Goal: Task Accomplishment & Management: Complete application form

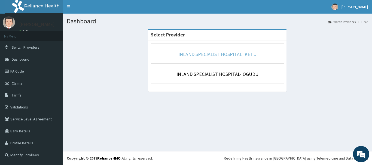
click at [236, 54] on link "INLAND SPECIALIST HOSPITAL- KETU" at bounding box center [217, 54] width 78 height 6
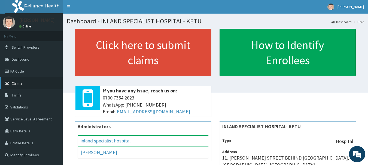
click at [21, 83] on span "Claims" at bounding box center [17, 83] width 11 height 5
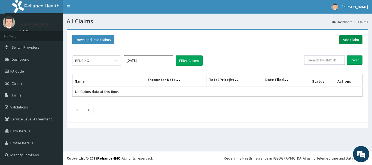
click at [360, 37] on link "Add Claim" at bounding box center [350, 39] width 23 height 9
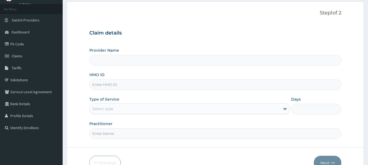
click at [126, 86] on input "HMO ID" at bounding box center [215, 85] width 252 height 11
type input "INLAND SPECIALIST HOSPITAL- KETU"
click at [204, 84] on input "HMO ID" at bounding box center [215, 85] width 252 height 11
type input "EIS/11424/A"
click at [116, 113] on div "Select type" at bounding box center [185, 109] width 190 height 9
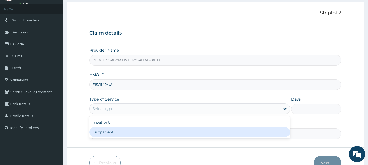
click at [117, 134] on div "Outpatient" at bounding box center [189, 132] width 201 height 10
type input "1"
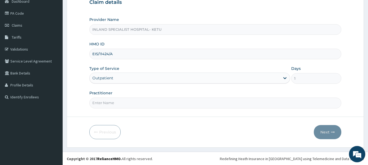
scroll to position [59, 0]
click at [161, 101] on input "Practitioner" at bounding box center [215, 102] width 252 height 11
type input "DR ASHAOLU"
click at [328, 132] on button "Next" at bounding box center [328, 132] width 28 height 14
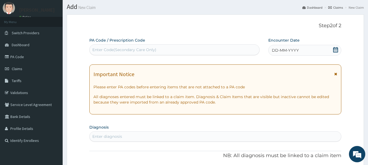
scroll to position [0, 0]
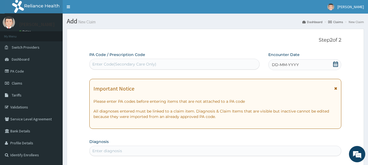
click at [336, 62] on icon at bounding box center [335, 64] width 5 height 5
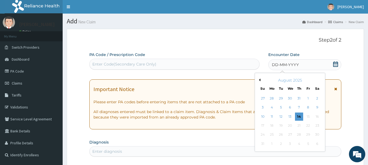
click at [183, 65] on div "Enter Code(Secondary Care Only)" at bounding box center [175, 64] width 170 height 9
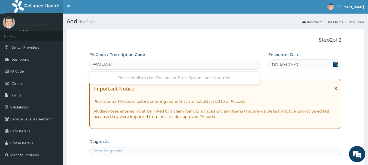
type input "PA/9E69BF"
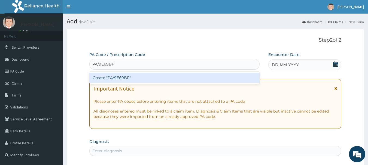
click at [174, 77] on div "Create "PA/9E69BF"" at bounding box center [174, 78] width 170 height 10
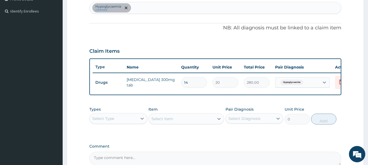
scroll to position [171, 0]
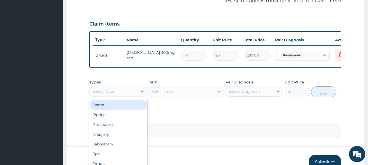
click at [130, 96] on div "Select Type" at bounding box center [114, 91] width 48 height 9
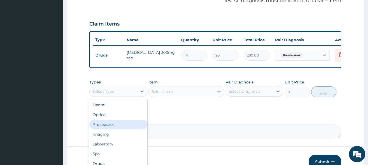
click at [133, 127] on div "Procedures" at bounding box center [118, 125] width 58 height 10
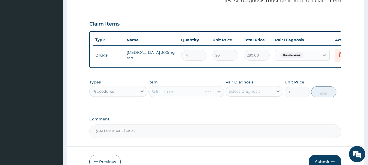
click at [240, 94] on div "Select Diagnosis" at bounding box center [245, 91] width 32 height 5
click at [240, 108] on label "Hypoglycaemia" at bounding box center [250, 104] width 31 height 5
checkbox input "true"
click at [205, 96] on div "Select Item" at bounding box center [186, 91] width 76 height 11
click at [198, 95] on div "Select Item" at bounding box center [186, 91] width 76 height 11
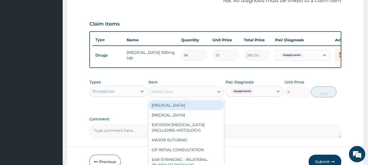
click at [201, 95] on div "Select Item" at bounding box center [181, 91] width 65 height 9
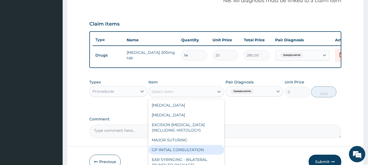
click at [180, 154] on div "GP INITIAL CONSULTATION" at bounding box center [186, 150] width 76 height 10
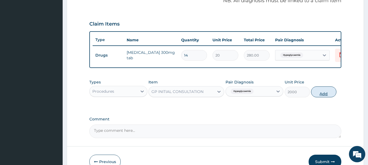
click at [322, 98] on button "Add" at bounding box center [323, 92] width 25 height 11
type input "0"
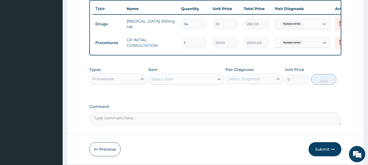
scroll to position [224, 0]
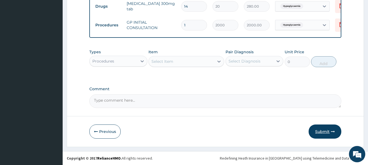
click at [317, 132] on button "Submit" at bounding box center [325, 132] width 33 height 14
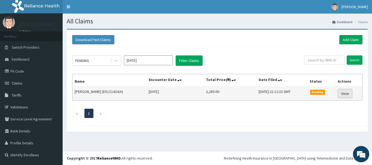
click at [345, 94] on link "View" at bounding box center [345, 93] width 15 height 9
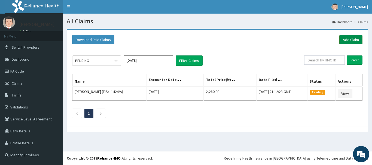
click at [349, 39] on link "Add Claim" at bounding box center [350, 39] width 23 height 9
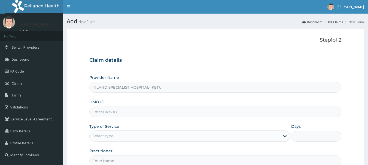
click at [123, 107] on input "HMO ID" at bounding box center [215, 112] width 252 height 11
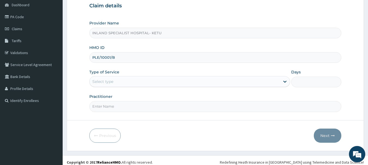
scroll to position [59, 0]
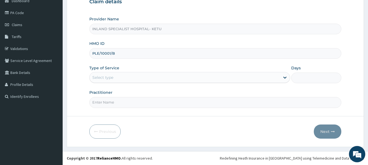
type input "PLE/10001/B"
click at [146, 76] on div "Select type" at bounding box center [185, 77] width 190 height 9
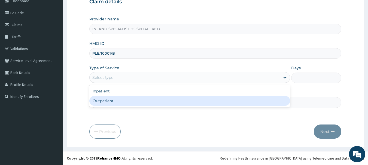
click at [145, 100] on div "Outpatient" at bounding box center [189, 101] width 201 height 10
type input "1"
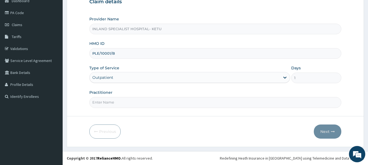
click at [149, 102] on input "Practitioner" at bounding box center [215, 102] width 252 height 11
type input "DR ASHAOLU"
click at [326, 129] on button "Next" at bounding box center [328, 132] width 28 height 14
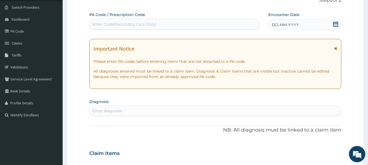
scroll to position [31, 0]
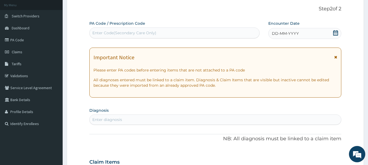
click at [190, 35] on div "Enter Code(Secondary Care Only)" at bounding box center [175, 33] width 170 height 9
type input "PA/D532FE"
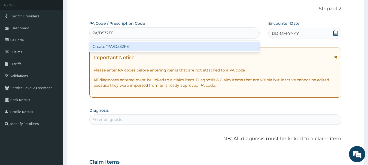
click at [124, 45] on div "Create "PA/D532FE"" at bounding box center [174, 47] width 170 height 10
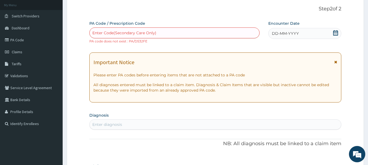
click at [194, 31] on div "Enter Code(Secondary Care Only)" at bounding box center [175, 33] width 170 height 9
paste input "PA/B0269C"
type input "PA/B0269C"
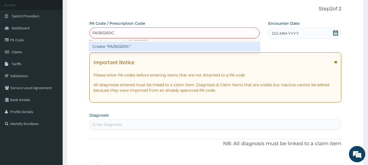
click at [190, 43] on div "Create "PA/B0269C"" at bounding box center [174, 47] width 170 height 10
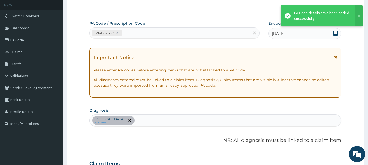
scroll to position [144, 0]
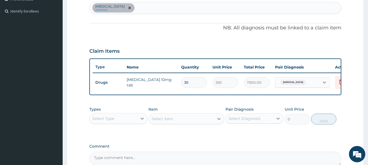
click at [111, 121] on div "Select Type" at bounding box center [103, 118] width 22 height 5
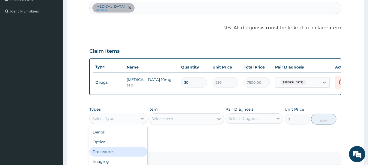
click at [112, 154] on div "Procedures" at bounding box center [118, 152] width 58 height 10
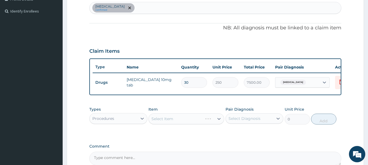
click at [239, 121] on div "Select Diagnosis" at bounding box center [245, 118] width 32 height 5
click at [244, 135] on label "Dyslipidemia" at bounding box center [252, 131] width 34 height 5
checkbox input "true"
click at [189, 134] on div "Types Procedures Item Select Item Pair Diagnosis option Dyslipidemia, selected.…" at bounding box center [215, 120] width 252 height 32
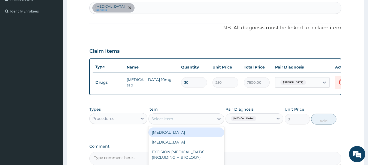
click at [187, 121] on div "Select Item" at bounding box center [181, 119] width 65 height 9
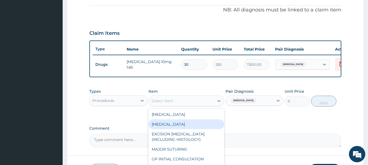
scroll to position [171, 0]
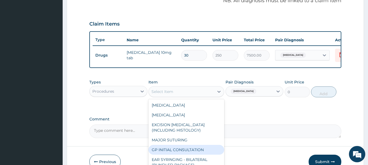
click at [180, 152] on div "GP INITIAL CONSULTATION" at bounding box center [186, 150] width 76 height 10
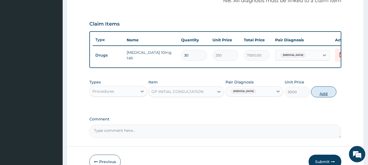
click at [322, 96] on button "Add" at bounding box center [323, 92] width 25 height 11
type input "0"
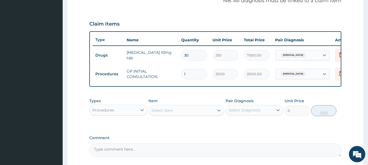
scroll to position [224, 0]
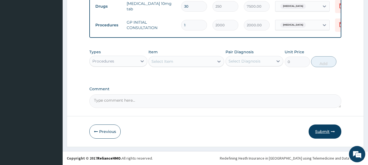
click at [323, 133] on button "Submit" at bounding box center [325, 132] width 33 height 14
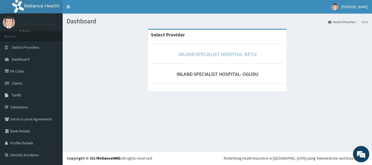
click at [226, 55] on link "INLAND SPECIALIST HOSPITAL- KETU" at bounding box center [217, 54] width 78 height 6
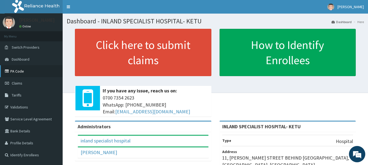
click at [25, 72] on link "PA Code" at bounding box center [31, 71] width 63 height 12
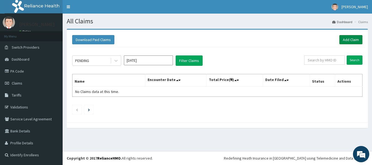
click at [344, 38] on link "Add Claim" at bounding box center [350, 39] width 23 height 9
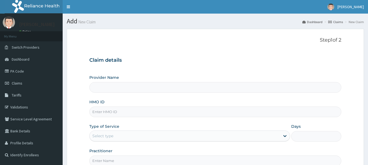
type input "INLAND SPECIALIST HOSPITAL- KETU"
click at [135, 111] on input "HMO ID" at bounding box center [215, 112] width 252 height 11
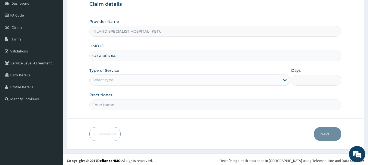
scroll to position [59, 0]
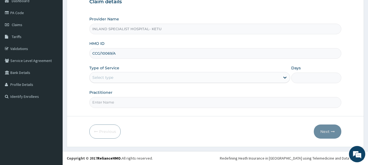
type input "CCG/10069/A"
click at [129, 75] on div "Select type" at bounding box center [185, 77] width 190 height 9
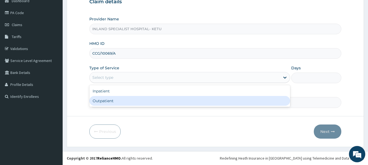
click at [135, 100] on div "Outpatient" at bounding box center [189, 101] width 201 height 10
type input "1"
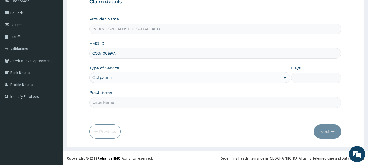
click at [175, 101] on input "Practitioner" at bounding box center [215, 102] width 252 height 11
type input "DR ASHAOLU"
click at [323, 127] on button "Next" at bounding box center [328, 132] width 28 height 14
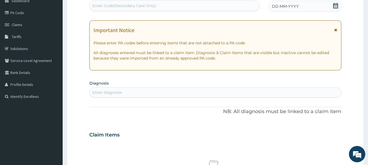
drag, startPoint x: 172, startPoint y: 4, endPoint x: 172, endPoint y: 8, distance: 4.4
click at [173, 5] on div "Enter Code(Secondary Care Only)" at bounding box center [175, 5] width 170 height 9
type input "PA/3EED98"
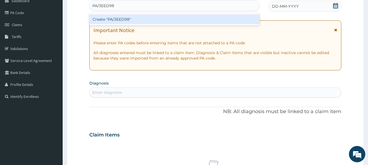
click at [172, 17] on div "Create "PA/3EED98"" at bounding box center [174, 19] width 170 height 10
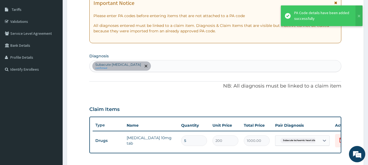
scroll to position [94, 0]
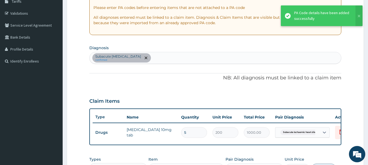
click at [177, 57] on div "Subacute ischaemic heart disease confirmed" at bounding box center [216, 57] width 252 height 11
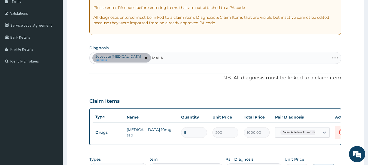
type input "MALAR"
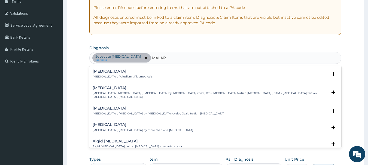
click at [97, 73] on h4 "[MEDICAL_DATA]" at bounding box center [123, 71] width 60 height 4
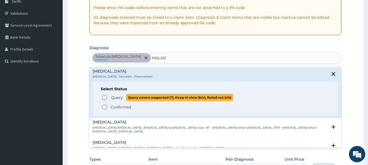
click at [102, 97] on circle "status option query" at bounding box center [104, 97] width 5 height 5
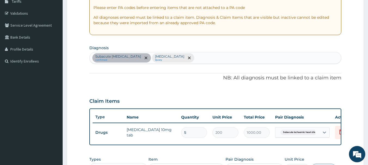
click at [202, 60] on div "Subacute ischaemic heart disease confirmed Malaria Query" at bounding box center [216, 57] width 252 height 11
type input "[MEDICAL_DATA]"
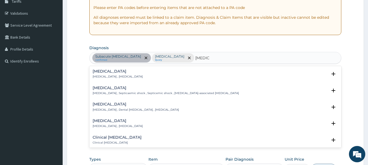
click at [111, 75] on p "[MEDICAL_DATA] , [MEDICAL_DATA]" at bounding box center [118, 77] width 50 height 4
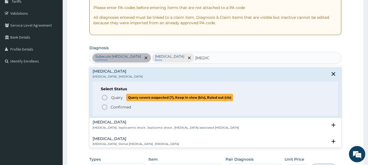
click at [103, 99] on icon "status option query" at bounding box center [104, 98] width 7 height 7
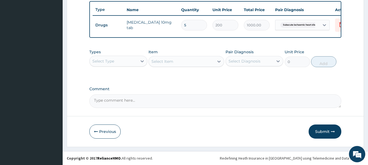
scroll to position [206, 0]
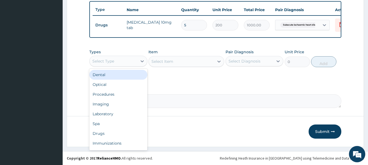
click at [126, 63] on div "Select Type" at bounding box center [114, 61] width 48 height 9
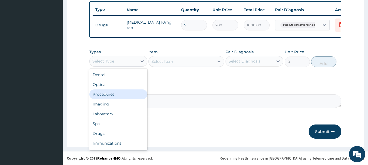
click at [117, 96] on div "Procedures" at bounding box center [118, 95] width 58 height 10
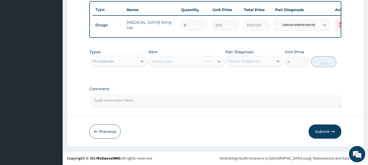
click at [241, 61] on div "Select Diagnosis" at bounding box center [245, 61] width 32 height 5
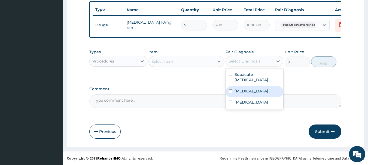
click at [240, 90] on label "Malaria" at bounding box center [252, 91] width 34 height 5
checkbox input "true"
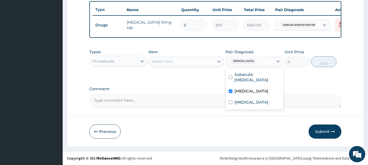
click at [186, 62] on div "Select Item" at bounding box center [181, 61] width 65 height 9
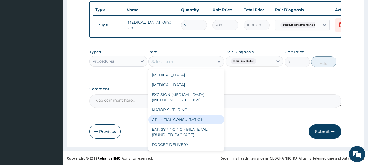
click at [186, 122] on div "GP INITIAL CONSULTATION" at bounding box center [186, 120] width 76 height 10
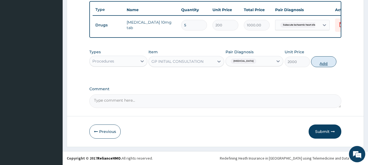
click at [320, 64] on button "Add" at bounding box center [323, 61] width 25 height 11
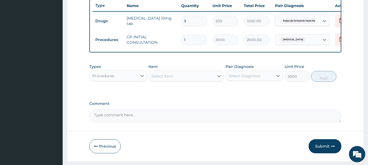
type input "0"
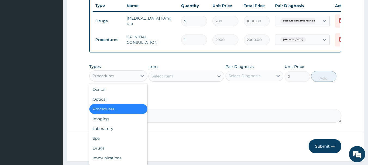
click at [128, 78] on div "Procedures" at bounding box center [114, 76] width 48 height 9
click at [120, 133] on div "Laboratory" at bounding box center [118, 129] width 58 height 10
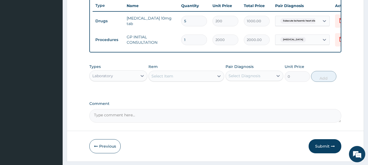
click at [174, 81] on div "Select Item" at bounding box center [181, 76] width 65 height 9
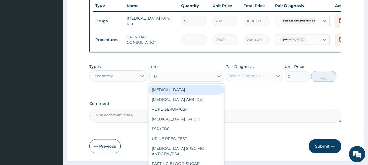
type input "FBC"
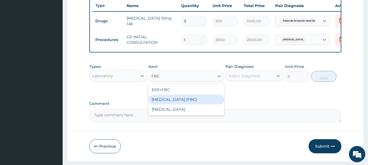
click at [177, 105] on div "FULL BLOOD COUNT (FBC)" at bounding box center [186, 100] width 76 height 10
type input "5000"
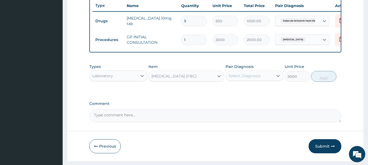
click at [257, 78] on div "Select Diagnosis" at bounding box center [245, 75] width 32 height 5
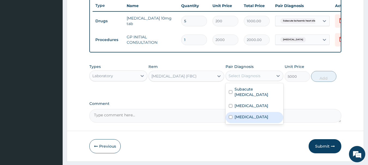
click at [251, 120] on div "[MEDICAL_DATA]" at bounding box center [255, 117] width 58 height 11
checkbox input "true"
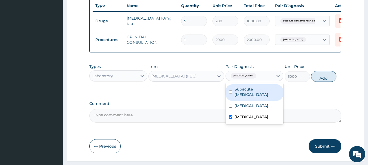
click at [322, 82] on button "Add" at bounding box center [323, 76] width 25 height 11
type input "0"
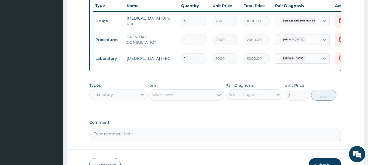
click at [176, 99] on div "Select Item" at bounding box center [181, 95] width 65 height 9
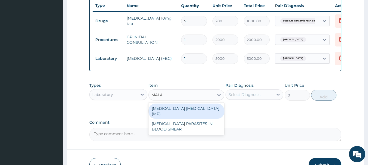
type input "MALAR"
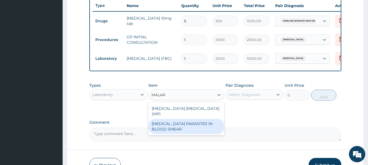
click at [195, 129] on div "[MEDICAL_DATA] PARASITES IN BLOOD SMEAR" at bounding box center [186, 126] width 76 height 15
type input "1000"
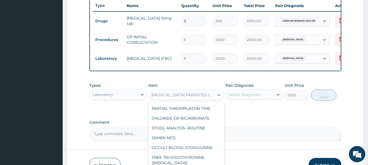
click at [177, 95] on div "[MEDICAL_DATA] PARASITES IN BLOOD SMEAR" at bounding box center [181, 95] width 65 height 9
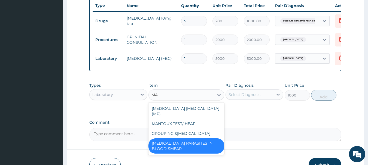
scroll to position [0, 0]
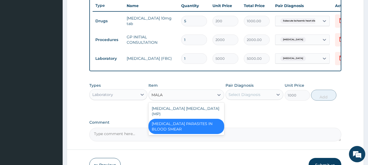
type input "MALAR"
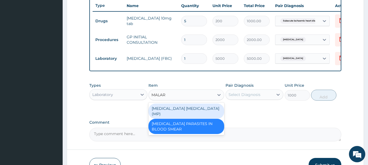
click at [193, 111] on div "[MEDICAL_DATA] [MEDICAL_DATA] (MP)" at bounding box center [186, 111] width 76 height 15
type input "2000"
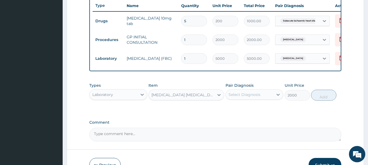
click at [247, 98] on div "Select Diagnosis" at bounding box center [245, 94] width 32 height 5
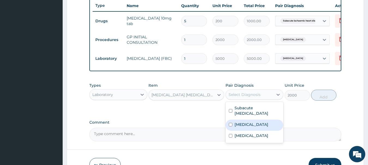
click at [247, 127] on label "[MEDICAL_DATA]" at bounding box center [252, 124] width 34 height 5
checkbox input "true"
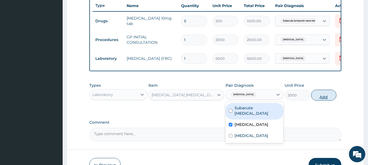
click at [324, 97] on button "Add" at bounding box center [323, 95] width 25 height 11
type input "0"
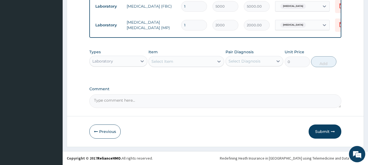
scroll to position [262, 0]
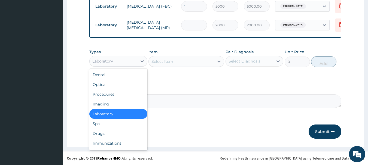
click at [128, 61] on div "Laboratory" at bounding box center [114, 61] width 48 height 9
click at [129, 133] on div "Drugs" at bounding box center [118, 134] width 58 height 10
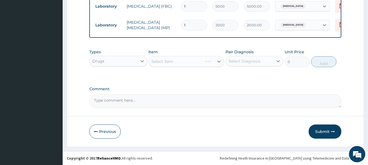
click at [178, 62] on div "Select Item" at bounding box center [186, 61] width 76 height 11
click at [181, 62] on div "Select Item" at bounding box center [186, 61] width 76 height 11
click at [261, 61] on div "Select Diagnosis" at bounding box center [250, 61] width 48 height 9
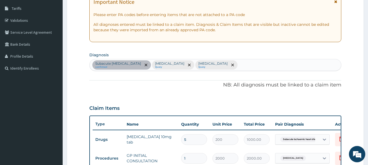
scroll to position [44, 0]
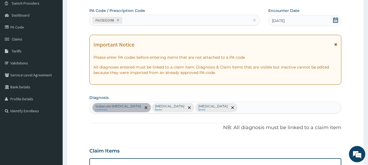
click at [226, 105] on div "Subacute ischaemic heart disease confirmed Malaria Query Sepsis Query" at bounding box center [216, 107] width 252 height 11
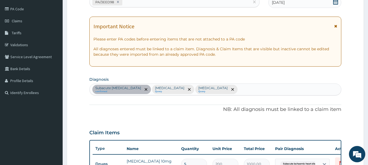
scroll to position [71, 0]
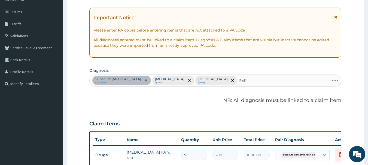
type input "PEPT"
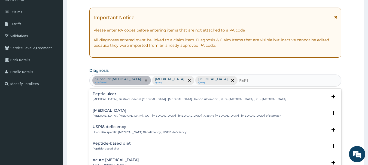
click at [105, 99] on div "Peptic ulcer Peptic ulcer , Gastroduodenal ulcer , Peptic ulcer disease , Pepti…" at bounding box center [190, 97] width 194 height 10
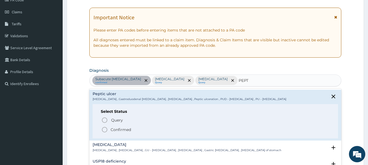
click at [103, 130] on icon "status option filled" at bounding box center [104, 130] width 7 height 7
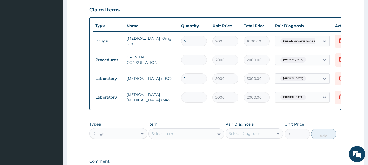
scroll to position [208, 0]
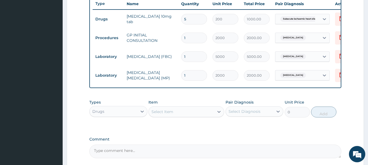
click at [290, 39] on span "Malaria" at bounding box center [293, 37] width 26 height 5
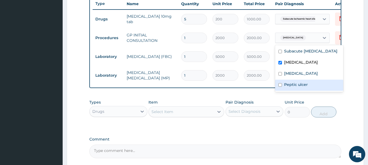
click at [278, 90] on div "Peptic ulcer" at bounding box center [309, 85] width 68 height 11
checkbox input "true"
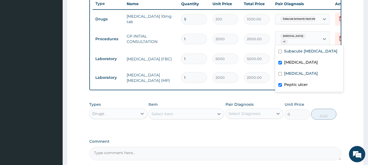
click at [281, 63] on div "Malaria" at bounding box center [309, 62] width 68 height 11
checkbox input "false"
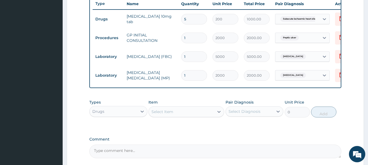
click at [345, 40] on form "Step 2 of 2 PA Code / Prescription Code PA/3EED98 Encounter Date 08-08-2025 Imp…" at bounding box center [215, 9] width 297 height 376
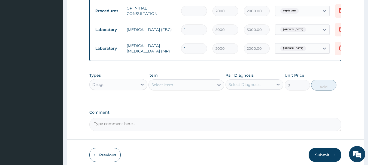
scroll to position [235, 0]
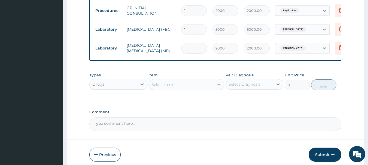
click at [190, 88] on div "Select Item" at bounding box center [181, 84] width 65 height 9
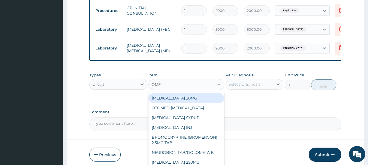
type input "OMEP"
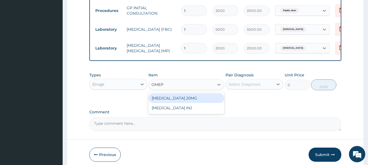
click at [194, 102] on div "[MEDICAL_DATA] 20MG" at bounding box center [186, 98] width 76 height 10
type input "120"
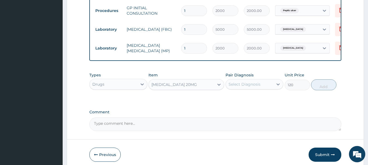
click at [238, 87] on div "Select Diagnosis" at bounding box center [245, 84] width 32 height 5
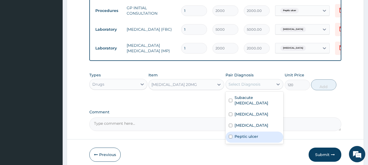
drag, startPoint x: 242, startPoint y: 142, endPoint x: 268, endPoint y: 127, distance: 29.4
click at [245, 139] on label "Peptic ulcer" at bounding box center [247, 136] width 24 height 5
checkbox input "true"
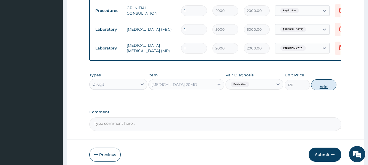
click at [331, 90] on button "Add" at bounding box center [323, 85] width 25 height 11
type input "0"
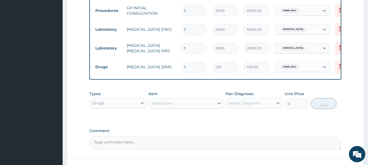
click at [187, 105] on div "Select Item" at bounding box center [181, 103] width 65 height 9
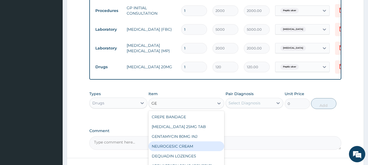
type input "G"
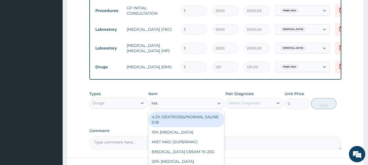
type input "MAG"
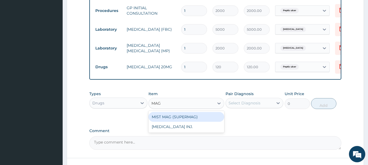
drag, startPoint x: 187, startPoint y: 121, endPoint x: 221, endPoint y: 114, distance: 35.4
click at [187, 121] on div "MIST MAG (SUPERMAG)" at bounding box center [186, 117] width 76 height 10
type input "1000"
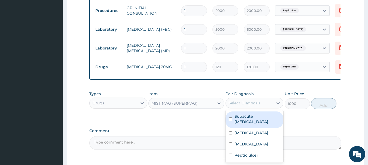
click at [264, 106] on div "Select Diagnosis" at bounding box center [250, 103] width 48 height 9
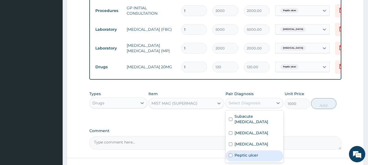
click at [243, 158] on label "Peptic ulcer" at bounding box center [247, 155] width 24 height 5
checkbox input "true"
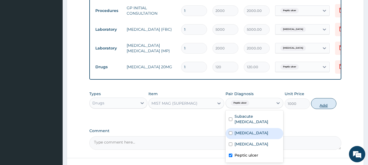
click at [318, 109] on button "Add" at bounding box center [323, 103] width 25 height 11
type input "0"
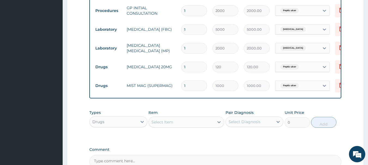
click at [192, 69] on input "1" at bounding box center [194, 67] width 26 height 11
type input "10"
type input "1200.00"
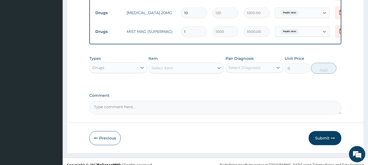
scroll to position [289, 0]
type input "10"
click at [188, 71] on div "Select Item" at bounding box center [181, 67] width 65 height 9
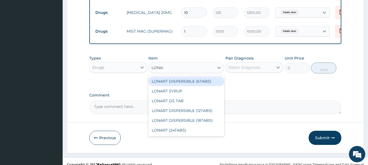
type input "LONART"
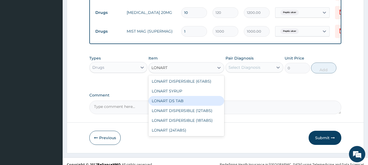
click at [188, 106] on div "LONART DS TAB" at bounding box center [186, 101] width 76 height 10
type input "300"
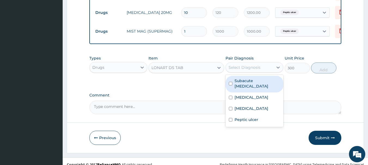
click at [244, 70] on div "Select Diagnosis" at bounding box center [245, 67] width 32 height 5
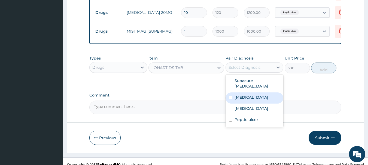
click at [245, 104] on div "Malaria" at bounding box center [255, 98] width 58 height 11
checkbox input "true"
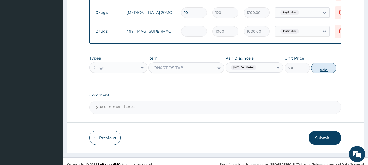
click at [316, 74] on button "Add" at bounding box center [323, 68] width 25 height 11
type input "0"
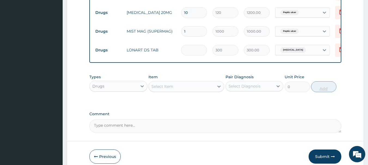
type input "0.00"
type input "6"
type input "1800.00"
type input "6"
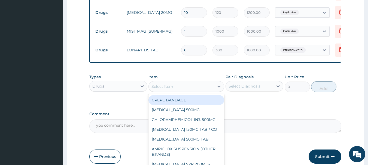
click at [169, 91] on div "Select Item" at bounding box center [181, 86] width 65 height 9
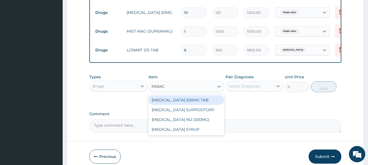
type input "PARACE"
click at [163, 101] on div "[MEDICAL_DATA] 500MG TAB" at bounding box center [186, 100] width 76 height 10
type input "15"
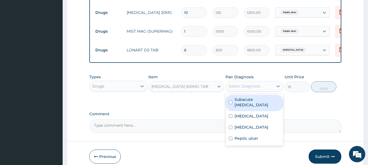
click at [236, 89] on div "Select Diagnosis" at bounding box center [245, 86] width 32 height 5
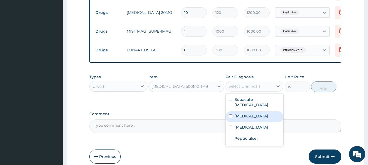
click at [246, 119] on label "[MEDICAL_DATA]" at bounding box center [252, 116] width 34 height 5
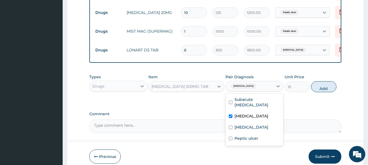
checkbox input "true"
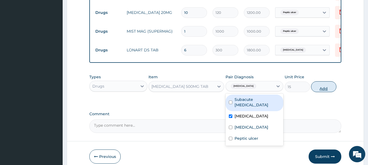
click at [324, 92] on button "Add" at bounding box center [323, 86] width 25 height 11
type input "0"
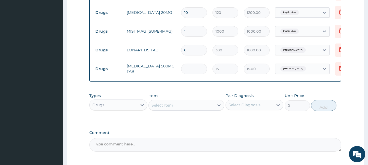
type input "18"
type input "270.00"
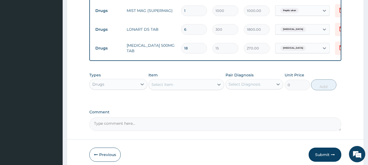
scroll to position [337, 0]
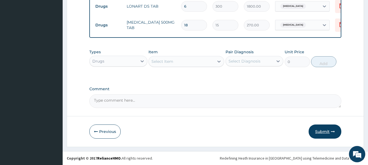
type input "18"
click at [331, 133] on icon "button" at bounding box center [333, 132] width 4 height 4
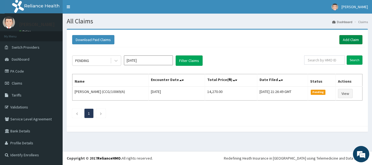
click at [351, 42] on link "Add Claim" at bounding box center [350, 39] width 23 height 9
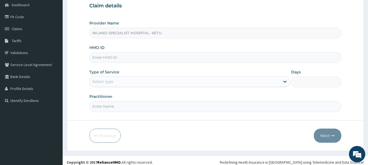
click at [133, 59] on input "HMO ID" at bounding box center [215, 57] width 252 height 11
type input "PLE/10001/C"
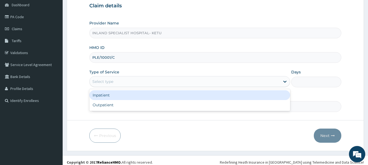
click at [230, 79] on div "Select type" at bounding box center [185, 81] width 190 height 9
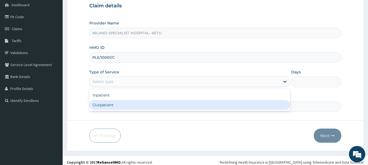
click at [223, 106] on div "Outpatient" at bounding box center [189, 105] width 201 height 10
type input "1"
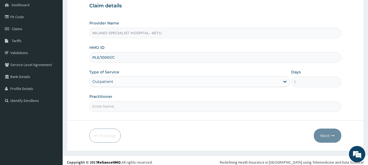
click at [226, 111] on input "Practitioner" at bounding box center [215, 106] width 252 height 11
click at [224, 108] on input "Practitioner" at bounding box center [215, 106] width 252 height 11
type input "DR [PERSON_NAME]"
click at [333, 138] on button "Next" at bounding box center [328, 136] width 28 height 14
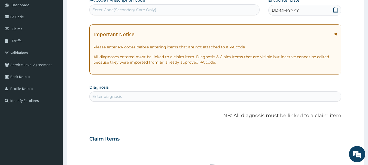
click at [222, 7] on div "Enter Code(Secondary Care Only)" at bounding box center [175, 9] width 170 height 9
paste input "PA/67C23C"
type input "PA/67C23C"
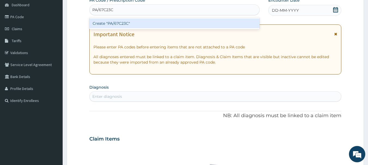
click at [229, 21] on div "Create "PA/67C23C"" at bounding box center [174, 24] width 170 height 10
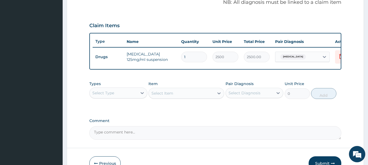
scroll to position [199, 0]
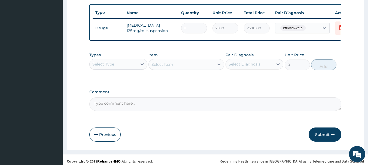
click at [132, 69] on div "Select Type" at bounding box center [114, 64] width 48 height 9
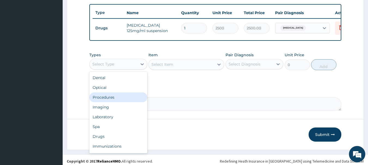
click at [124, 102] on div "Procedures" at bounding box center [118, 98] width 58 height 10
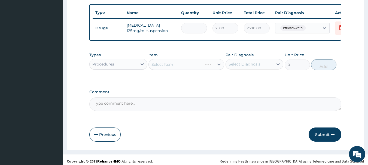
click at [199, 70] on div "Select Item" at bounding box center [186, 64] width 76 height 11
click at [265, 69] on div "Select Diagnosis" at bounding box center [250, 64] width 48 height 9
click at [254, 84] on div "[MEDICAL_DATA]" at bounding box center [255, 78] width 58 height 11
checkbox input "true"
click at [202, 69] on div "Select Item" at bounding box center [181, 64] width 65 height 9
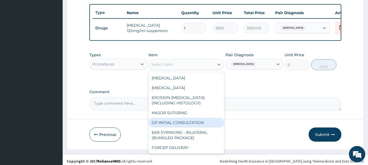
click at [190, 126] on div "GP INITIAL CONSULTATION" at bounding box center [186, 123] width 76 height 10
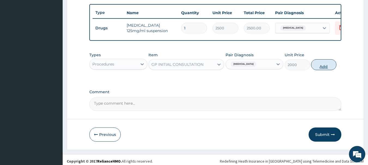
click at [322, 70] on button "Add" at bounding box center [323, 64] width 25 height 11
type input "0"
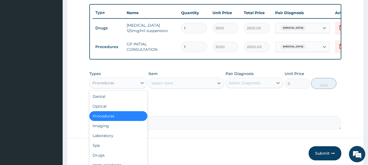
click at [130, 87] on div "Procedures" at bounding box center [114, 83] width 48 height 9
click at [121, 140] on div "Laboratory" at bounding box center [118, 136] width 58 height 10
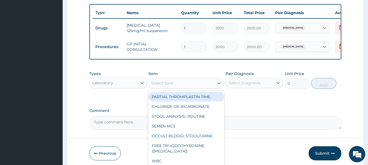
click at [170, 89] on div "Select Item" at bounding box center [186, 83] width 76 height 11
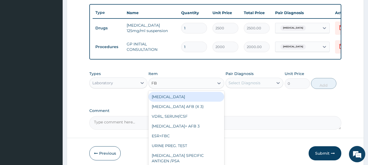
type input "FBC"
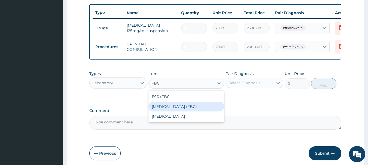
click at [195, 107] on div "FULL BLOOD COUNT (FBC)" at bounding box center [186, 107] width 76 height 10
type input "5000"
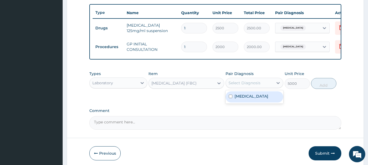
drag, startPoint x: 248, startPoint y: 89, endPoint x: 250, endPoint y: 101, distance: 11.6
click at [248, 86] on div "Select Diagnosis" at bounding box center [245, 82] width 32 height 5
click at [255, 103] on div "Sepsis" at bounding box center [255, 97] width 58 height 11
checkbox input "true"
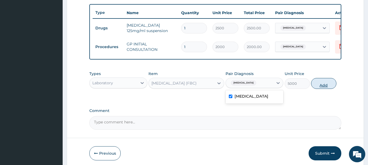
click at [327, 88] on button "Add" at bounding box center [323, 83] width 25 height 11
type input "0"
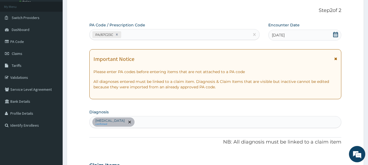
scroll to position [62, 0]
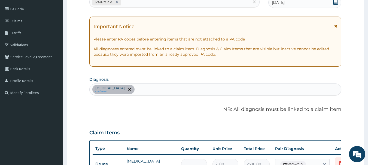
click at [180, 90] on div "Sepsis confirmed" at bounding box center [216, 89] width 252 height 11
type input "MALAR"
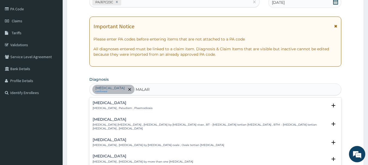
click at [125, 105] on h4 "Malaria" at bounding box center [123, 103] width 60 height 4
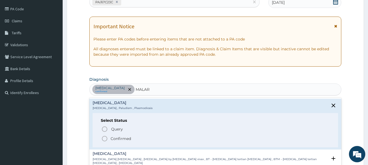
click at [103, 130] on icon "status option query" at bounding box center [104, 129] width 7 height 7
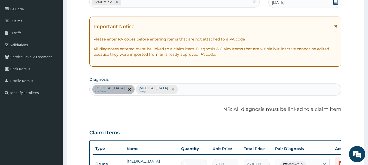
click at [128, 89] on icon "remove selection option" at bounding box center [129, 89] width 3 height 3
click at [164, 87] on div "Sepsis confirmed Malaria Query" at bounding box center [216, 89] width 252 height 11
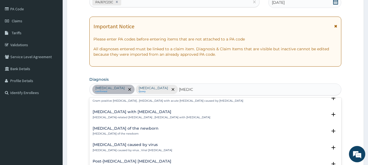
scroll to position [191, 0]
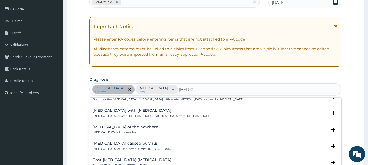
type input "SEPSIS"
click at [179, 78] on section "Diagnosis option Malaria, selected. option Gram positive sepsis focused, 13 of …" at bounding box center [215, 85] width 252 height 20
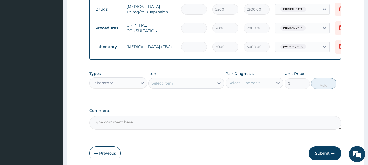
scroll to position [218, 0]
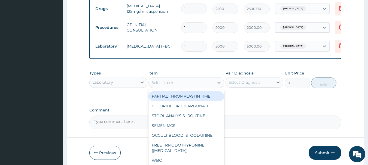
click at [180, 87] on div "Select Item" at bounding box center [181, 82] width 65 height 9
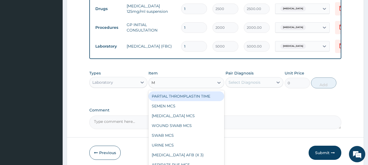
type input "MA"
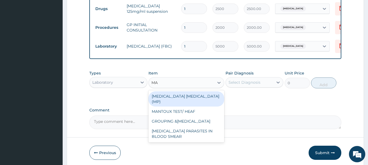
click at [185, 96] on div "[MEDICAL_DATA] [MEDICAL_DATA] (MP)" at bounding box center [186, 99] width 76 height 15
type input "2000"
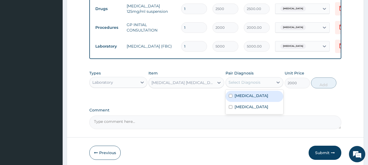
drag, startPoint x: 246, startPoint y: 85, endPoint x: 248, endPoint y: 94, distance: 9.2
click at [246, 85] on div "Select Diagnosis" at bounding box center [245, 82] width 32 height 5
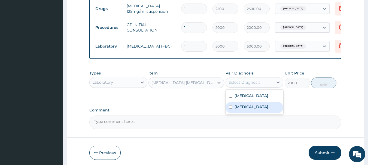
drag, startPoint x: 252, startPoint y: 110, endPoint x: 294, endPoint y: 101, distance: 43.0
click at [252, 110] on div "[MEDICAL_DATA]" at bounding box center [255, 107] width 58 height 11
checkbox input "true"
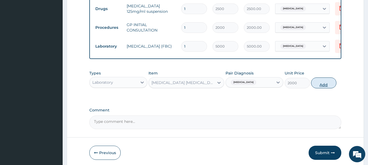
click at [314, 87] on button "Add" at bounding box center [323, 83] width 25 height 11
type input "0"
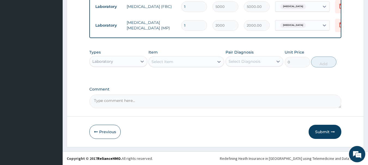
scroll to position [262, 0]
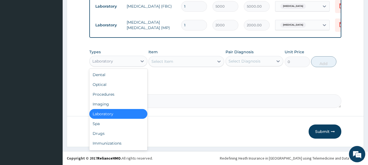
click at [123, 62] on div "Laboratory" at bounding box center [114, 61] width 48 height 9
drag, startPoint x: 125, startPoint y: 138, endPoint x: 126, endPoint y: 132, distance: 5.9
click at [125, 138] on div "Drugs" at bounding box center [118, 134] width 58 height 10
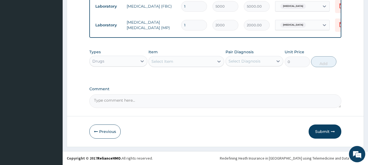
click at [183, 63] on div "Select Item" at bounding box center [181, 61] width 65 height 9
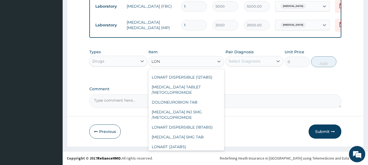
scroll to position [0, 0]
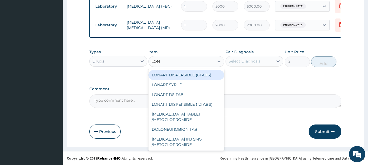
type input "LONA"
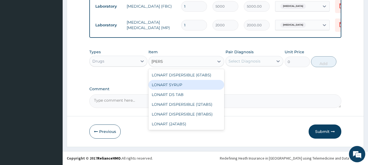
click at [187, 82] on div "LONART SYRUP" at bounding box center [186, 85] width 76 height 10
type input "1800"
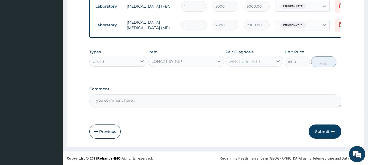
click at [241, 64] on div "Select Diagnosis" at bounding box center [250, 61] width 48 height 9
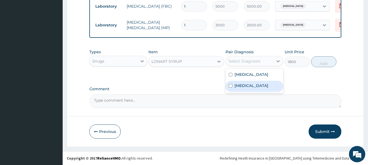
click at [246, 84] on label "Malaria" at bounding box center [252, 85] width 34 height 5
checkbox input "true"
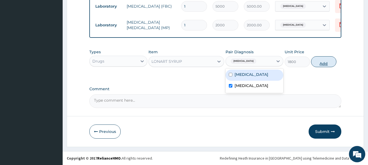
click at [318, 64] on button "Add" at bounding box center [323, 61] width 25 height 11
type input "0"
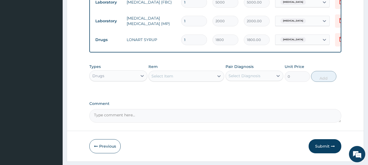
click at [173, 80] on div "Select Item" at bounding box center [181, 76] width 65 height 9
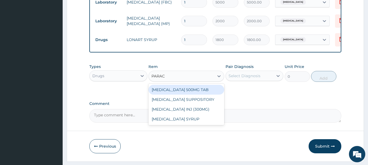
type input "PARACE"
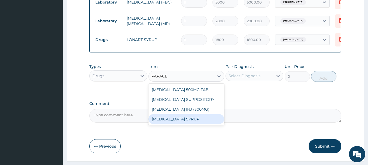
click at [190, 121] on div "PARACETAMOL SYRUP" at bounding box center [186, 119] width 76 height 10
type input "300"
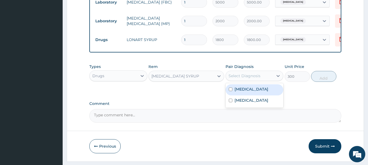
click at [255, 79] on div "Select Diagnosis" at bounding box center [245, 75] width 32 height 5
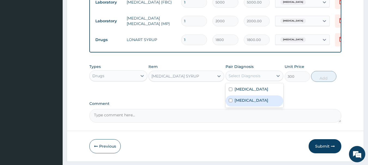
click at [249, 103] on div "Malaria" at bounding box center [255, 101] width 58 height 11
checkbox input "true"
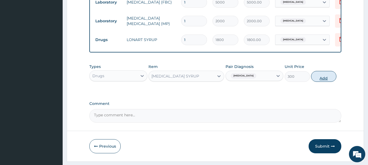
click at [318, 81] on button "Add" at bounding box center [323, 76] width 25 height 11
type input "0"
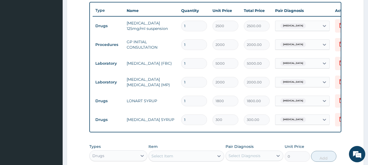
scroll to position [126, 0]
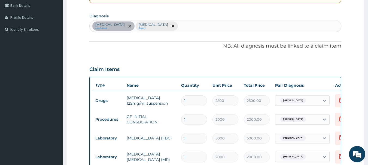
click at [173, 27] on div "Sepsis confirmed Malaria Query" at bounding box center [216, 25] width 252 height 11
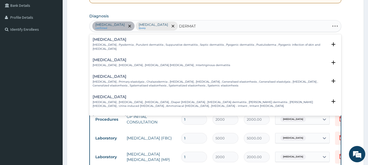
type input "DERMATI"
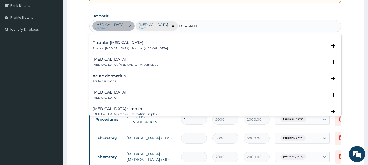
scroll to position [245, 0]
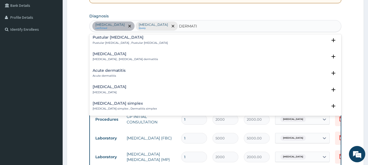
click at [114, 69] on h4 "Acute dermatitis" at bounding box center [109, 71] width 33 height 4
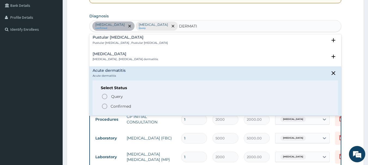
click at [106, 103] on icon "status option filled" at bounding box center [104, 106] width 7 height 7
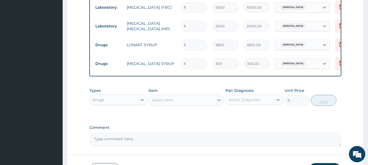
scroll to position [300, 0]
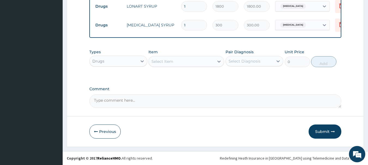
click at [168, 59] on div "Select Item" at bounding box center [162, 61] width 22 height 5
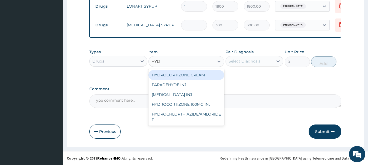
type input "HYDR"
click at [175, 75] on div "HYDROCORTIZONE CREAM" at bounding box center [186, 75] width 76 height 10
type input "700"
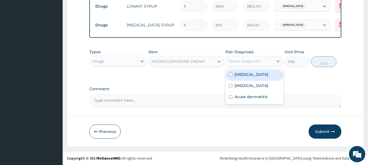
drag, startPoint x: 246, startPoint y: 61, endPoint x: 251, endPoint y: 68, distance: 8.2
click at [247, 63] on div "Select Diagnosis" at bounding box center [245, 61] width 32 height 5
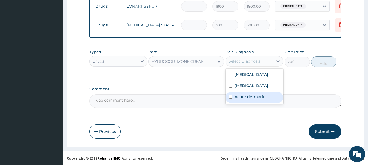
click at [257, 99] on label "Acute dermatitis" at bounding box center [251, 96] width 33 height 5
checkbox input "true"
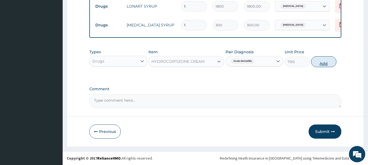
click at [321, 65] on button "Add" at bounding box center [323, 61] width 25 height 11
type input "0"
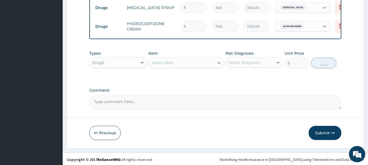
scroll to position [318, 0]
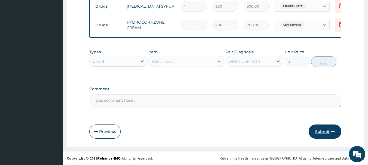
click at [320, 134] on button "Submit" at bounding box center [325, 132] width 33 height 14
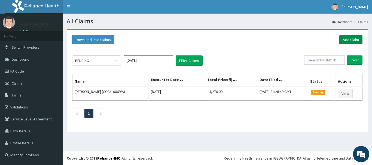
click at [345, 43] on link "Add Claim" at bounding box center [350, 39] width 23 height 9
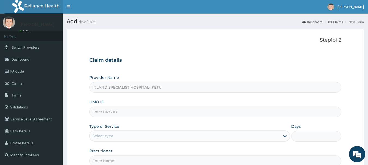
type input "INLAND SPECIALIST HOSPITAL- KETU"
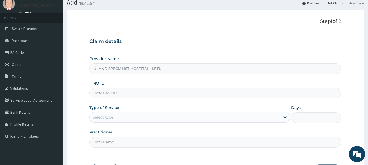
scroll to position [27, 0]
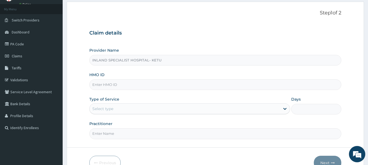
click at [151, 85] on input "HMO ID" at bounding box center [215, 85] width 252 height 11
type input "PLE/10001/E"
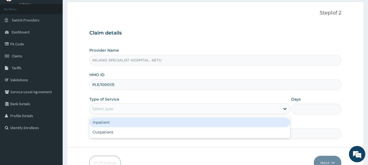
click at [156, 105] on div "Select type" at bounding box center [185, 109] width 190 height 9
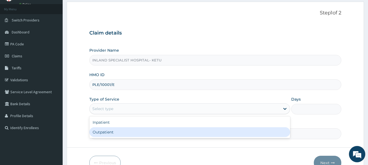
click at [155, 132] on div "Outpatient" at bounding box center [189, 132] width 201 height 10
type input "1"
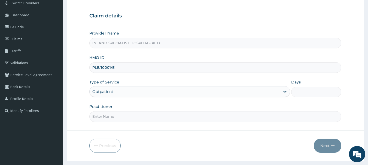
scroll to position [59, 0]
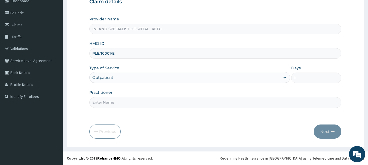
click at [173, 105] on input "Practitioner" at bounding box center [215, 102] width 252 height 11
type input "DR [PERSON_NAME]"
click at [327, 131] on button "Next" at bounding box center [328, 132] width 28 height 14
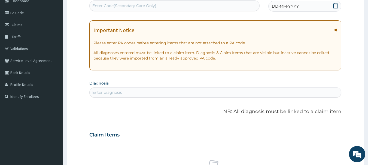
click at [334, 6] on icon at bounding box center [335, 5] width 5 height 5
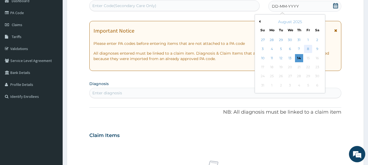
click at [307, 50] on div "8" at bounding box center [308, 49] width 8 height 8
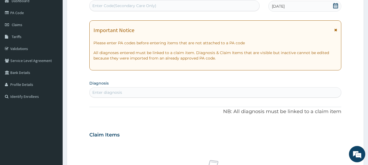
scroll to position [113, 0]
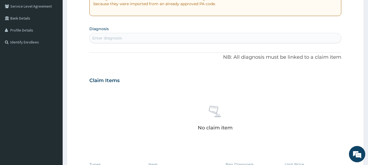
click at [208, 39] on div "Enter diagnosis" at bounding box center [216, 38] width 252 height 9
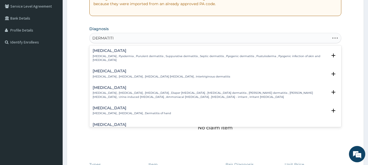
type input "DERMATITIS"
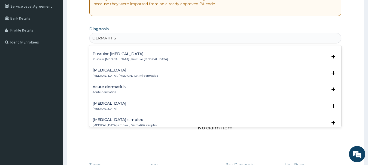
scroll to position [245, 0]
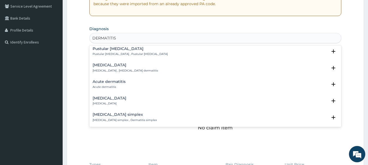
click at [117, 85] on p "Acute dermatitis" at bounding box center [109, 87] width 33 height 4
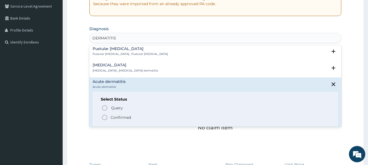
click at [106, 116] on icon "status option filled" at bounding box center [104, 117] width 7 height 7
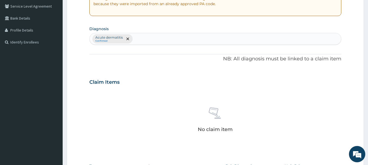
click at [105, 116] on div "No claim item" at bounding box center [215, 121] width 252 height 63
click at [159, 41] on div "Acute dermatitis Confirmed" at bounding box center [216, 38] width 252 height 11
type input "[MEDICAL_DATA]"
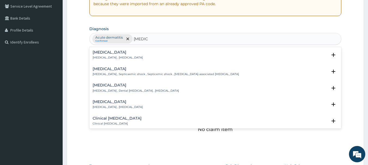
click at [102, 58] on p "[MEDICAL_DATA] , [MEDICAL_DATA]" at bounding box center [118, 58] width 50 height 4
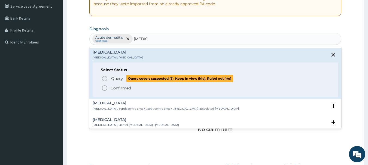
click at [105, 81] on icon "status option query" at bounding box center [104, 78] width 7 height 7
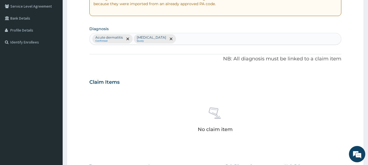
click at [166, 41] on div "Acute dermatitis Confirmed [MEDICAL_DATA] Query" at bounding box center [216, 38] width 252 height 11
type input "MALAR"
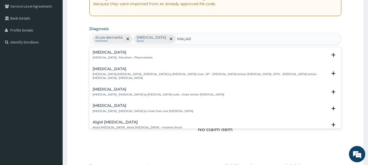
click at [110, 55] on div "[MEDICAL_DATA] [MEDICAL_DATA] , Paludism , Plasmodiosis" at bounding box center [123, 55] width 60 height 10
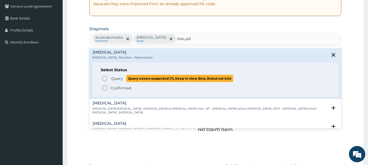
click at [103, 80] on icon "status option query" at bounding box center [104, 78] width 7 height 7
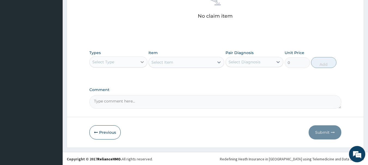
scroll to position [227, 0]
click at [124, 61] on div "Select Type" at bounding box center [114, 61] width 48 height 9
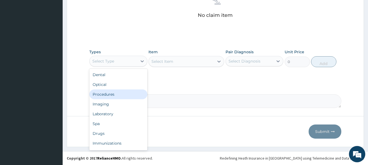
click at [133, 96] on div "Procedures" at bounding box center [118, 95] width 58 height 10
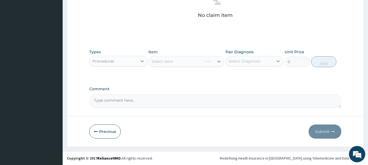
click at [246, 64] on div "Select Diagnosis" at bounding box center [250, 61] width 48 height 9
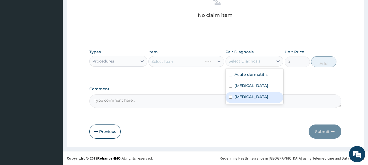
drag, startPoint x: 248, startPoint y: 97, endPoint x: 199, endPoint y: 68, distance: 57.7
click at [248, 97] on label "[MEDICAL_DATA]" at bounding box center [252, 96] width 34 height 5
checkbox input "true"
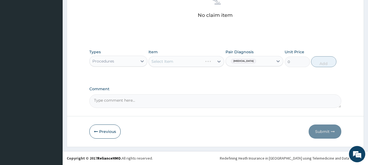
click at [193, 63] on div "Select Item" at bounding box center [186, 61] width 76 height 11
click at [201, 63] on div "Select Item" at bounding box center [186, 61] width 76 height 11
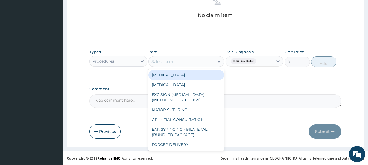
click at [200, 61] on div "Select Item" at bounding box center [181, 61] width 65 height 9
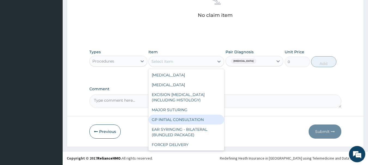
drag, startPoint x: 183, startPoint y: 119, endPoint x: 202, endPoint y: 109, distance: 21.5
click at [183, 119] on div "GP INITIAL CONSULTATION" at bounding box center [186, 120] width 76 height 10
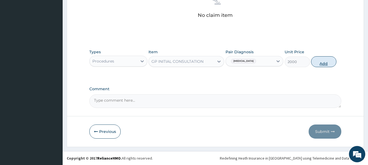
click at [327, 62] on button "Add" at bounding box center [323, 61] width 25 height 11
type input "0"
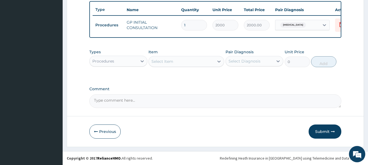
scroll to position [206, 0]
click at [120, 64] on div "Procedures" at bounding box center [114, 61] width 48 height 9
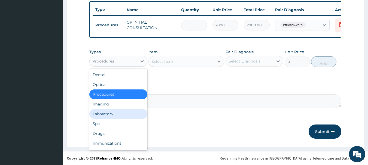
click at [121, 115] on div "Laboratory" at bounding box center [118, 114] width 58 height 10
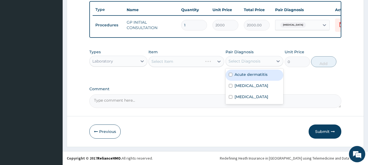
click at [232, 60] on div "Select Diagnosis" at bounding box center [245, 61] width 32 height 5
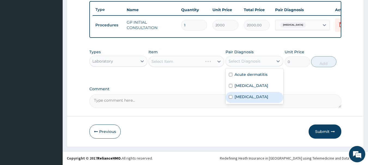
click at [239, 98] on label "[MEDICAL_DATA]" at bounding box center [252, 96] width 34 height 5
checkbox input "true"
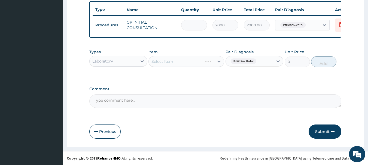
click at [190, 61] on div "Select Item" at bounding box center [186, 61] width 76 height 11
click at [204, 63] on div "Select Item" at bounding box center [181, 61] width 65 height 9
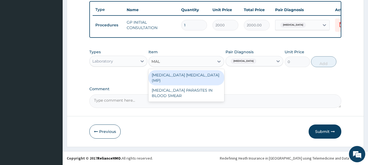
type input "MALA"
click at [208, 75] on div "[MEDICAL_DATA] [MEDICAL_DATA] (MP)" at bounding box center [186, 77] width 76 height 15
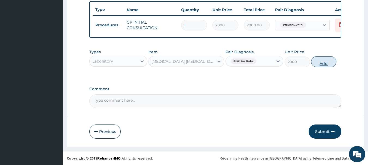
click at [331, 59] on button "Add" at bounding box center [323, 61] width 25 height 11
type input "0"
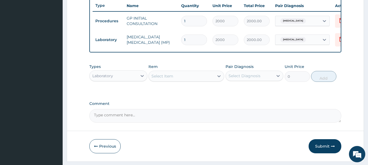
click at [174, 81] on div "Select Item" at bounding box center [181, 76] width 65 height 9
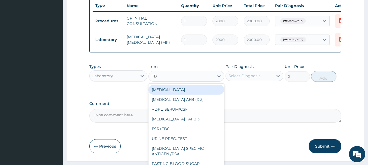
type input "FBC"
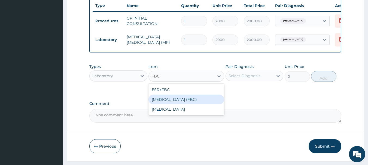
click at [192, 105] on div "FULL BLOOD COUNT (FBC)" at bounding box center [186, 100] width 76 height 10
type input "5000"
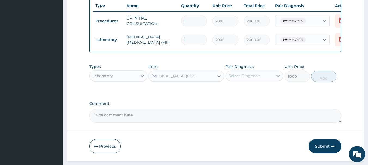
click at [251, 79] on div "Select Diagnosis" at bounding box center [245, 75] width 32 height 5
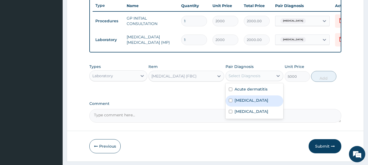
click at [259, 106] on div "Sepsis" at bounding box center [255, 101] width 58 height 11
checkbox input "true"
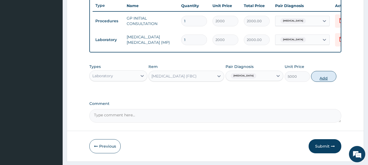
click at [316, 82] on button "Add" at bounding box center [323, 76] width 25 height 11
type input "0"
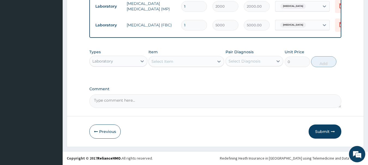
scroll to position [243, 0]
click at [115, 60] on div "Laboratory" at bounding box center [114, 61] width 48 height 9
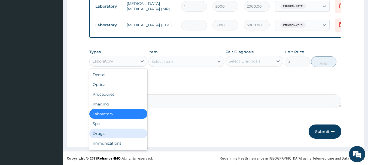
drag, startPoint x: 117, startPoint y: 136, endPoint x: 136, endPoint y: 124, distance: 23.0
click at [117, 136] on div "Drugs" at bounding box center [118, 134] width 58 height 10
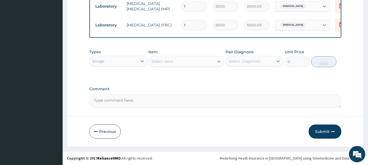
click at [171, 61] on div "Select Item" at bounding box center [162, 61] width 22 height 5
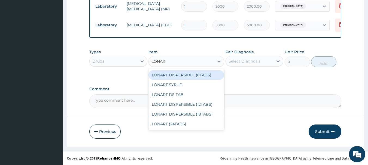
type input "LONART"
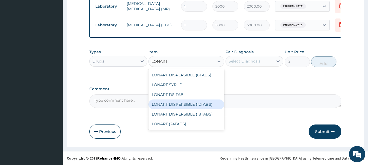
click at [185, 105] on div "LONART DISPERSIBLE (12TABS)" at bounding box center [186, 105] width 76 height 10
type input "1500"
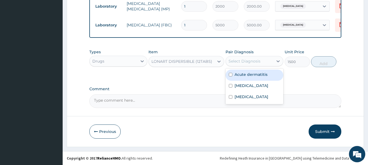
click at [244, 61] on div "Select Diagnosis" at bounding box center [245, 61] width 32 height 5
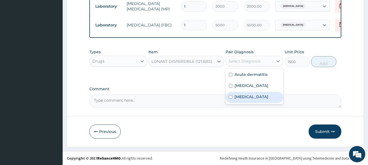
click at [250, 98] on div "[MEDICAL_DATA]" at bounding box center [255, 97] width 58 height 11
checkbox input "true"
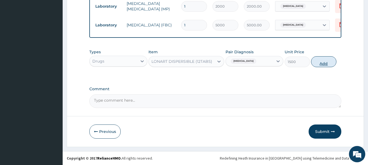
click at [318, 63] on button "Add" at bounding box center [323, 61] width 25 height 11
type input "0"
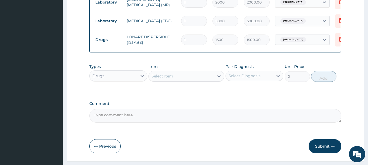
click at [196, 81] on div "Select Item" at bounding box center [181, 76] width 65 height 9
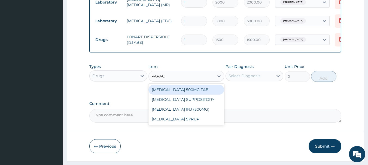
type input "PARACE"
click at [194, 93] on div "[MEDICAL_DATA] 500MG TAB" at bounding box center [186, 90] width 76 height 10
type input "15"
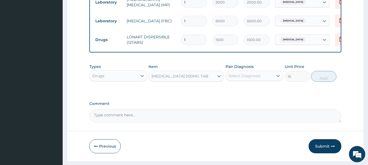
click at [247, 79] on div "Select Diagnosis" at bounding box center [245, 75] width 32 height 5
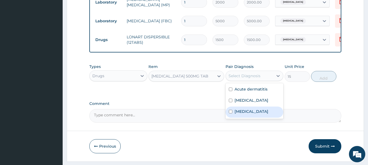
drag, startPoint x: 248, startPoint y: 114, endPoint x: 292, endPoint y: 84, distance: 53.6
click at [253, 112] on div "[MEDICAL_DATA]" at bounding box center [255, 112] width 58 height 11
checkbox input "true"
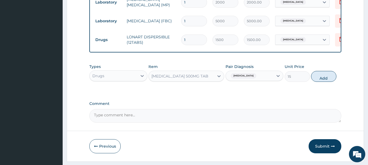
click at [313, 80] on button "Add" at bounding box center [323, 76] width 25 height 11
type input "0"
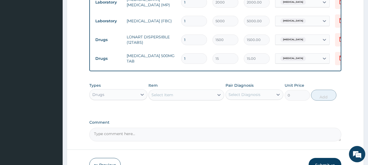
type input "18"
type input "270.00"
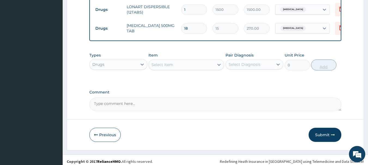
scroll to position [281, 0]
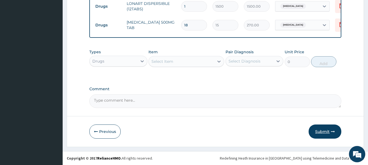
type input "18"
click at [323, 132] on button "Submit" at bounding box center [325, 132] width 33 height 14
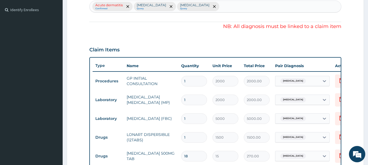
scroll to position [117, 0]
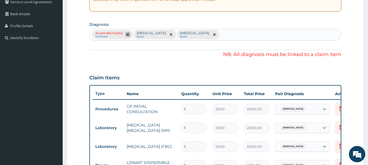
click at [128, 34] on icon "remove selection option" at bounding box center [127, 34] width 3 height 3
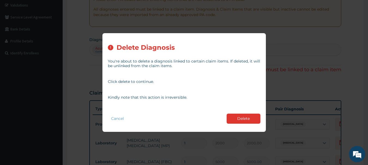
scroll to position [90, 0]
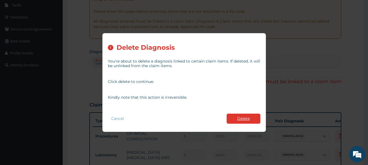
click at [240, 115] on button "Delete" at bounding box center [244, 119] width 34 height 10
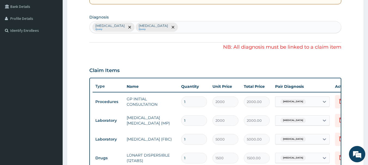
scroll to position [117, 0]
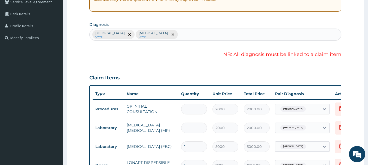
click at [182, 34] on div "Sepsis Query Malaria Query" at bounding box center [216, 34] width 252 height 11
type input "DERMAT"
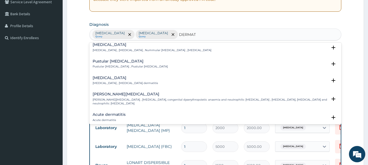
scroll to position [463, 0]
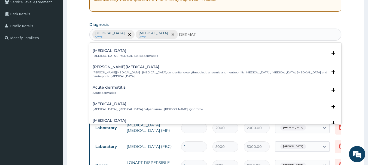
click at [114, 86] on h4 "Acute dermatitis" at bounding box center [109, 88] width 33 height 4
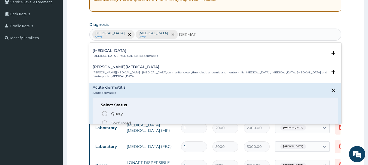
click at [105, 120] on icon "status option filled" at bounding box center [104, 123] width 7 height 7
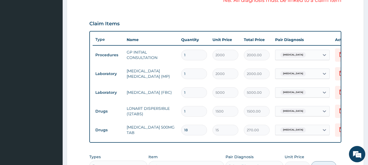
scroll to position [172, 0]
click at [304, 54] on div "[MEDICAL_DATA]" at bounding box center [297, 54] width 44 height 9
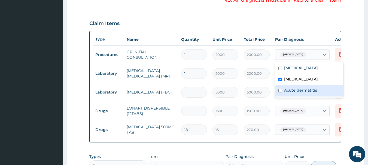
click at [281, 89] on input "checkbox" at bounding box center [280, 91] width 4 height 4
checkbox input "true"
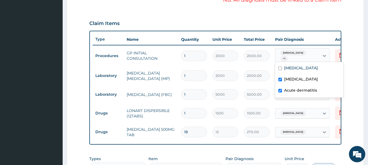
click at [280, 79] on input "checkbox" at bounding box center [280, 80] width 4 height 4
checkbox input "false"
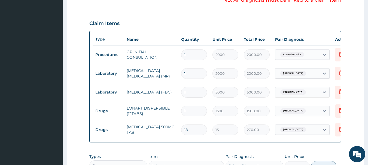
click at [354, 72] on form "Step 2 of 2 PA Code / Prescription Code Enter Code(Secondary Care Only) Encount…" at bounding box center [215, 54] width 297 height 395
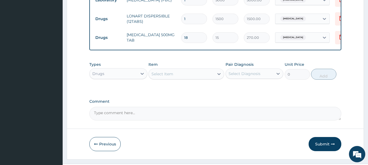
scroll to position [281, 0]
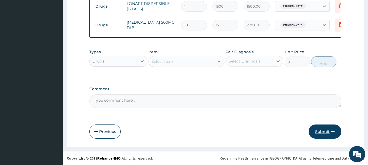
click at [317, 133] on button "Submit" at bounding box center [325, 132] width 33 height 14
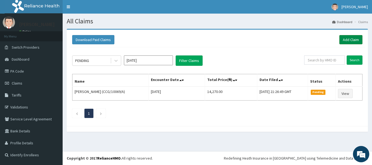
click at [356, 39] on link "Add Claim" at bounding box center [350, 39] width 23 height 9
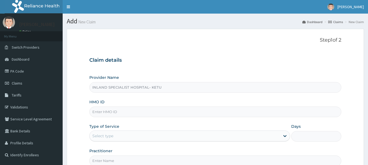
type input "INLAND SPECIALIST HOSPITAL- KETU"
click at [162, 114] on input "HMO ID" at bounding box center [215, 112] width 252 height 11
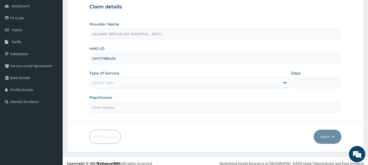
scroll to position [54, 0]
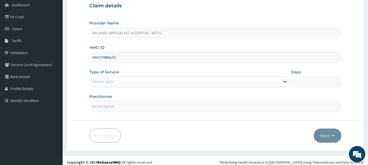
type input "OHT/11894/D"
click at [156, 84] on div "Select type" at bounding box center [185, 81] width 190 height 9
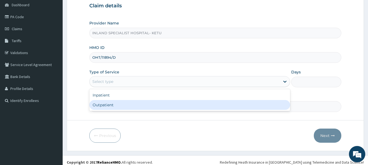
click at [153, 106] on div "Outpatient" at bounding box center [189, 105] width 201 height 10
type input "1"
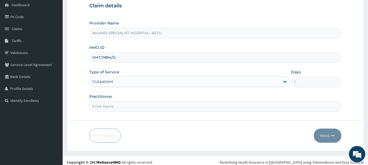
click at [169, 108] on input "Practitioner" at bounding box center [215, 106] width 252 height 11
type input "[PERSON_NAME]"
click at [336, 137] on button "Next" at bounding box center [328, 136] width 28 height 14
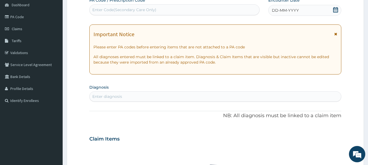
click at [334, 8] on icon at bounding box center [335, 9] width 5 height 5
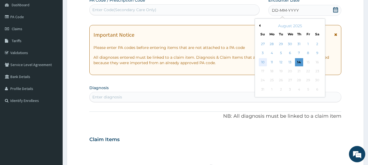
click at [264, 60] on div "10" at bounding box center [263, 62] width 8 height 8
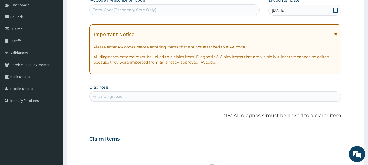
click at [155, 99] on div "Enter diagnosis" at bounding box center [216, 96] width 252 height 9
type input "MALAR"
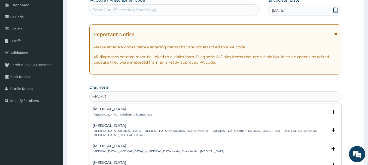
click at [125, 112] on div "[MEDICAL_DATA] [MEDICAL_DATA] , Paludism , Plasmodiosis" at bounding box center [123, 112] width 60 height 10
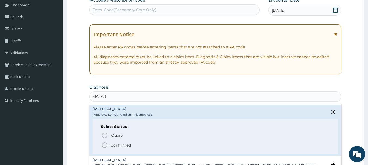
click at [103, 135] on div "Query Query covers suspected (?), Keep in view (kiv), Ruled out (r/o) Confirmed" at bounding box center [215, 140] width 229 height 17
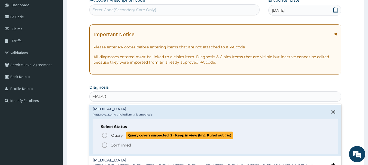
click at [105, 134] on icon "status option query" at bounding box center [104, 135] width 7 height 7
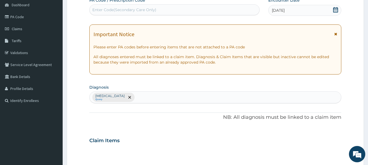
click at [135, 96] on div "[MEDICAL_DATA] Query" at bounding box center [216, 97] width 252 height 11
type input "[MEDICAL_DATA]"
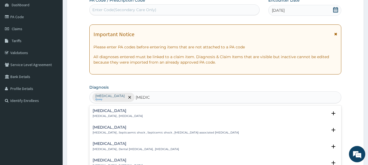
click at [113, 110] on h4 "[MEDICAL_DATA]" at bounding box center [118, 111] width 50 height 4
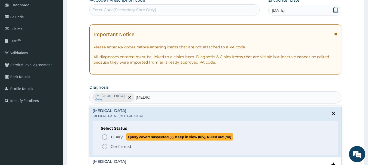
click at [105, 135] on icon "status option query" at bounding box center [104, 137] width 7 height 7
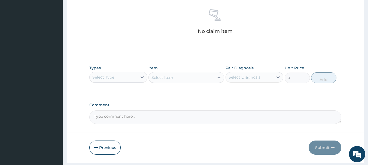
scroll to position [227, 0]
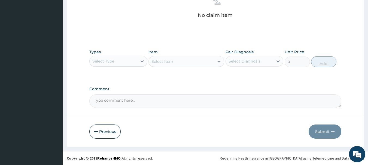
click at [130, 60] on div "Select Type" at bounding box center [114, 61] width 48 height 9
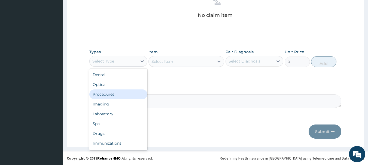
click at [127, 91] on div "Procedures" at bounding box center [118, 95] width 58 height 10
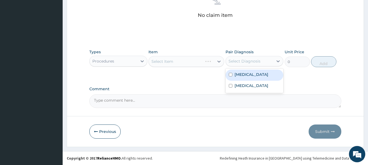
click at [248, 65] on div "Select Diagnosis" at bounding box center [250, 61] width 48 height 9
drag, startPoint x: 253, startPoint y: 75, endPoint x: 242, endPoint y: 74, distance: 11.3
click at [252, 76] on div "[MEDICAL_DATA]" at bounding box center [255, 75] width 58 height 11
checkbox input "true"
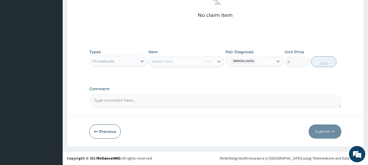
click at [196, 60] on div "Select Item" at bounding box center [186, 61] width 76 height 11
click at [198, 60] on div "Select Item" at bounding box center [186, 61] width 76 height 11
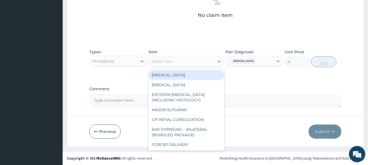
click at [198, 60] on div "Select Item" at bounding box center [181, 61] width 65 height 9
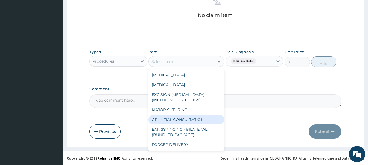
click at [201, 117] on div "GP INITIAL CONSULTATION" at bounding box center [186, 120] width 76 height 10
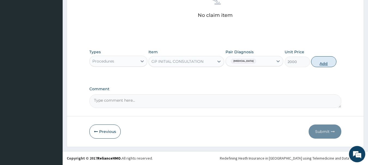
click at [329, 65] on button "Add" at bounding box center [323, 61] width 25 height 11
type input "0"
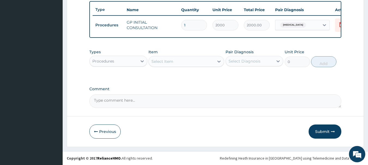
click at [134, 63] on div "Procedures" at bounding box center [114, 61] width 48 height 9
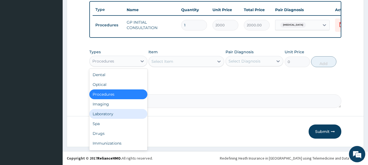
click at [122, 116] on div "Laboratory" at bounding box center [118, 114] width 58 height 10
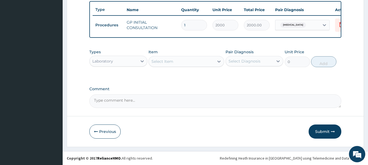
click at [181, 62] on div "Select Item" at bounding box center [181, 61] width 65 height 9
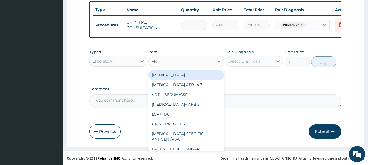
type input "FBC"
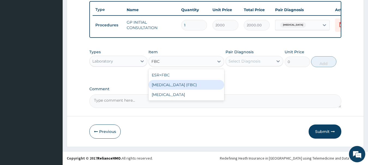
drag, startPoint x: 183, startPoint y: 86, endPoint x: 226, endPoint y: 71, distance: 46.3
click at [183, 86] on div "FULL BLOOD COUNT (FBC)" at bounding box center [186, 85] width 76 height 10
type input "5000"
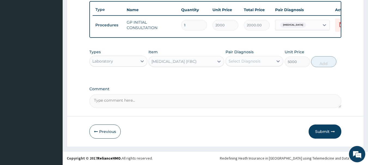
click at [249, 61] on div "Select Diagnosis" at bounding box center [245, 61] width 32 height 5
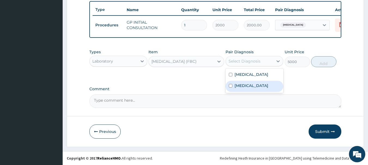
drag, startPoint x: 245, startPoint y: 85, endPoint x: 276, endPoint y: 77, distance: 31.6
click at [245, 85] on label "Sepsis" at bounding box center [252, 85] width 34 height 5
checkbox input "true"
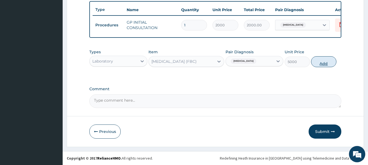
click at [322, 64] on button "Add" at bounding box center [323, 61] width 25 height 11
type input "0"
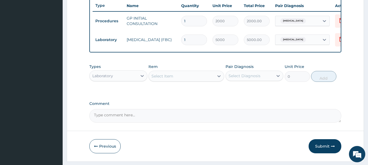
click at [190, 80] on div "Select Item" at bounding box center [181, 76] width 65 height 9
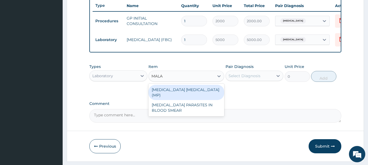
type input "MALAR"
click at [197, 93] on div "MALARIA PARASITE (MP)" at bounding box center [186, 92] width 76 height 15
type input "2000"
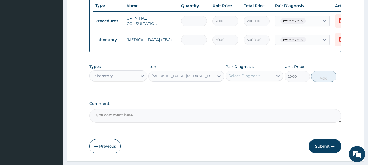
click at [258, 79] on div "Select Diagnosis" at bounding box center [245, 75] width 32 height 5
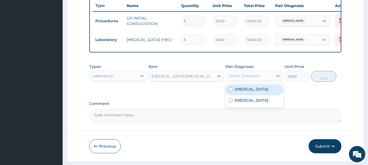
drag, startPoint x: 262, startPoint y: 94, endPoint x: 281, endPoint y: 94, distance: 19.6
click at [267, 96] on div "Malaria" at bounding box center [255, 89] width 58 height 11
checkbox input "true"
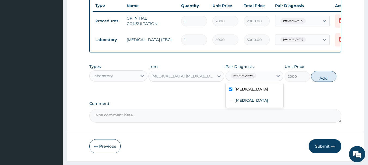
click at [323, 82] on button "Add" at bounding box center [323, 76] width 25 height 11
type input "0"
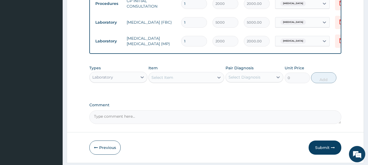
scroll to position [243, 0]
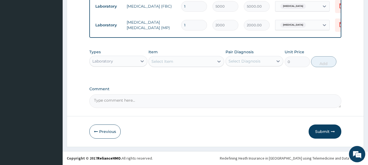
click at [126, 60] on div "Laboratory" at bounding box center [114, 61] width 48 height 9
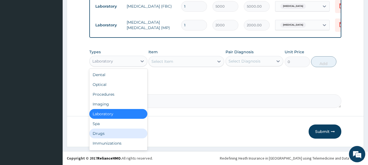
click at [115, 135] on div "Drugs" at bounding box center [118, 134] width 58 height 10
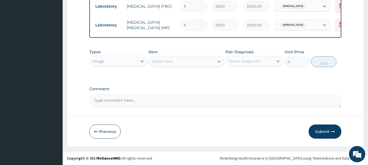
click at [200, 59] on div "Select Item" at bounding box center [181, 61] width 65 height 9
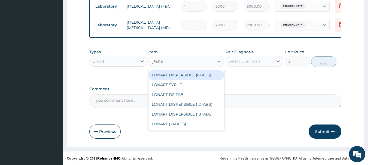
type input "LONAR"
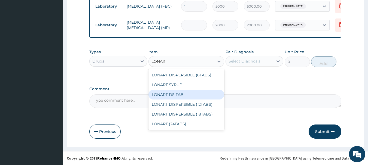
click at [185, 91] on div "LONART DS TAB" at bounding box center [186, 95] width 76 height 10
type input "300"
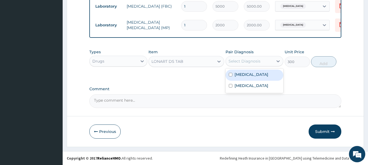
click at [254, 56] on div "Select Diagnosis" at bounding box center [255, 61] width 58 height 10
click at [256, 71] on div "Malaria" at bounding box center [255, 75] width 58 height 11
checkbox input "true"
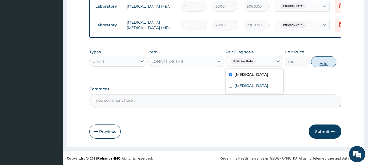
click at [321, 64] on button "Add" at bounding box center [323, 61] width 25 height 11
type input "0"
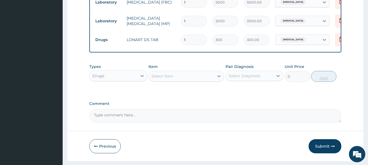
type input "0.00"
type input "6"
type input "1800.00"
type input "6"
click at [201, 81] on div "Select Item" at bounding box center [181, 76] width 65 height 9
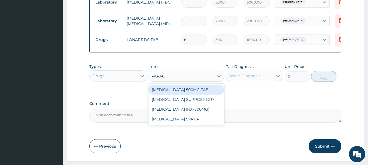
type input "PARACE"
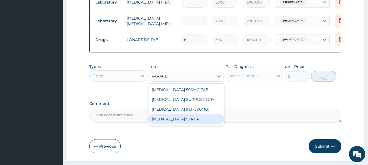
drag, startPoint x: 190, startPoint y: 123, endPoint x: 233, endPoint y: 92, distance: 52.6
click at [191, 123] on div "[MEDICAL_DATA] SYRUP" at bounding box center [186, 119] width 76 height 10
type input "300"
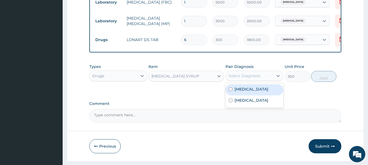
click at [245, 78] on div "Select Diagnosis" at bounding box center [245, 75] width 32 height 5
click at [249, 94] on div "Malaria" at bounding box center [255, 89] width 58 height 11
checkbox input "true"
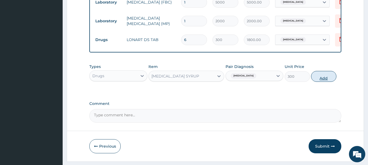
click at [321, 79] on button "Add" at bounding box center [323, 76] width 25 height 11
type input "0"
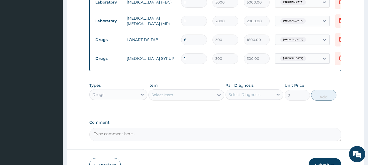
click at [182, 95] on div "Select Item" at bounding box center [181, 95] width 65 height 9
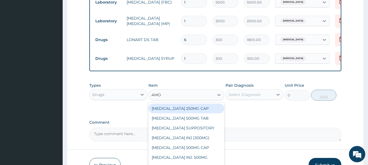
type input "AMOX"
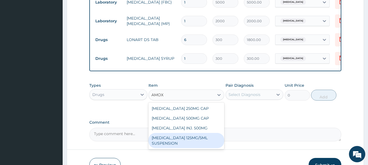
click at [184, 139] on div "[MEDICAL_DATA] 125MG/5ML SUSPENSION" at bounding box center [186, 140] width 76 height 15
type input "800"
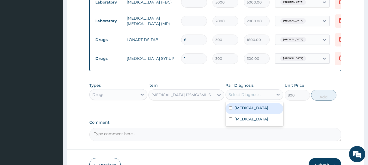
click at [244, 99] on div "Select Diagnosis" at bounding box center [250, 94] width 48 height 9
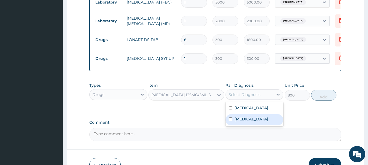
drag, startPoint x: 246, startPoint y: 122, endPoint x: 276, endPoint y: 111, distance: 32.6
click at [249, 122] on div "Sepsis" at bounding box center [255, 119] width 58 height 11
checkbox input "true"
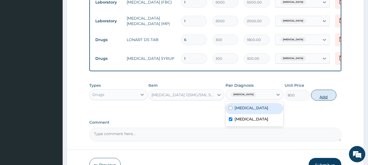
click at [318, 97] on button "Add" at bounding box center [323, 95] width 25 height 11
type input "0"
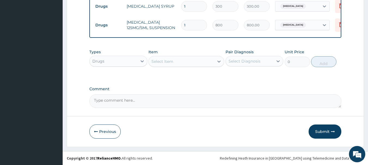
scroll to position [300, 0]
click at [327, 128] on button "Submit" at bounding box center [325, 132] width 33 height 14
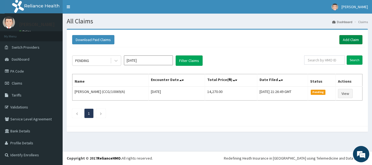
click at [353, 40] on link "Add Claim" at bounding box center [350, 39] width 23 height 9
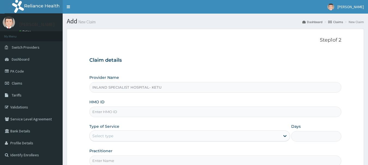
type input "INLAND SPECIALIST HOSPITAL- KETU"
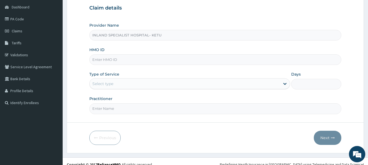
scroll to position [54, 0]
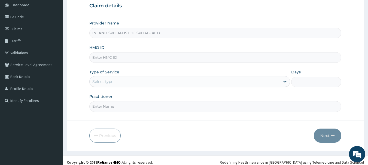
click at [141, 59] on input "HMO ID" at bounding box center [215, 57] width 252 height 11
type input "OHT/11894/C"
click at [120, 85] on div "Select type" at bounding box center [185, 81] width 190 height 9
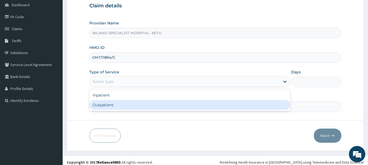
click at [125, 105] on div "Outpatient" at bounding box center [189, 105] width 201 height 10
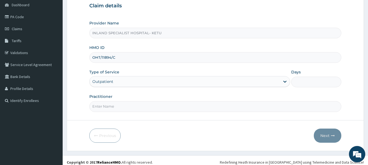
type input "1"
click at [144, 109] on input "Practitioner" at bounding box center [215, 106] width 252 height 11
type input "DR [PERSON_NAME]"
click at [324, 131] on button "Next" at bounding box center [328, 136] width 28 height 14
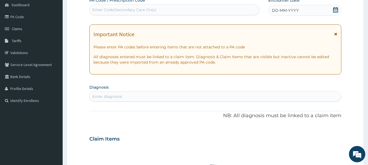
click at [336, 8] on icon at bounding box center [335, 9] width 5 height 5
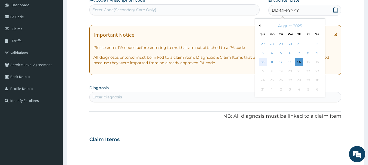
click at [264, 62] on div "10" at bounding box center [263, 62] width 8 height 8
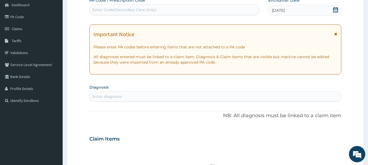
click at [163, 96] on div "Enter diagnosis" at bounding box center [216, 96] width 252 height 9
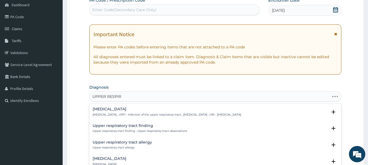
type input "UPPER RESPIRA"
click at [118, 117] on p "[MEDICAL_DATA] , URTI - Infection of the upper respiratory tract , [MEDICAL_DAT…" at bounding box center [167, 115] width 148 height 4
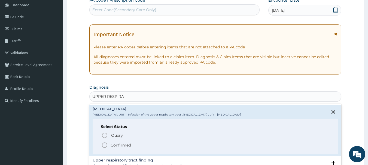
click at [104, 147] on icon "status option filled" at bounding box center [104, 145] width 7 height 7
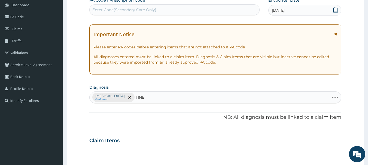
type input "[MEDICAL_DATA]"
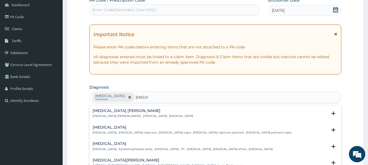
click at [124, 148] on p "[MEDICAL_DATA] , Epidermophytosis pedis , [MEDICAL_DATA] , TP - [MEDICAL_DATA] …" at bounding box center [183, 150] width 180 height 4
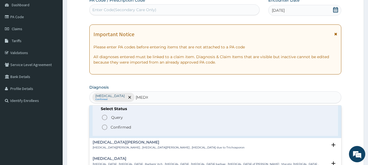
scroll to position [54, 0]
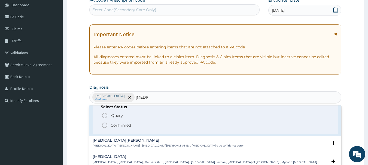
click at [104, 127] on icon "status option filled" at bounding box center [104, 125] width 7 height 7
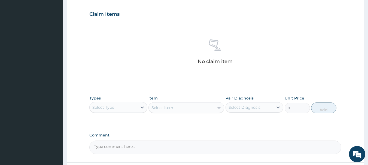
scroll to position [218, 0]
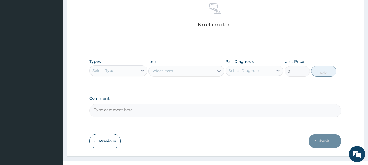
click at [109, 74] on div "Select Type" at bounding box center [114, 70] width 48 height 9
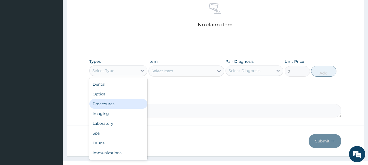
click at [119, 106] on div "Procedures" at bounding box center [118, 104] width 58 height 10
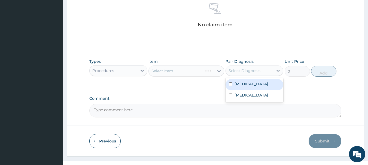
click at [242, 76] on div "option [MEDICAL_DATA] focused, 1 of 2. 2 results available. Use Up and Down to …" at bounding box center [255, 71] width 58 height 10
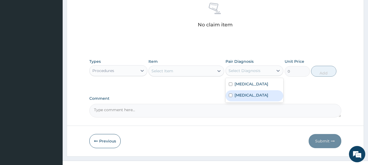
click at [242, 98] on label "[MEDICAL_DATA]" at bounding box center [252, 95] width 34 height 5
checkbox input "true"
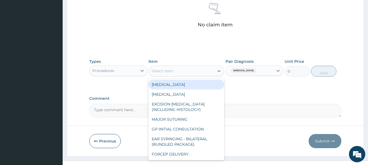
click at [193, 72] on div "Select Item" at bounding box center [181, 71] width 65 height 9
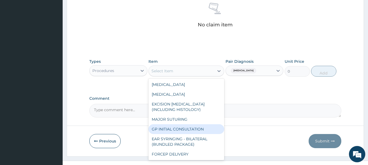
click at [187, 129] on div "GP INITIAL CONSULTATION" at bounding box center [186, 129] width 76 height 10
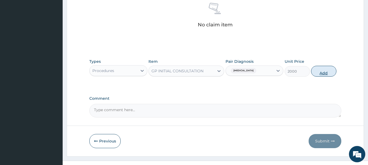
click at [316, 73] on button "Add" at bounding box center [323, 71] width 25 height 11
type input "0"
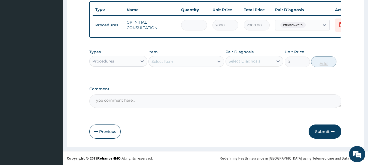
scroll to position [206, 0]
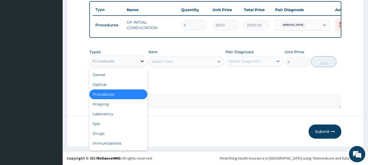
click at [139, 61] on div at bounding box center [142, 61] width 10 height 10
click at [121, 132] on div "Drugs" at bounding box center [118, 134] width 58 height 10
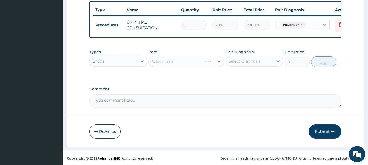
click at [263, 63] on div "Select Diagnosis" at bounding box center [250, 61] width 48 height 9
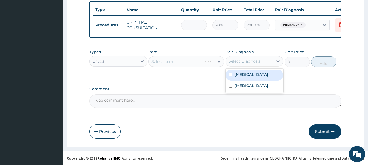
click at [260, 77] on label "Upper respiratory infection" at bounding box center [252, 74] width 34 height 5
checkbox input "true"
click at [180, 61] on div "Select Item" at bounding box center [181, 61] width 65 height 9
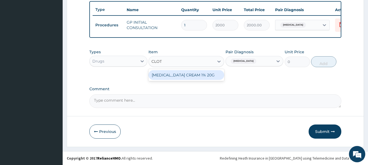
type input "CLOTR"
click at [186, 78] on div "[MEDICAL_DATA] CREAM 1% 20G" at bounding box center [186, 75] width 76 height 10
type input "700"
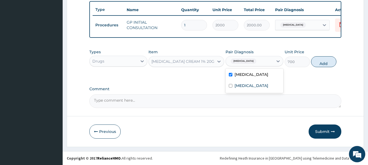
click at [244, 60] on span "Upper respiratory infection" at bounding box center [244, 61] width 26 height 5
click at [242, 89] on label "Tinea pedis" at bounding box center [252, 85] width 34 height 5
checkbox input "true"
click at [245, 63] on span "Upper respiratory infection" at bounding box center [244, 61] width 26 height 5
click at [243, 59] on span "Upper respiratory infection" at bounding box center [244, 61] width 26 height 5
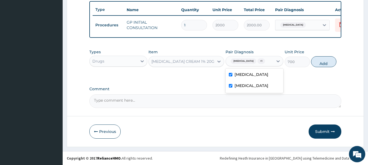
click at [231, 77] on input "checkbox" at bounding box center [231, 75] width 4 height 4
checkbox input "false"
click at [328, 62] on button "Add" at bounding box center [323, 61] width 25 height 11
type input "0"
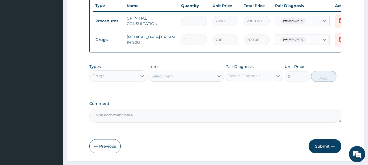
click at [195, 81] on div "Select Item" at bounding box center [181, 76] width 65 height 9
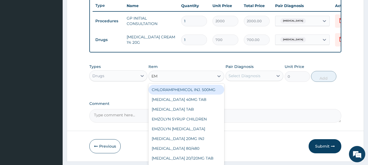
type input "EMZ"
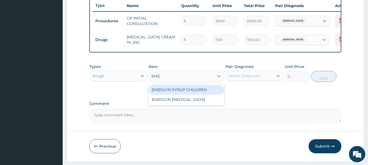
click at [199, 90] on div "EMZOLYN SYRUP CHILDREN" at bounding box center [186, 90] width 76 height 10
type input "500"
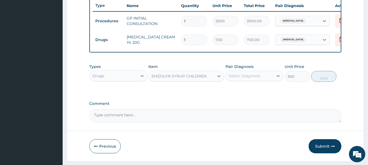
click at [248, 79] on div "Select Diagnosis" at bounding box center [245, 75] width 32 height 5
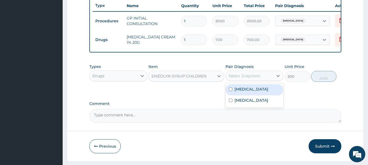
click at [257, 92] on label "Upper respiratory infection" at bounding box center [252, 89] width 34 height 5
checkbox input "true"
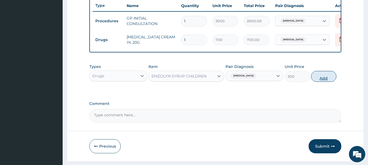
click at [319, 81] on button "Add" at bounding box center [323, 76] width 25 height 11
type input "0"
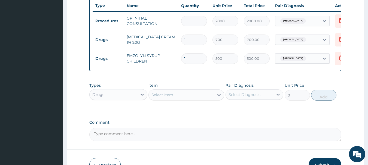
click at [201, 97] on div "Select Item" at bounding box center [181, 95] width 65 height 9
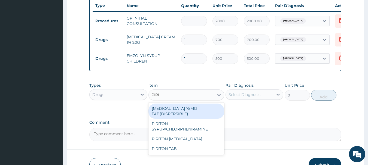
type input "PIRIT"
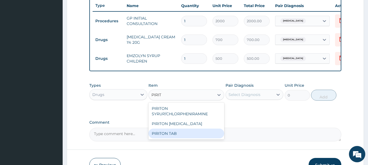
click at [178, 139] on div "PIRITON TAB" at bounding box center [186, 134] width 76 height 10
type input "30"
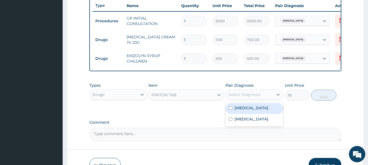
click at [233, 98] on div "Select Diagnosis" at bounding box center [245, 94] width 32 height 5
click at [240, 111] on label "Upper respiratory infection" at bounding box center [252, 107] width 34 height 5
checkbox input "true"
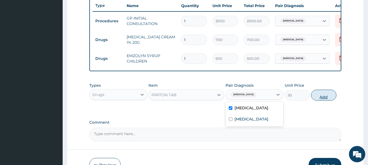
click at [317, 99] on button "Add" at bounding box center [323, 95] width 25 height 11
type input "0"
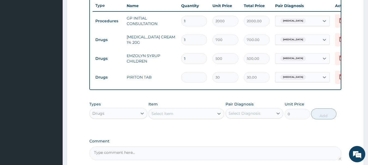
type input "0.00"
type input "5"
type input "150.00"
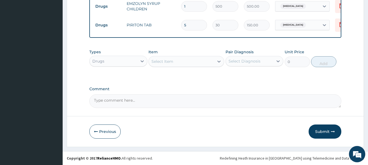
scroll to position [262, 0]
type input "5"
click at [324, 129] on button "Submit" at bounding box center [325, 132] width 33 height 14
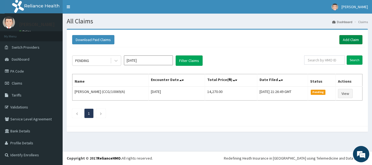
click at [352, 39] on link "Add Claim" at bounding box center [350, 39] width 23 height 9
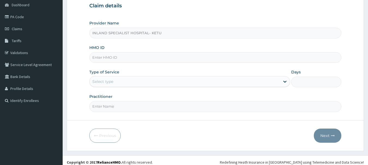
click at [171, 57] on input "HMO ID" at bounding box center [215, 57] width 252 height 11
click at [139, 56] on input "HMO ID" at bounding box center [215, 57] width 252 height 11
click at [142, 56] on input "HMO ID" at bounding box center [215, 57] width 252 height 11
click at [144, 58] on input "HMO ID" at bounding box center [215, 57] width 252 height 11
click at [103, 57] on input "DCC/153/A" at bounding box center [215, 57] width 252 height 11
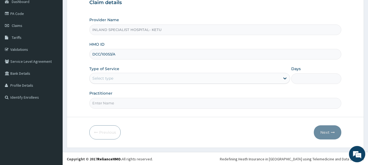
scroll to position [59, 0]
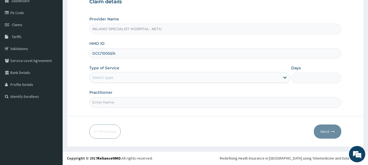
type input "DCC/10053/A"
click at [130, 76] on div "Select type" at bounding box center [185, 77] width 190 height 9
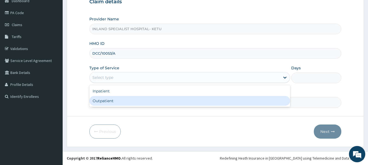
click at [123, 101] on div "Outpatient" at bounding box center [189, 101] width 201 height 10
type input "1"
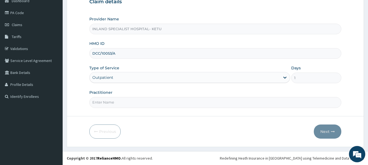
click at [130, 103] on input "Practitioner" at bounding box center [215, 102] width 252 height 11
type input "[PERSON_NAME]"
click at [322, 133] on button "Next" at bounding box center [328, 132] width 28 height 14
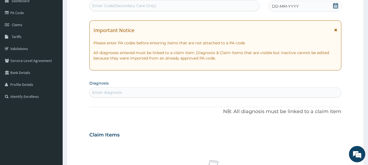
click at [334, 4] on icon at bounding box center [335, 5] width 5 height 5
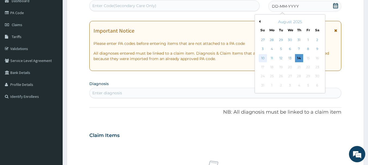
click at [262, 59] on div "10" at bounding box center [263, 58] width 8 height 8
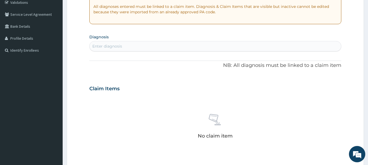
scroll to position [113, 0]
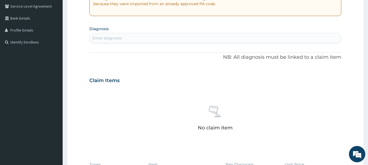
click at [218, 38] on div "Enter diagnosis" at bounding box center [216, 38] width 252 height 9
type input "MALAR"
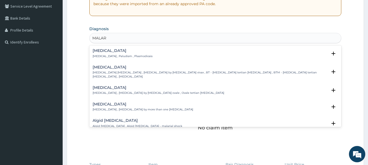
click at [114, 53] on h4 "[MEDICAL_DATA]" at bounding box center [123, 51] width 60 height 4
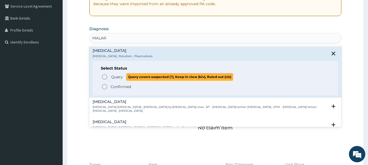
click at [103, 77] on icon "status option query" at bounding box center [104, 77] width 7 height 7
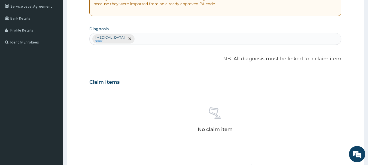
click at [144, 38] on div "[MEDICAL_DATA] Query" at bounding box center [216, 38] width 252 height 11
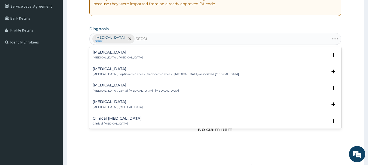
type input "[MEDICAL_DATA]"
click at [105, 54] on h4 "[MEDICAL_DATA]" at bounding box center [118, 52] width 50 height 4
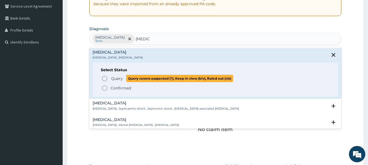
click at [105, 81] on circle "status option query" at bounding box center [104, 78] width 5 height 5
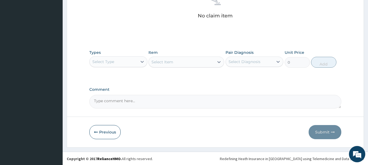
scroll to position [227, 0]
click at [114, 58] on div "Select Type" at bounding box center [114, 61] width 48 height 9
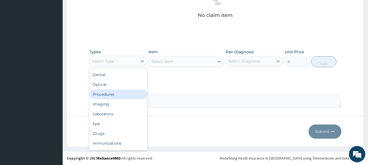
click at [117, 92] on div "Procedures" at bounding box center [118, 95] width 58 height 10
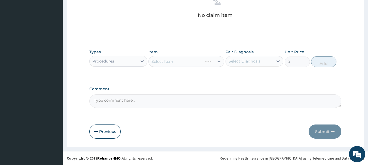
click at [192, 60] on div "Select Item" at bounding box center [186, 61] width 76 height 11
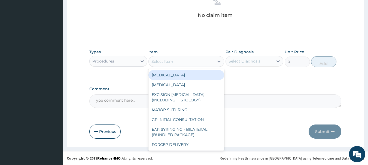
click at [193, 63] on div "Select Item" at bounding box center [181, 61] width 65 height 9
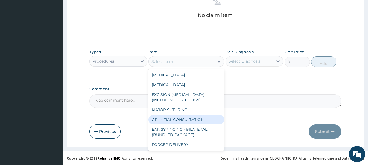
click at [182, 120] on div "GP INITIAL CONSULTATION" at bounding box center [186, 120] width 76 height 10
type input "2000"
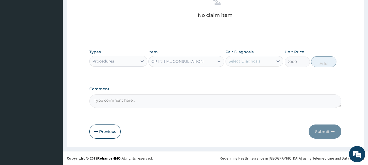
click at [235, 63] on div "Select Diagnosis" at bounding box center [245, 61] width 32 height 5
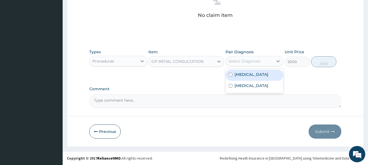
click at [234, 77] on div "[MEDICAL_DATA]" at bounding box center [255, 75] width 58 height 11
checkbox input "true"
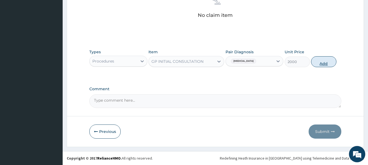
click at [317, 59] on button "Add" at bounding box center [323, 61] width 25 height 11
type input "0"
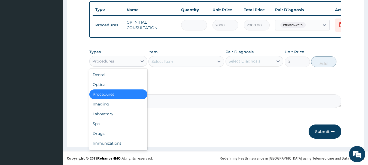
click at [124, 61] on div "Procedures" at bounding box center [114, 61] width 48 height 9
click at [119, 112] on div "Laboratory" at bounding box center [118, 114] width 58 height 10
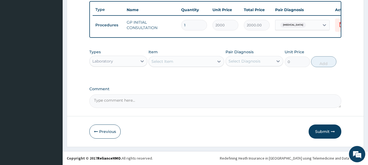
click at [180, 64] on div "Select Item" at bounding box center [181, 61] width 65 height 9
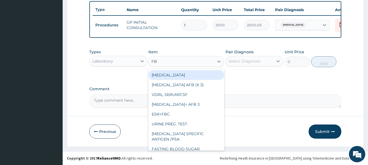
type input "FBC"
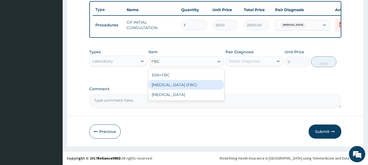
click at [199, 81] on div "[MEDICAL_DATA] (FBC)" at bounding box center [186, 85] width 76 height 10
type input "5000"
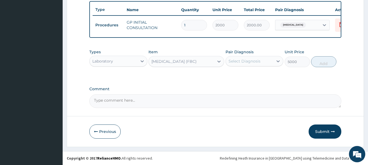
click at [245, 57] on div "Select Diagnosis" at bounding box center [250, 61] width 48 height 9
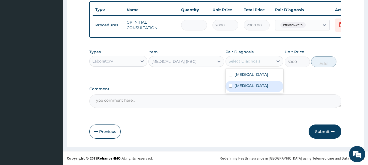
click at [252, 84] on div "[MEDICAL_DATA]" at bounding box center [255, 86] width 58 height 11
checkbox input "true"
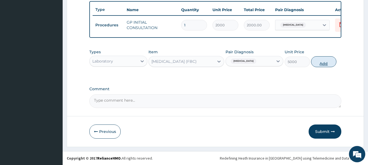
click at [320, 64] on button "Add" at bounding box center [323, 61] width 25 height 11
type input "0"
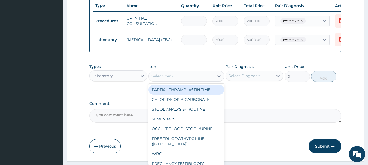
click at [187, 80] on div "Select Item" at bounding box center [181, 76] width 65 height 9
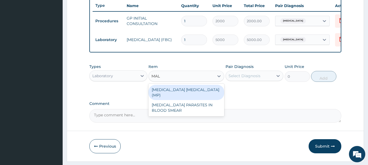
type input "MALA"
click at [188, 97] on div "MALARIA PARASITE (MP)" at bounding box center [186, 92] width 76 height 15
type input "2000"
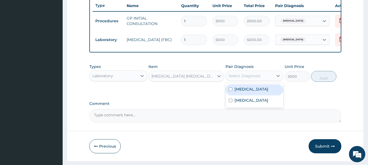
click at [261, 80] on div "Select Diagnosis" at bounding box center [250, 76] width 48 height 9
click at [257, 96] on div "Malaria" at bounding box center [255, 89] width 58 height 11
checkbox input "true"
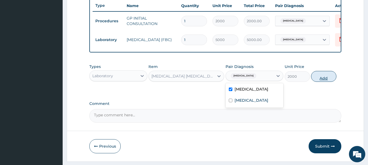
click at [319, 82] on button "Add" at bounding box center [323, 76] width 25 height 11
type input "0"
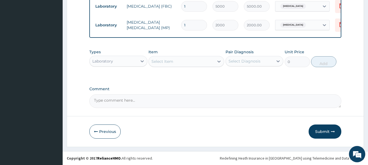
scroll to position [243, 0]
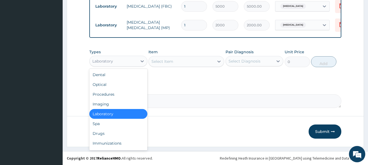
click at [101, 63] on div "Laboratory" at bounding box center [102, 61] width 21 height 5
click at [106, 132] on div "Drugs" at bounding box center [118, 134] width 58 height 10
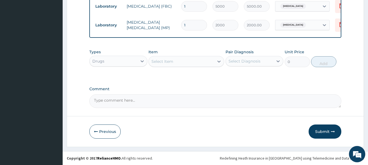
click at [196, 64] on div "Select Item" at bounding box center [181, 61] width 65 height 9
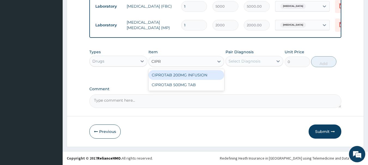
type input "CIPRO"
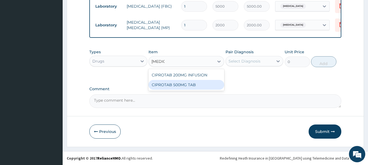
click at [188, 84] on div "CIPROTAB 500MG TAB" at bounding box center [186, 85] width 76 height 10
type input "200"
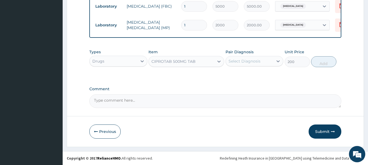
click at [244, 62] on div "Select Diagnosis" at bounding box center [245, 61] width 32 height 5
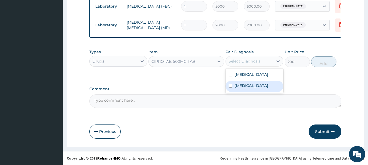
click at [246, 87] on label "Sepsis" at bounding box center [252, 85] width 34 height 5
checkbox input "true"
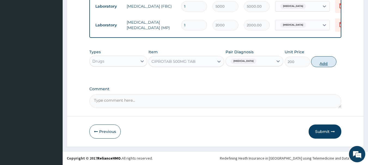
click at [318, 60] on button "Add" at bounding box center [323, 61] width 25 height 11
type input "0"
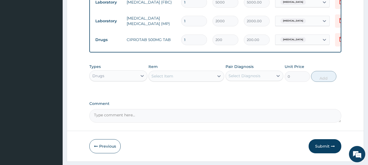
type input "10"
type input "2000.00"
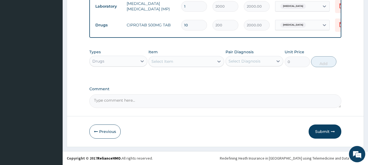
type input "10"
click at [186, 65] on div "Select Item" at bounding box center [181, 61] width 65 height 9
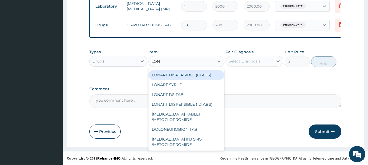
type input "LONA"
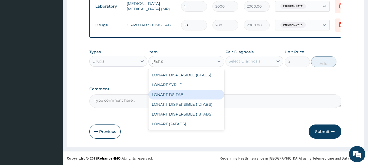
click at [182, 93] on div "LONART DS TAB" at bounding box center [186, 95] width 76 height 10
type input "300"
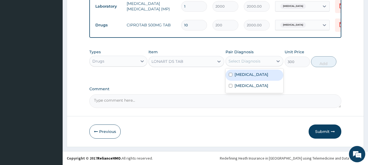
drag, startPoint x: 244, startPoint y: 60, endPoint x: 249, endPoint y: 73, distance: 14.6
click at [244, 60] on div "Select Diagnosis" at bounding box center [245, 61] width 32 height 5
drag, startPoint x: 254, startPoint y: 75, endPoint x: 295, endPoint y: 65, distance: 42.7
click at [258, 75] on div "Malaria" at bounding box center [255, 75] width 58 height 11
checkbox input "true"
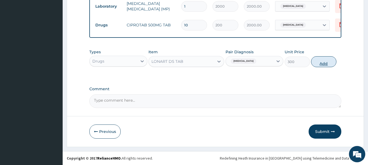
click at [325, 60] on button "Add" at bounding box center [323, 61] width 25 height 11
type input "0"
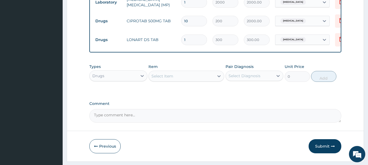
type input "0.00"
type input "6"
type input "1800.00"
type input "6"
click at [165, 79] on div "Select Item" at bounding box center [162, 76] width 22 height 5
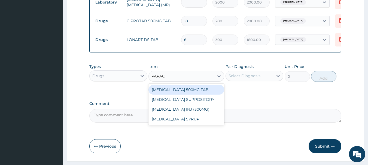
type input "PARACE"
click at [184, 95] on div "PARACETAMOL 500MG TAB" at bounding box center [186, 90] width 76 height 10
type input "15"
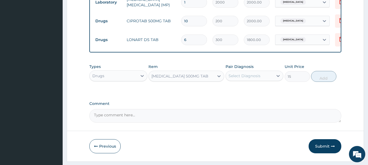
click at [243, 79] on div "Select Diagnosis" at bounding box center [245, 75] width 32 height 5
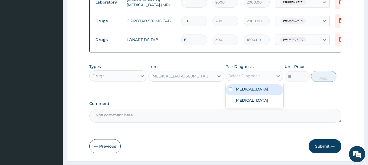
click at [244, 96] on div "Malaria" at bounding box center [255, 89] width 58 height 11
checkbox input "true"
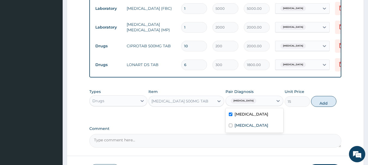
scroll to position [208, 0]
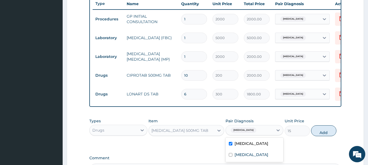
click at [299, 19] on div "Malaria" at bounding box center [297, 18] width 44 height 9
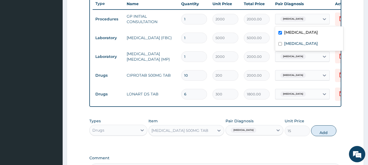
drag, startPoint x: 281, startPoint y: 32, endPoint x: 281, endPoint y: 38, distance: 5.7
click at [281, 33] on input "checkbox" at bounding box center [280, 33] width 4 height 4
checkbox input "false"
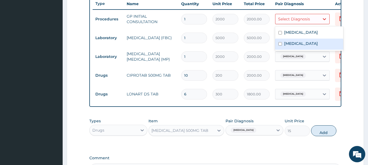
click at [281, 42] on div "Sepsis" at bounding box center [309, 44] width 68 height 11
checkbox input "true"
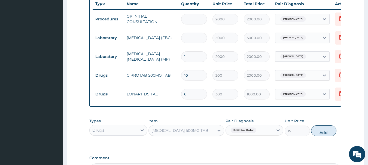
click at [313, 16] on div "Sepsis" at bounding box center [297, 18] width 44 height 9
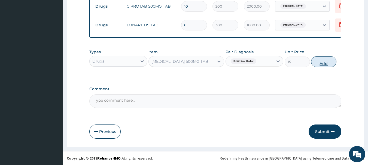
click at [322, 60] on button "Add" at bounding box center [323, 61] width 25 height 11
type input "0"
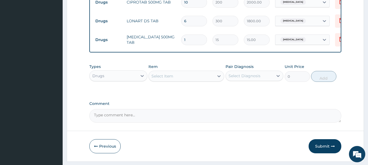
type input "18"
type input "270.00"
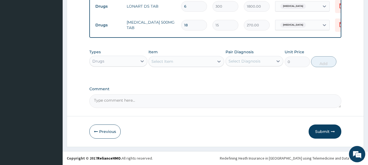
scroll to position [300, 0]
type input "18"
click at [328, 131] on button "Submit" at bounding box center [325, 132] width 33 height 14
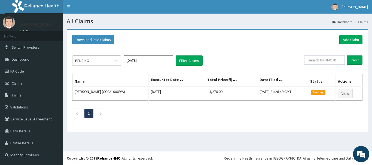
click at [95, 62] on div "PENDING" at bounding box center [91, 60] width 38 height 9
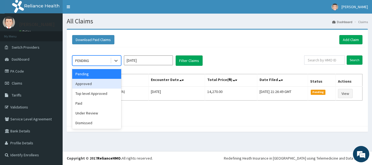
click at [98, 84] on div "Approved" at bounding box center [96, 84] width 49 height 10
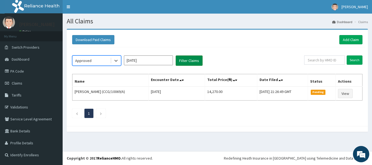
click at [190, 61] on button "Filter Claims" at bounding box center [189, 61] width 27 height 10
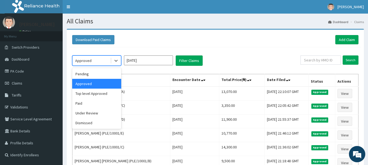
click at [106, 62] on div "Approved" at bounding box center [91, 60] width 38 height 9
click at [99, 71] on div "Pending" at bounding box center [96, 74] width 49 height 10
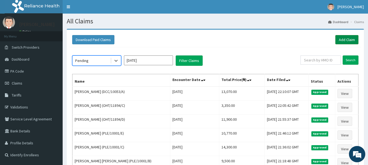
click at [348, 42] on link "Add Claim" at bounding box center [346, 39] width 23 height 9
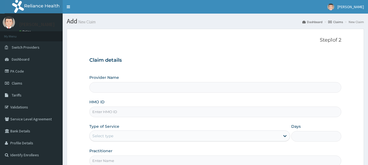
type input "INLAND SPECIALIST HOSPITAL- KETU"
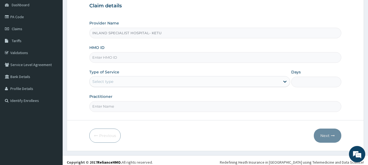
click at [148, 55] on input "HMO ID" at bounding box center [215, 57] width 252 height 11
click at [103, 57] on input "NTH/1016/D" at bounding box center [215, 57] width 252 height 11
type input "NTH/10016/D"
click at [130, 86] on div "Select type" at bounding box center [185, 81] width 190 height 9
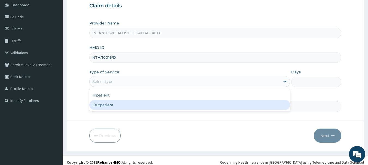
click at [127, 108] on div "Outpatient" at bounding box center [189, 105] width 201 height 10
type input "1"
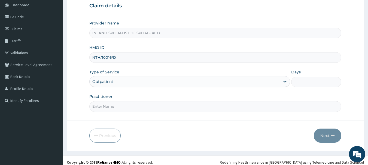
click at [138, 104] on input "Practitioner" at bounding box center [215, 106] width 252 height 11
type input "DR ASHAOLU"
click at [334, 133] on button "Next" at bounding box center [328, 136] width 28 height 14
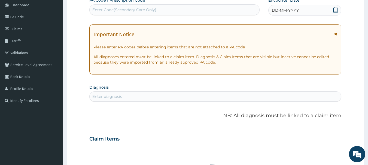
click at [335, 10] on icon at bounding box center [335, 9] width 5 height 5
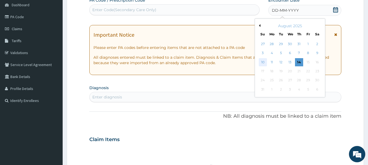
click at [262, 60] on div "10" at bounding box center [263, 62] width 8 height 8
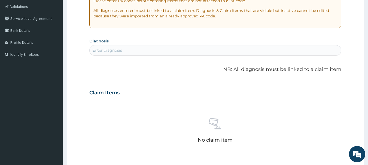
scroll to position [109, 0]
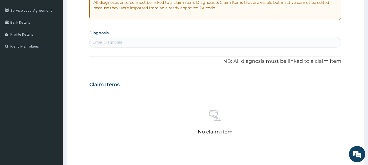
click at [161, 46] on div "Enter diagnosis" at bounding box center [216, 42] width 252 height 9
type input "ABDOMI"
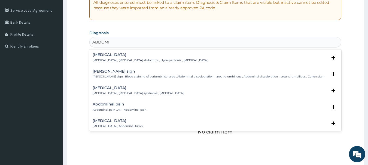
click at [122, 108] on div "Abdominal pain Abdominal pain , AP - Abdominal pain" at bounding box center [120, 107] width 54 height 10
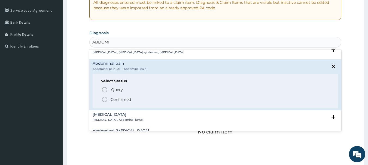
scroll to position [54, 0]
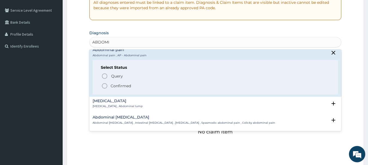
click at [105, 88] on circle "status option filled" at bounding box center [104, 86] width 5 height 5
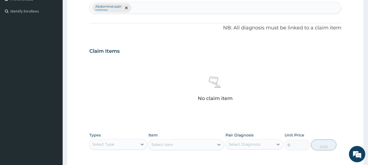
scroll to position [218, 0]
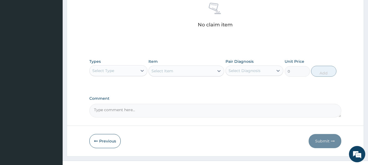
click at [124, 72] on div "Select Type" at bounding box center [114, 70] width 48 height 9
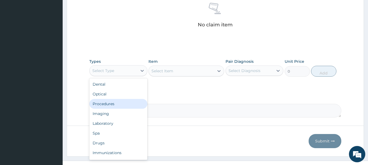
click at [124, 101] on div "Procedures" at bounding box center [118, 104] width 58 height 10
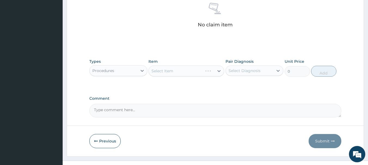
click at [248, 74] on div "Select Diagnosis" at bounding box center [250, 70] width 48 height 9
click at [249, 86] on label "Abdominal pain" at bounding box center [251, 83] width 32 height 5
checkbox input "true"
click at [195, 74] on div "Select Item" at bounding box center [186, 71] width 76 height 11
click at [194, 70] on div "Select Item" at bounding box center [186, 71] width 76 height 11
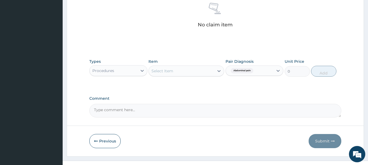
click at [196, 74] on div "Select Item" at bounding box center [181, 71] width 65 height 9
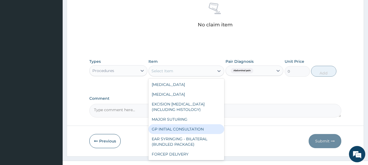
click at [182, 127] on div "GP INITIAL CONSULTATION" at bounding box center [186, 129] width 76 height 10
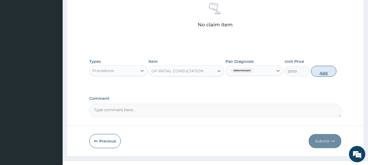
click at [327, 68] on button "Add" at bounding box center [323, 71] width 25 height 11
type input "0"
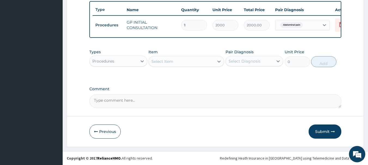
scroll to position [206, 0]
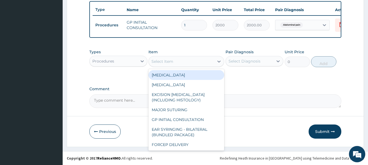
click at [170, 63] on div "Select Item" at bounding box center [162, 61] width 22 height 5
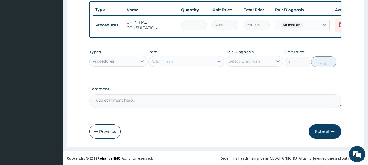
click at [181, 62] on div "Select Item" at bounding box center [181, 61] width 65 height 9
type input "PARA"
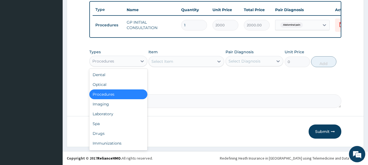
click at [135, 61] on div "Procedures" at bounding box center [114, 61] width 48 height 9
click at [118, 130] on div "Drugs" at bounding box center [118, 134] width 58 height 10
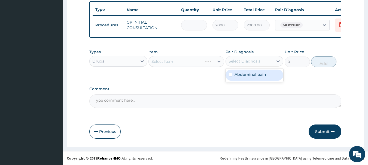
click at [245, 60] on div "Select Diagnosis" at bounding box center [245, 61] width 32 height 5
drag, startPoint x: 246, startPoint y: 76, endPoint x: 208, endPoint y: 62, distance: 40.1
click at [245, 75] on label "Abdominal pain" at bounding box center [251, 74] width 32 height 5
checkbox input "true"
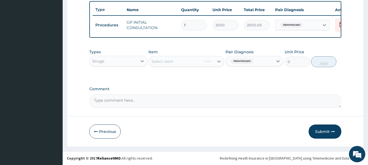
click at [193, 57] on div "Select Item" at bounding box center [186, 61] width 76 height 11
click at [194, 61] on div "Select Item" at bounding box center [186, 61] width 76 height 11
click at [196, 66] on div "Select Item" at bounding box center [186, 61] width 76 height 11
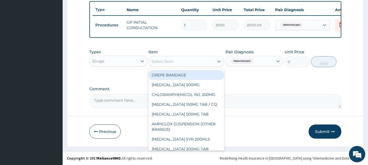
click at [196, 62] on div "Select Item" at bounding box center [181, 61] width 65 height 9
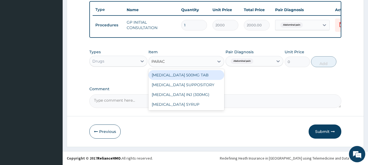
type input "PARACE"
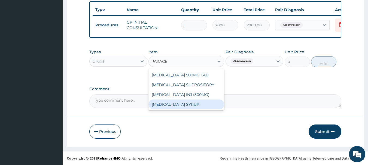
click at [188, 104] on div "PARACETAMOL SYRUP" at bounding box center [186, 105] width 76 height 10
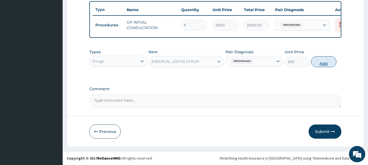
click at [318, 64] on button "Add" at bounding box center [323, 61] width 25 height 11
type input "0"
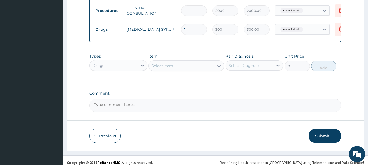
scroll to position [224, 0]
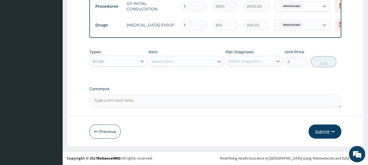
click at [325, 130] on button "Submit" at bounding box center [325, 132] width 33 height 14
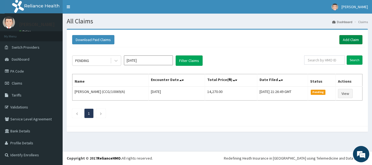
click at [350, 38] on link "Add Claim" at bounding box center [350, 39] width 23 height 9
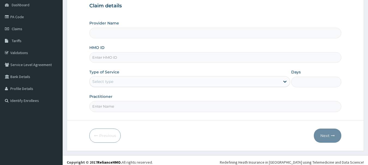
type input "INLAND SPECIALIST HOSPITAL- KETU"
click at [146, 58] on input "HMO ID" at bounding box center [215, 57] width 252 height 11
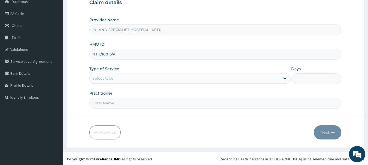
scroll to position [59, 0]
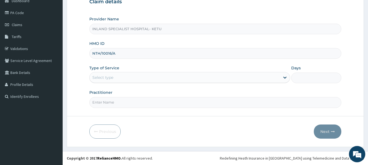
type input "NTH/10016/A"
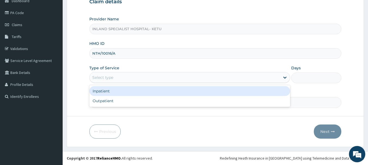
click at [155, 81] on div "Select type" at bounding box center [185, 77] width 190 height 9
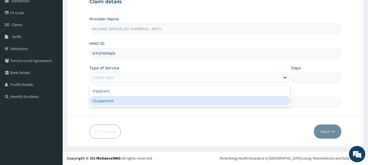
click at [153, 104] on div "Outpatient" at bounding box center [189, 101] width 201 height 10
type input "1"
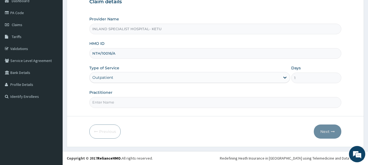
click at [149, 101] on input "Practitioner" at bounding box center [215, 102] width 252 height 11
type input "DR [PERSON_NAME]"
click at [323, 129] on button "Next" at bounding box center [328, 132] width 28 height 14
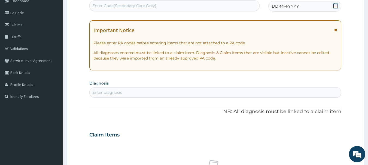
click at [184, 10] on div "Enter Code(Secondary Care Only)" at bounding box center [175, 5] width 170 height 9
click at [186, 6] on div "Enter Code(Secondary Care Only)" at bounding box center [175, 5] width 170 height 9
paste input "PA/DFB543"
type input "PA/DFB543"
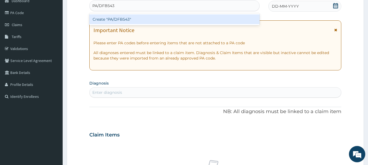
click at [191, 21] on div "Create "PA/DFB543"" at bounding box center [174, 19] width 170 height 10
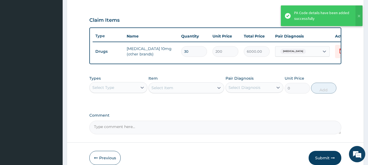
scroll to position [206, 0]
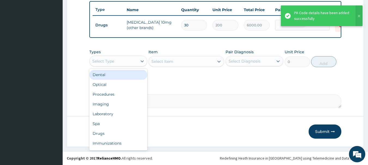
click at [121, 62] on div "Select Type" at bounding box center [114, 61] width 48 height 9
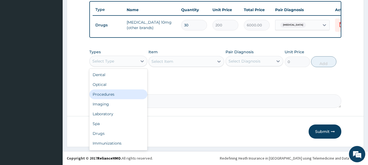
click at [135, 96] on div "Procedures" at bounding box center [118, 95] width 58 height 10
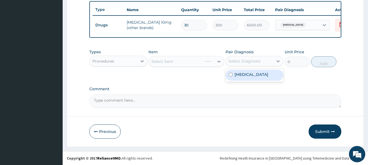
click at [248, 60] on div "Select Diagnosis" at bounding box center [245, 61] width 32 height 5
drag, startPoint x: 249, startPoint y: 80, endPoint x: 205, endPoint y: 69, distance: 45.4
click at [246, 79] on div "[MEDICAL_DATA]" at bounding box center [255, 75] width 58 height 11
checkbox input "true"
click at [190, 62] on div "Select Item" at bounding box center [186, 61] width 76 height 11
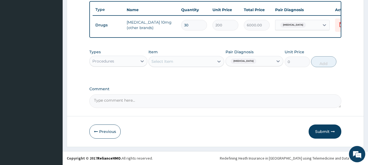
click at [190, 62] on div "Select Item" at bounding box center [181, 61] width 65 height 9
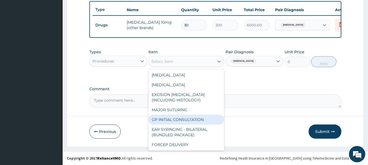
click at [196, 117] on div "GP INITIAL CONSULTATION" at bounding box center [186, 120] width 76 height 10
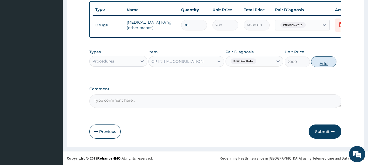
click at [322, 63] on button "Add" at bounding box center [323, 61] width 25 height 11
type input "0"
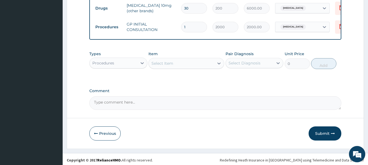
scroll to position [224, 0]
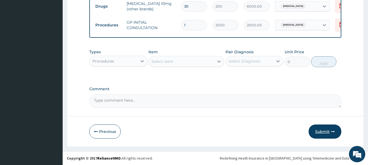
click at [322, 133] on button "Submit" at bounding box center [325, 132] width 33 height 14
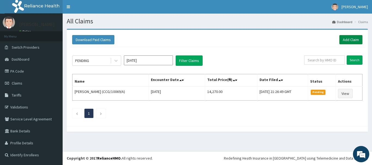
click at [350, 41] on link "Add Claim" at bounding box center [350, 39] width 23 height 9
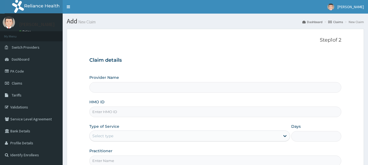
type input "INLAND SPECIALIST HOSPITAL- KETU"
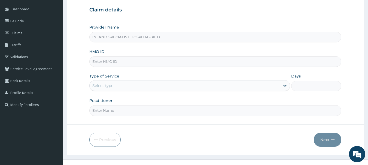
scroll to position [54, 0]
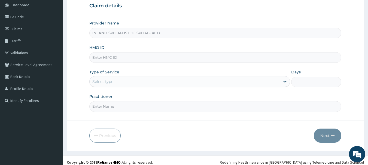
click at [158, 56] on input "HMO ID" at bounding box center [215, 57] width 252 height 11
type input "LWL/10015/A"
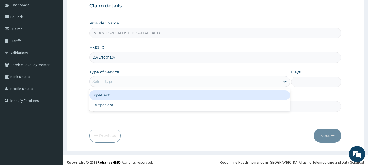
click at [136, 83] on div "Select type" at bounding box center [185, 81] width 190 height 9
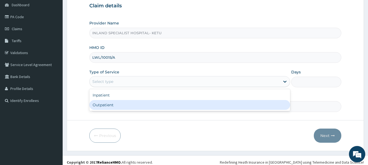
click at [144, 101] on div "Outpatient" at bounding box center [189, 105] width 201 height 10
type input "1"
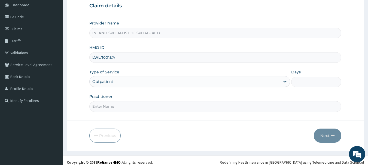
click at [254, 105] on input "Practitioner" at bounding box center [215, 106] width 252 height 11
type input "[PERSON_NAME]"
click at [338, 137] on button "Next" at bounding box center [328, 136] width 28 height 14
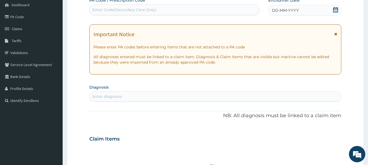
click at [333, 10] on icon at bounding box center [335, 9] width 5 height 5
click at [220, 10] on div "Enter Code(Secondary Care Only)" at bounding box center [175, 9] width 170 height 9
click at [217, 10] on div "Enter Code(Secondary Care Only)" at bounding box center [175, 9] width 170 height 9
paste input "PA/80A2D2"
type input "PA/80A2D2"
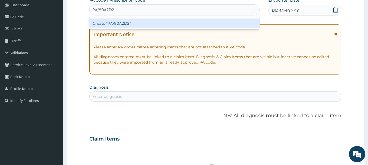
click at [148, 25] on div "Create "PA/80A2D2"" at bounding box center [174, 24] width 170 height 10
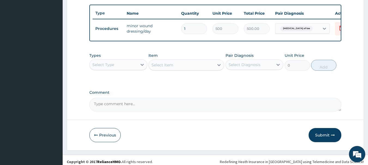
scroll to position [206, 0]
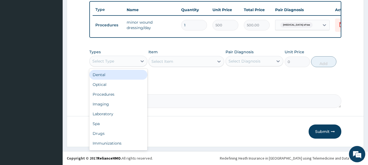
click at [114, 60] on div "Select Type" at bounding box center [103, 61] width 22 height 5
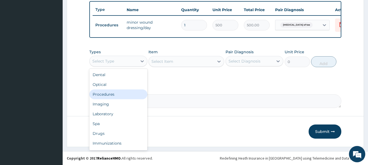
click at [113, 97] on div "Procedures" at bounding box center [118, 95] width 58 height 10
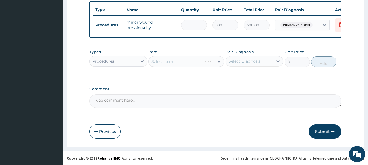
click at [205, 60] on div "Select Item" at bounding box center [186, 61] width 76 height 11
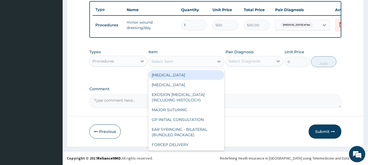
click at [186, 62] on div "Select Item" at bounding box center [181, 61] width 65 height 9
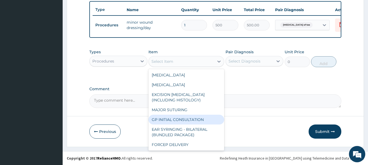
click at [192, 117] on div "GP INITIAL CONSULTATION" at bounding box center [186, 120] width 76 height 10
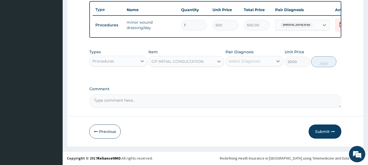
type input "2000"
click at [257, 59] on div "Select Diagnosis" at bounding box center [245, 61] width 32 height 5
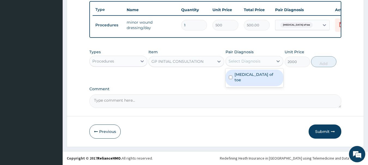
click at [255, 78] on div "[MEDICAL_DATA] of toe" at bounding box center [255, 78] width 58 height 17
checkbox input "true"
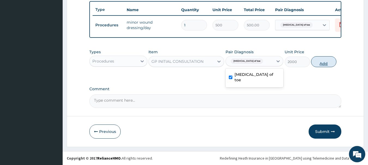
click at [325, 65] on button "Add" at bounding box center [323, 61] width 25 height 11
type input "0"
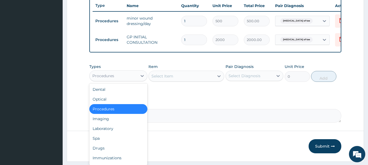
click at [128, 80] on div "Procedures" at bounding box center [114, 76] width 48 height 9
click at [116, 151] on div "Drugs" at bounding box center [118, 149] width 58 height 10
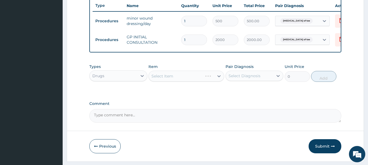
scroll to position [224, 0]
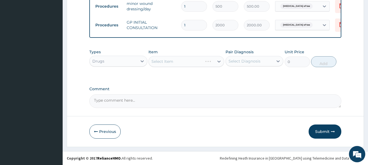
click at [186, 60] on div "Select Item" at bounding box center [186, 61] width 76 height 11
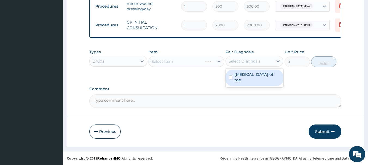
drag, startPoint x: 239, startPoint y: 58, endPoint x: 241, endPoint y: 71, distance: 12.9
click at [240, 59] on div "Select Diagnosis" at bounding box center [245, 61] width 32 height 5
click at [240, 74] on label "[MEDICAL_DATA] of toe" at bounding box center [258, 77] width 46 height 11
checkbox input "true"
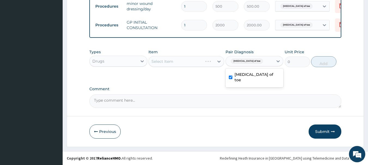
click at [190, 62] on div "Select Item" at bounding box center [186, 61] width 76 height 11
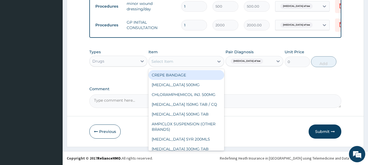
click at [190, 62] on div "Select Item" at bounding box center [181, 61] width 65 height 9
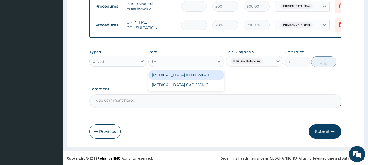
type input "TETA"
click at [192, 75] on div "[MEDICAL_DATA] INJ 0.5MG/ TT" at bounding box center [186, 75] width 76 height 10
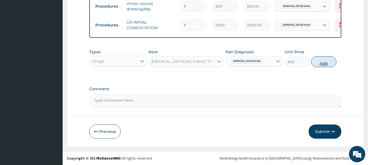
click at [324, 58] on button "Add" at bounding box center [323, 61] width 25 height 11
type input "0"
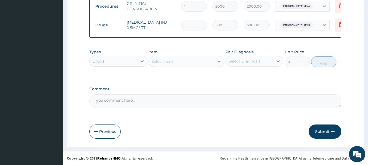
scroll to position [243, 0]
click at [184, 63] on div "Select Item" at bounding box center [181, 61] width 65 height 9
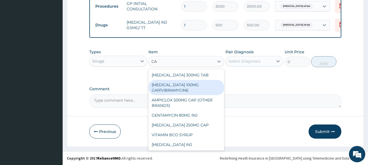
type input "C"
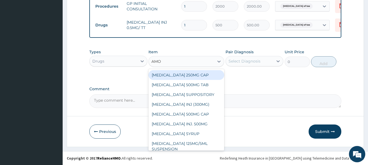
type input "AMOX"
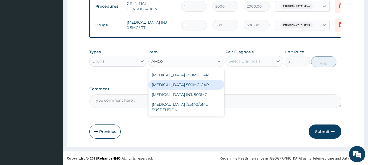
click at [187, 87] on div "[MEDICAL_DATA] 500MG CAP" at bounding box center [186, 85] width 76 height 10
type input "70"
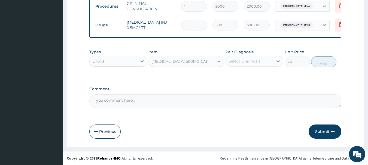
click at [255, 59] on div "Select Diagnosis" at bounding box center [245, 61] width 32 height 5
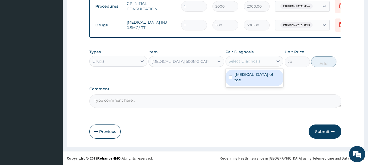
click at [240, 75] on label "[MEDICAL_DATA] of toe" at bounding box center [258, 77] width 46 height 11
checkbox input "true"
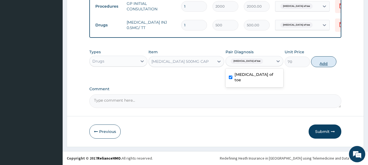
click at [321, 63] on button "Add" at bounding box center [323, 61] width 25 height 11
type input "0"
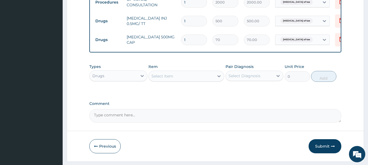
type input "15"
type input "1050.00"
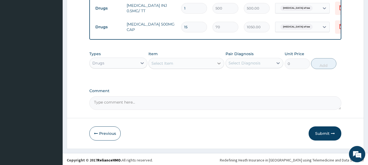
scroll to position [262, 0]
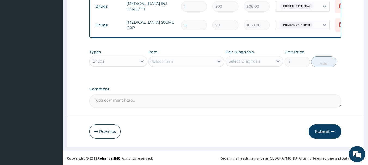
type input "15"
click at [184, 59] on div "Select Item" at bounding box center [181, 61] width 65 height 9
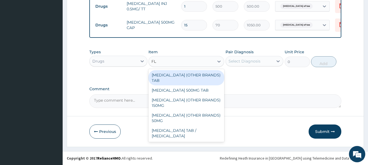
type input "F"
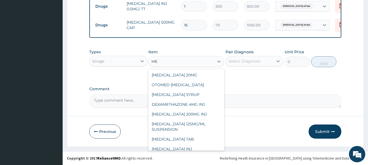
type input "M"
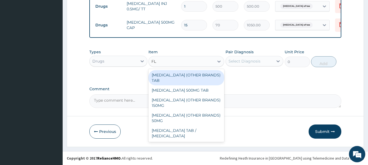
type input "F"
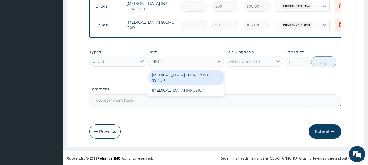
type input "METR"
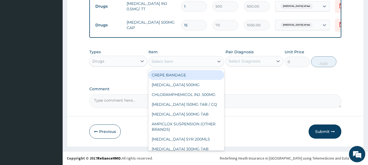
click at [175, 60] on div "Select Item" at bounding box center [181, 61] width 65 height 9
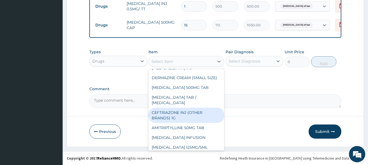
scroll to position [2642, 0]
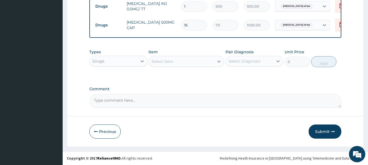
click at [196, 60] on div "Select Item" at bounding box center [181, 61] width 65 height 9
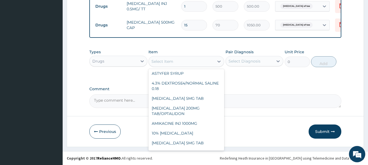
scroll to position [109, 0]
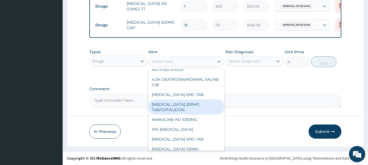
click at [189, 108] on div "[MEDICAL_DATA] 200MG TAB/OPTALIDON" at bounding box center [186, 107] width 76 height 15
type input "20"
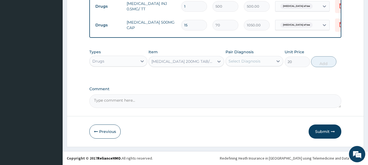
click at [239, 61] on div "Select Diagnosis" at bounding box center [245, 61] width 32 height 5
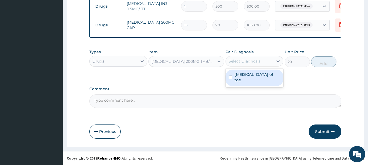
click at [240, 74] on label "[MEDICAL_DATA] of toe" at bounding box center [258, 77] width 46 height 11
checkbox input "true"
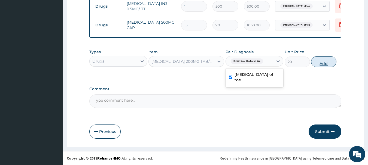
click at [324, 63] on button "Add" at bounding box center [323, 61] width 25 height 11
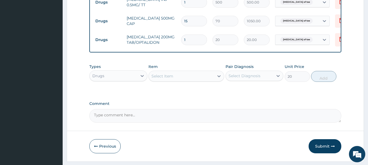
type input "0"
type input "0.00"
type input "2"
type input "40.00"
type input "20"
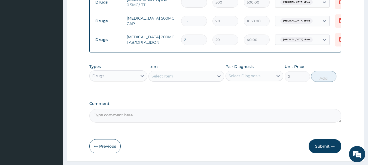
type input "400.00"
type input "20"
click at [202, 80] on div "Select Item" at bounding box center [181, 76] width 65 height 9
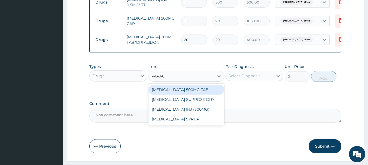
type input "PARACE"
click at [197, 93] on div "[MEDICAL_DATA] 500MG TAB" at bounding box center [186, 90] width 76 height 10
type input "15"
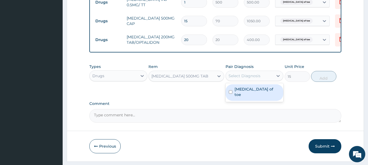
click at [239, 79] on div "Select Diagnosis" at bounding box center [245, 75] width 32 height 5
click at [239, 93] on label "[MEDICAL_DATA] of toe" at bounding box center [258, 92] width 46 height 11
checkbox input "true"
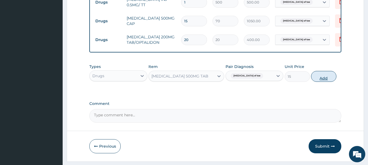
click at [326, 82] on button "Add" at bounding box center [323, 76] width 25 height 11
type input "0"
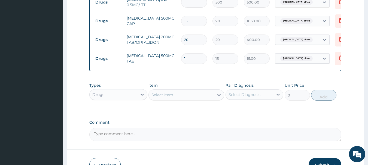
type input "18"
type input "270.00"
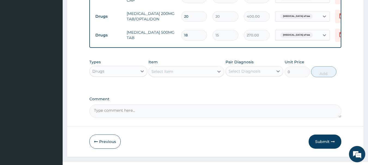
scroll to position [300, 0]
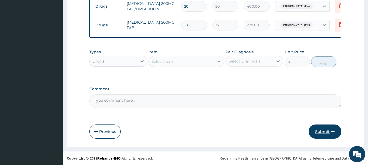
type input "18"
click at [326, 131] on button "Submit" at bounding box center [325, 132] width 33 height 14
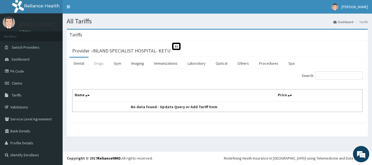
click at [96, 66] on link "Drugs" at bounding box center [99, 63] width 18 height 11
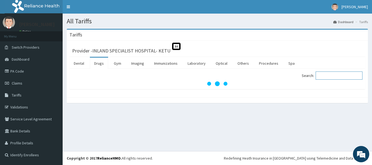
click at [340, 76] on input "Search:" at bounding box center [339, 76] width 47 height 8
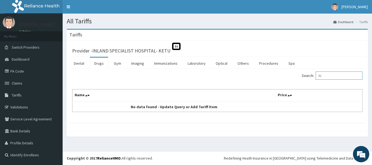
type input "F"
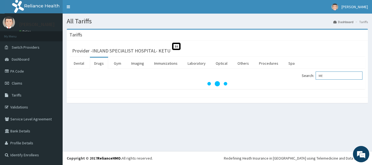
type input "M"
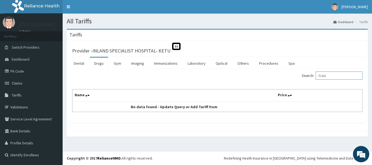
type input "FLAG"
click at [22, 69] on link "PA Code" at bounding box center [31, 71] width 63 height 12
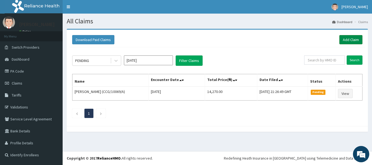
click at [356, 40] on link "Add Claim" at bounding box center [350, 39] width 23 height 9
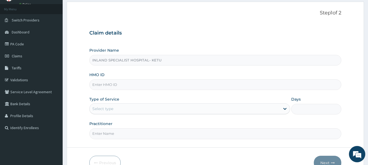
scroll to position [54, 0]
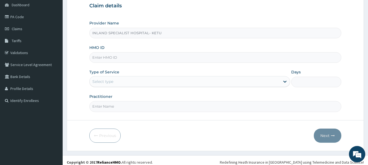
click at [176, 57] on input "HMO ID" at bounding box center [215, 57] width 252 height 11
type input "VHL/10002/C"
click at [141, 80] on div "Select type" at bounding box center [185, 81] width 190 height 9
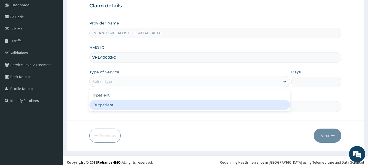
click at [250, 109] on div "Outpatient" at bounding box center [189, 105] width 201 height 10
type input "1"
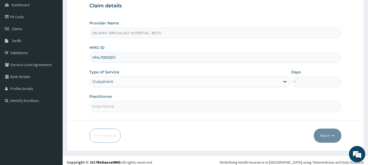
click at [282, 108] on input "Practitioner" at bounding box center [215, 106] width 252 height 11
type input "[PERSON_NAME]"
click at [328, 132] on button "Next" at bounding box center [328, 136] width 28 height 14
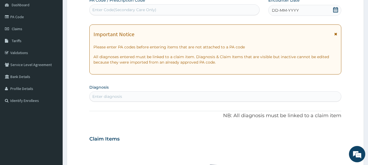
click at [173, 7] on div "Enter Code(Secondary Care Only)" at bounding box center [175, 9] width 170 height 9
paste input "PA/5C8D8E"
type input "PA/5C8D8E"
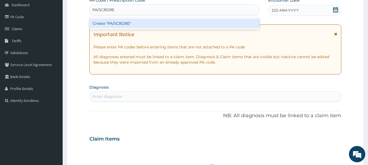
click at [167, 26] on div "Create "PA/5C8D8E"" at bounding box center [174, 24] width 170 height 10
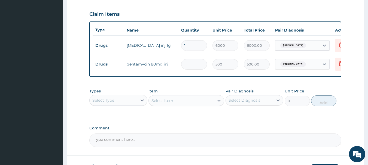
scroll to position [190, 0]
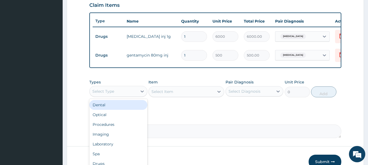
click at [116, 92] on div "Select Type" at bounding box center [114, 91] width 48 height 9
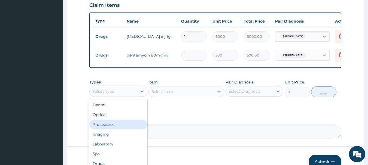
click at [123, 126] on div "Procedures" at bounding box center [118, 125] width 58 height 10
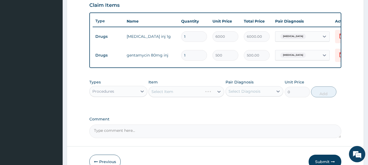
click at [237, 93] on div "Select Diagnosis" at bounding box center [245, 91] width 32 height 5
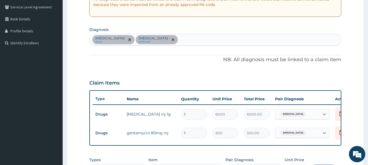
scroll to position [108, 0]
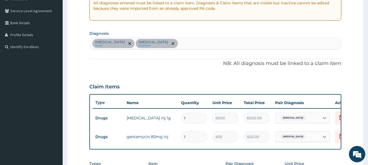
click at [170, 42] on div "[MEDICAL_DATA] query [MEDICAL_DATA] confirmed" at bounding box center [216, 43] width 252 height 11
type input "MALA"
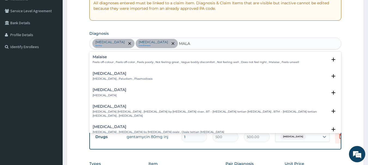
click at [104, 75] on h4 "[MEDICAL_DATA]" at bounding box center [123, 74] width 60 height 4
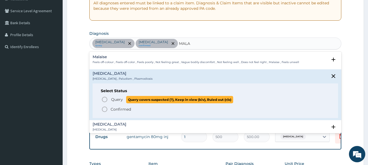
click at [105, 99] on icon "status option query" at bounding box center [104, 99] width 7 height 7
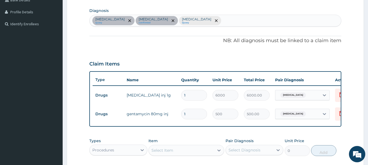
scroll to position [217, 0]
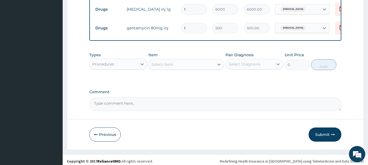
click at [182, 67] on div "Select Item" at bounding box center [181, 64] width 65 height 9
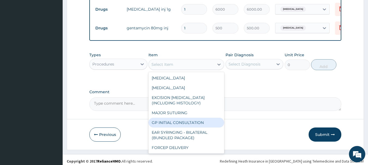
click at [186, 124] on div "GP INITIAL CONSULTATION" at bounding box center [186, 123] width 76 height 10
type input "2000"
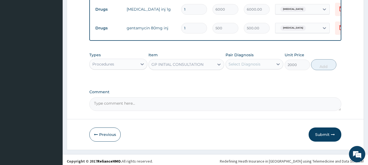
click at [246, 67] on div "Select Diagnosis" at bounding box center [245, 64] width 32 height 5
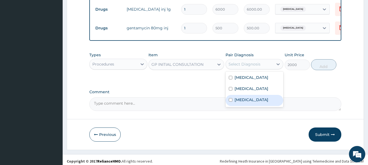
click at [243, 103] on label "Malaria" at bounding box center [252, 99] width 34 height 5
checkbox input "true"
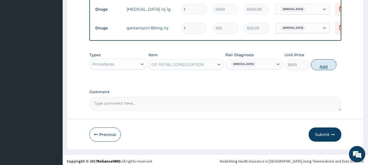
click at [320, 68] on button "Add" at bounding box center [323, 64] width 25 height 11
type input "0"
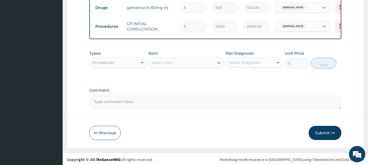
scroll to position [243, 0]
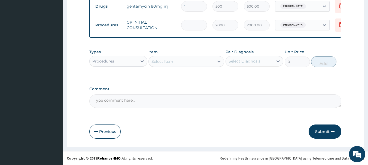
click at [122, 62] on div "Procedures" at bounding box center [114, 61] width 48 height 9
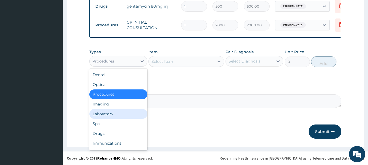
click at [126, 113] on div "Laboratory" at bounding box center [118, 114] width 58 height 10
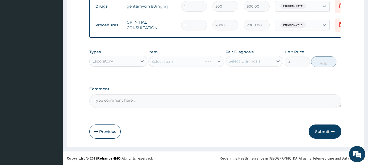
click at [245, 60] on div "Select Diagnosis" at bounding box center [245, 61] width 32 height 5
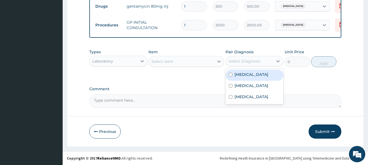
click at [247, 76] on div "Sepsis" at bounding box center [255, 75] width 58 height 11
checkbox input "true"
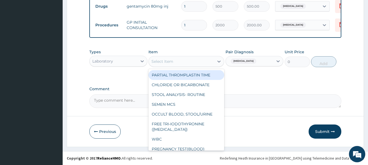
click at [196, 58] on div "Select Item" at bounding box center [181, 61] width 65 height 9
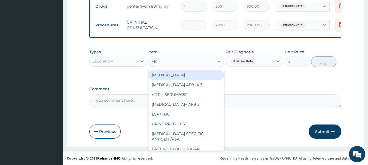
type input "FBC"
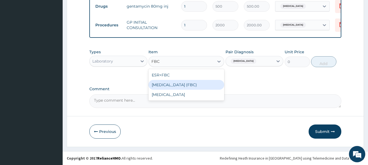
click at [171, 82] on div "FULL BLOOD COUNT (FBC)" at bounding box center [186, 85] width 76 height 10
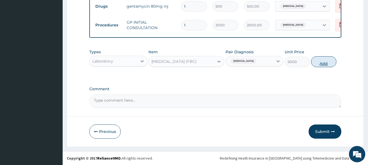
click at [326, 63] on button "Add" at bounding box center [323, 61] width 25 height 11
type input "0"
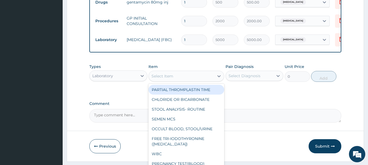
click at [192, 80] on div "Select Item" at bounding box center [181, 76] width 65 height 9
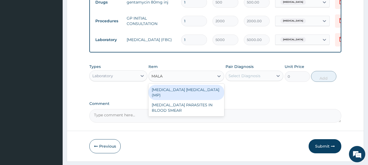
type input "MALAR"
click at [190, 91] on div "MALARIA PARASITE (MP)" at bounding box center [186, 92] width 76 height 15
type input "2000"
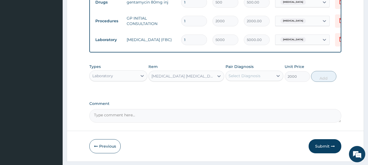
click at [250, 74] on div "Pair Diagnosis Select Diagnosis" at bounding box center [255, 73] width 58 height 18
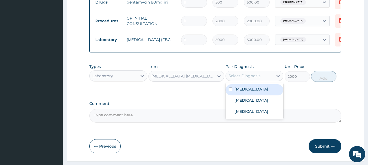
click at [252, 79] on div "Select Diagnosis" at bounding box center [245, 75] width 32 height 5
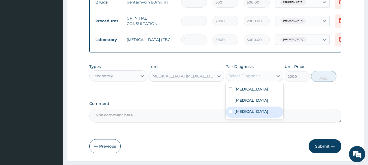
click at [253, 116] on div "Malaria" at bounding box center [255, 112] width 58 height 11
checkbox input "true"
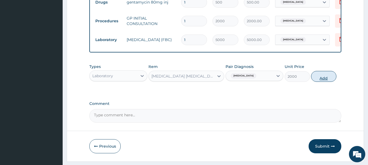
click at [325, 79] on button "Add" at bounding box center [323, 76] width 25 height 11
type input "0"
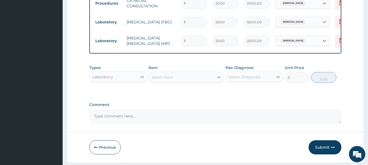
scroll to position [281, 0]
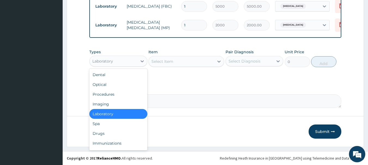
click at [113, 61] on div "Laboratory" at bounding box center [114, 61] width 48 height 9
click at [129, 133] on div "Drugs" at bounding box center [118, 134] width 58 height 10
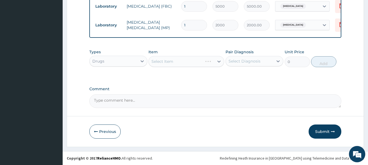
click at [192, 63] on div "Select Item" at bounding box center [186, 61] width 76 height 11
click at [177, 62] on div "Select Item" at bounding box center [181, 61] width 65 height 9
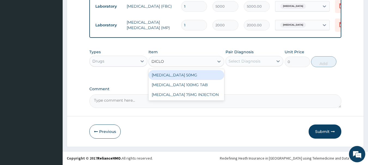
type input "DICLOF"
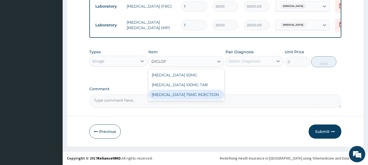
click at [187, 95] on div "[MEDICAL_DATA] 75MG INJECTION" at bounding box center [186, 95] width 76 height 10
type input "500"
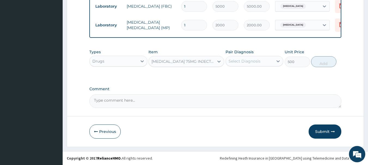
click at [251, 60] on div "Select Diagnosis" at bounding box center [245, 61] width 32 height 5
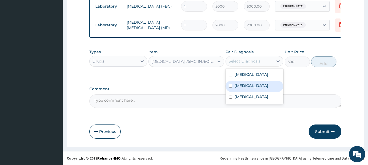
click at [246, 87] on label "Gastritis" at bounding box center [252, 85] width 34 height 5
checkbox input "true"
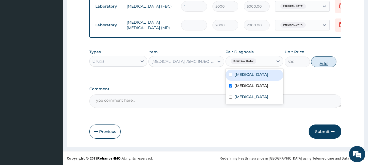
click at [319, 63] on button "Add" at bounding box center [323, 61] width 25 height 11
type input "0"
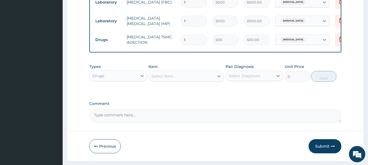
click at [179, 81] on div "Select Item" at bounding box center [181, 76] width 65 height 9
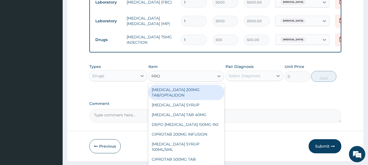
type input "PROM"
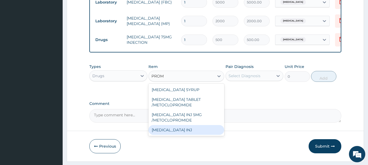
click at [188, 135] on div "PROMETHAZINE INJ" at bounding box center [186, 130] width 76 height 10
type input "500"
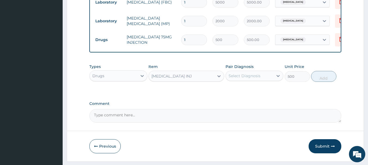
click at [251, 80] on div "Select Diagnosis" at bounding box center [250, 76] width 48 height 9
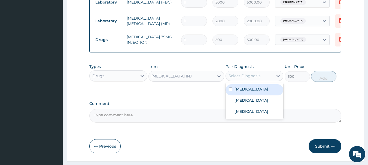
click at [249, 95] on div "[MEDICAL_DATA]" at bounding box center [255, 89] width 58 height 11
checkbox input "true"
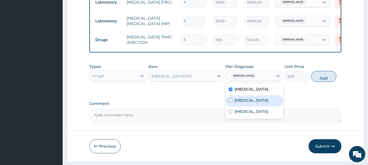
click at [258, 107] on div "Gastritis" at bounding box center [255, 101] width 58 height 11
checkbox input "true"
click at [321, 81] on button "Add" at bounding box center [323, 76] width 25 height 11
type input "0"
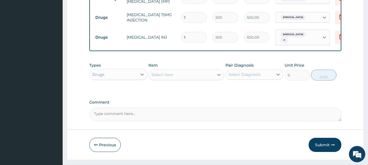
scroll to position [308, 0]
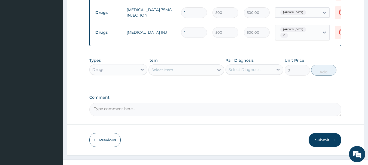
click at [188, 74] on div "Select Item" at bounding box center [181, 70] width 65 height 9
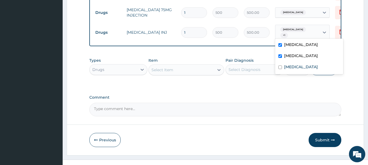
click at [288, 33] on span "+ 1" at bounding box center [284, 35] width 8 height 5
click at [282, 45] on div "[MEDICAL_DATA]" at bounding box center [309, 45] width 68 height 11
checkbox input "false"
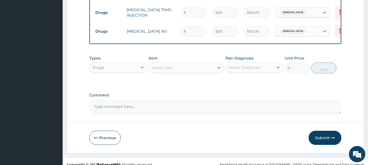
click at [197, 72] on div "Select Item" at bounding box center [181, 67] width 65 height 9
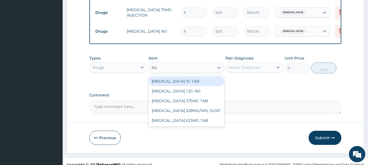
type input "AUG"
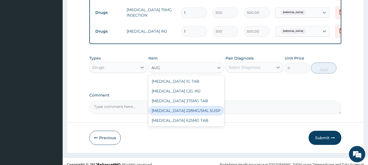
click at [202, 116] on div "[MEDICAL_DATA] 228MG/5ML SUSP" at bounding box center [186, 111] width 76 height 10
type input "2200"
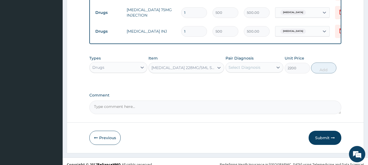
click at [262, 69] on div "Select Diagnosis" at bounding box center [250, 67] width 48 height 9
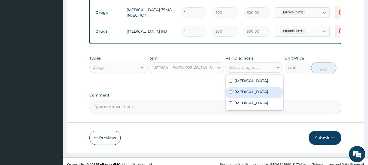
click at [259, 91] on div "Gastritis" at bounding box center [255, 92] width 58 height 11
checkbox input "true"
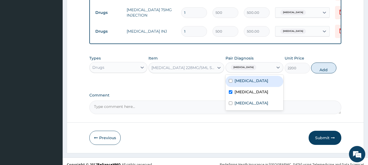
click at [259, 85] on div "[MEDICAL_DATA]" at bounding box center [255, 81] width 58 height 11
checkbox input "true"
click at [257, 98] on div "Gastritis" at bounding box center [255, 92] width 58 height 11
checkbox input "false"
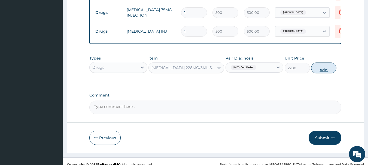
click at [325, 74] on button "Add" at bounding box center [323, 68] width 25 height 11
type input "0"
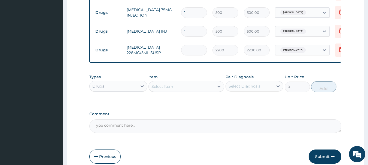
click at [199, 91] on div "Select Item" at bounding box center [181, 86] width 65 height 9
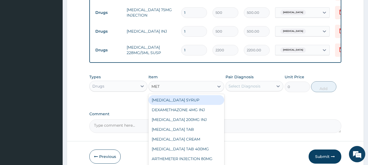
type input "METR"
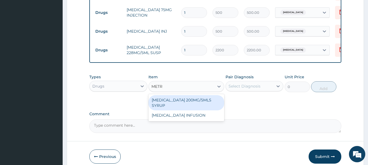
click at [206, 110] on div "[MEDICAL_DATA] 200MG/5MLS SYRUP" at bounding box center [186, 102] width 76 height 15
type input "800"
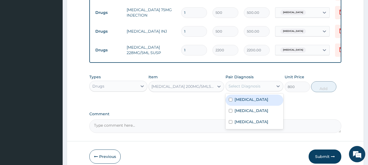
click at [254, 89] on div "Select Diagnosis" at bounding box center [245, 86] width 32 height 5
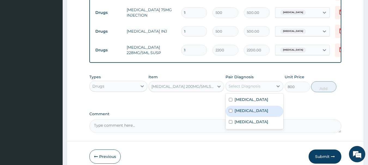
click at [255, 117] on div "Gastritis" at bounding box center [255, 111] width 58 height 11
checkbox input "true"
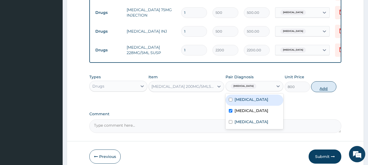
click at [324, 92] on button "Add" at bounding box center [323, 86] width 25 height 11
type input "0"
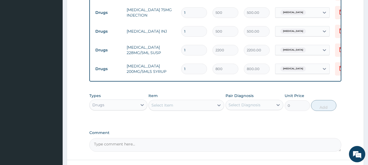
click at [189, 110] on div "Select Item" at bounding box center [181, 105] width 65 height 9
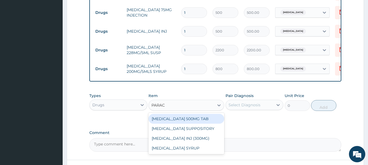
type input "PARACE"
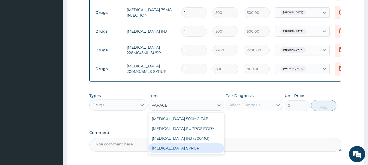
click at [191, 149] on div "[MEDICAL_DATA] SYRUP" at bounding box center [186, 149] width 76 height 10
type input "300"
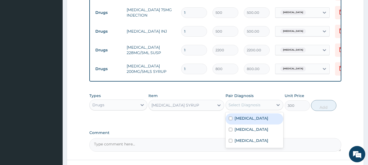
click at [258, 105] on div "Select Diagnosis" at bounding box center [250, 105] width 48 height 9
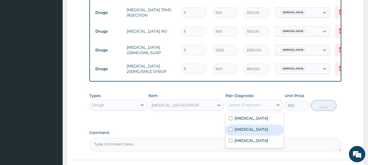
click at [256, 136] on div "Gastritis" at bounding box center [255, 130] width 58 height 11
checkbox input "true"
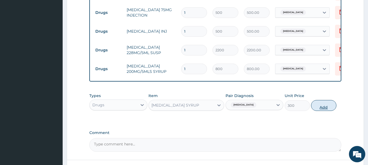
click at [325, 109] on button "Add" at bounding box center [323, 105] width 25 height 11
type input "0"
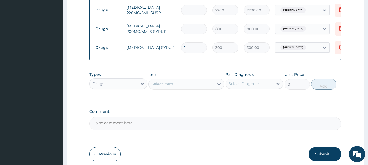
scroll to position [375, 0]
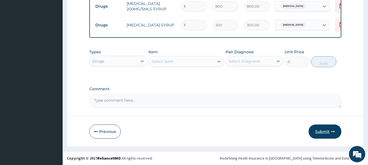
click at [319, 132] on button "Submit" at bounding box center [325, 132] width 33 height 14
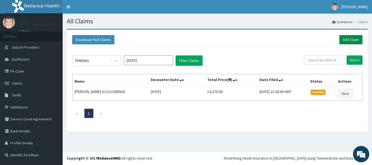
click at [348, 38] on link "Add Claim" at bounding box center [350, 39] width 23 height 9
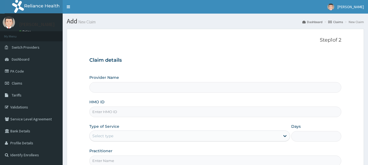
type input "INLAND SPECIALIST HOSPITAL- KETU"
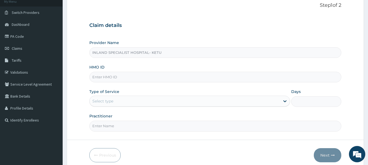
scroll to position [54, 0]
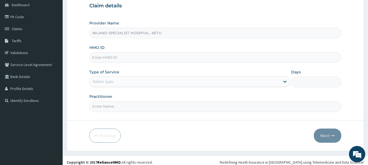
click at [139, 57] on input "HMO ID" at bounding box center [215, 57] width 252 height 11
type input "DGB/1066/B"
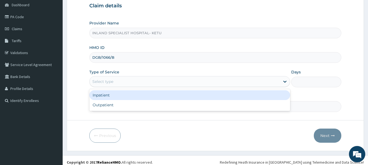
click at [137, 83] on div "Select type" at bounding box center [185, 81] width 190 height 9
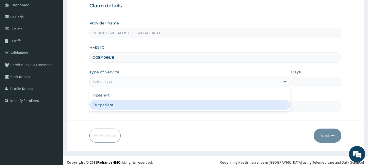
click at [145, 102] on div "Outpatient" at bounding box center [189, 105] width 201 height 10
type input "1"
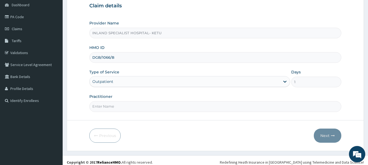
click at [155, 106] on input "Practitioner" at bounding box center [215, 106] width 252 height 11
type input "DR OVO"
click at [332, 132] on button "Next" at bounding box center [328, 136] width 28 height 14
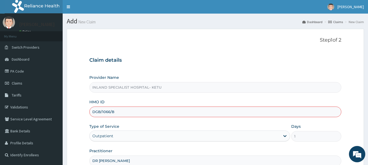
click at [105, 113] on input "DGB/1066/B" at bounding box center [215, 112] width 252 height 11
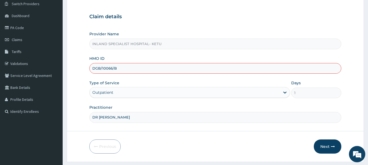
scroll to position [59, 0]
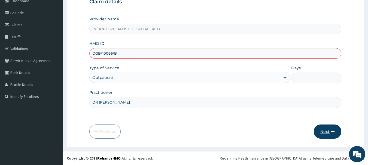
type input "DGB/10066/B"
click at [331, 131] on icon "button" at bounding box center [333, 132] width 4 height 4
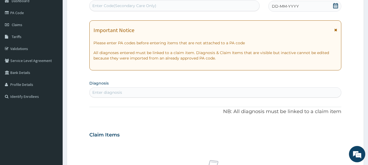
drag, startPoint x: 202, startPoint y: 3, endPoint x: 204, endPoint y: 14, distance: 10.6
click at [202, 4] on div "Enter Code(Secondary Care Only)" at bounding box center [175, 5] width 170 height 9
paste input "PA/B67750"
type input "PA/B67750"
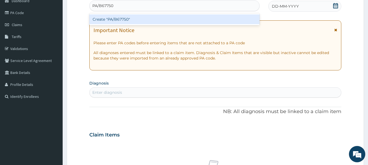
click at [155, 18] on div "Create "PA/B67750"" at bounding box center [174, 19] width 170 height 10
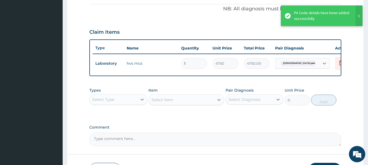
scroll to position [176, 0]
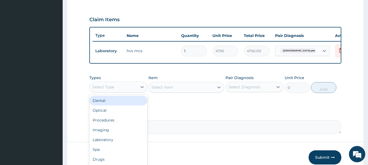
click at [120, 91] on div "Select Type" at bounding box center [114, 87] width 48 height 9
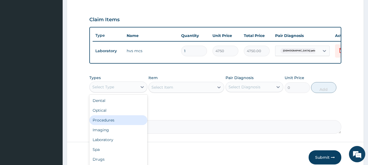
click at [123, 123] on div "Procedures" at bounding box center [118, 120] width 58 height 10
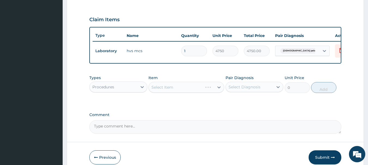
click at [175, 92] on div "Select Item" at bounding box center [186, 87] width 76 height 11
click at [192, 91] on div "Select Item" at bounding box center [186, 87] width 76 height 11
click at [238, 90] on div "Select Diagnosis" at bounding box center [245, 86] width 32 height 5
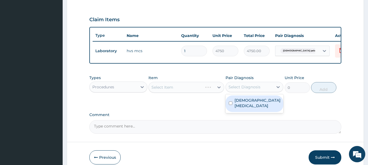
click at [242, 108] on label "Female pelvic inflammatory disease" at bounding box center [258, 103] width 46 height 11
checkbox input "true"
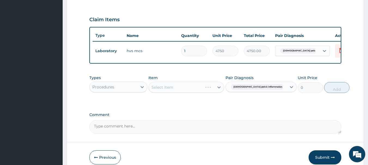
click at [197, 88] on div "Select Item" at bounding box center [186, 87] width 76 height 11
drag, startPoint x: 197, startPoint y: 91, endPoint x: 195, endPoint y: 99, distance: 8.1
click at [197, 91] on div "Select Item" at bounding box center [186, 87] width 76 height 11
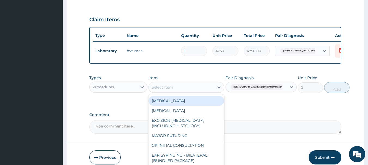
click at [200, 92] on div "Select Item" at bounding box center [181, 87] width 65 height 9
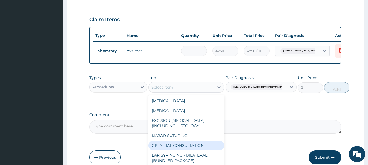
click at [189, 149] on div "GP INITIAL CONSULTATION" at bounding box center [186, 146] width 76 height 10
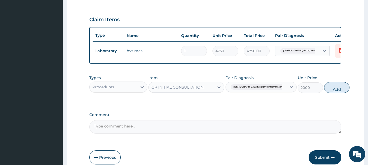
click at [324, 89] on button "Add" at bounding box center [336, 87] width 25 height 11
type input "0"
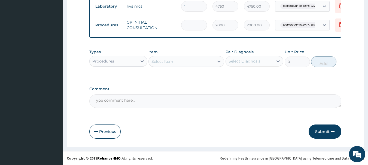
scroll to position [224, 0]
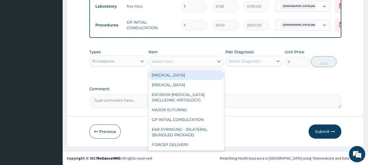
click at [204, 63] on div "Select Item" at bounding box center [181, 61] width 65 height 9
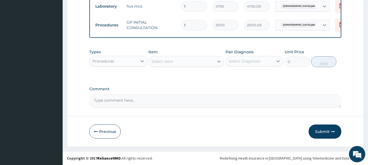
click at [184, 59] on div "Select Item" at bounding box center [181, 61] width 65 height 9
click at [112, 60] on div "Procedures" at bounding box center [103, 61] width 22 height 5
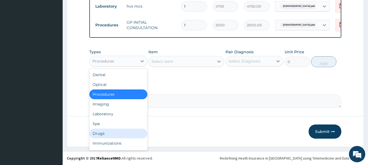
drag, startPoint x: 119, startPoint y: 136, endPoint x: 136, endPoint y: 127, distance: 19.1
click at [121, 136] on div "Drugs" at bounding box center [118, 134] width 58 height 10
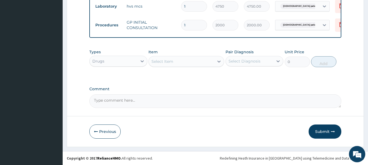
click at [205, 64] on div "Select Item" at bounding box center [181, 61] width 65 height 9
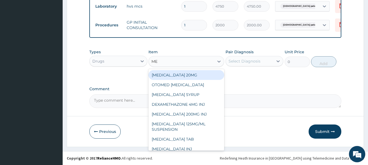
type input "M"
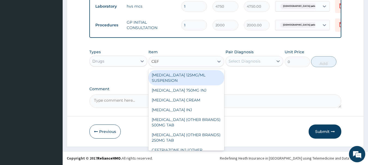
type input "CEFU"
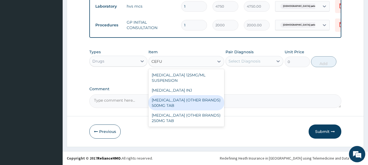
click at [204, 103] on div "CEFUROXIME (OTHER BRANDS) 500MG TAB" at bounding box center [186, 102] width 76 height 15
type input "300"
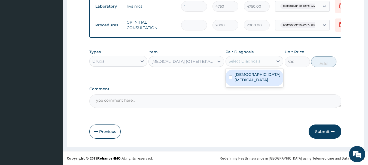
click at [245, 59] on div "Select Diagnosis" at bounding box center [245, 61] width 32 height 5
click at [246, 79] on label "Female pelvic inflammatory disease" at bounding box center [258, 77] width 46 height 11
checkbox input "true"
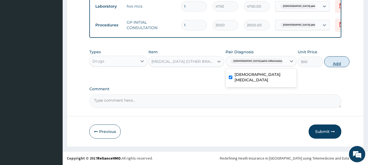
click at [328, 62] on button "Add" at bounding box center [336, 61] width 25 height 11
type input "0"
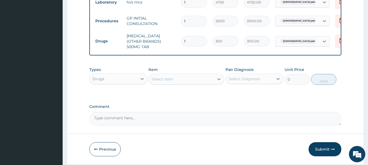
type input "10"
type input "3000.00"
type input "10"
click at [191, 77] on div "Select Item" at bounding box center [181, 79] width 65 height 9
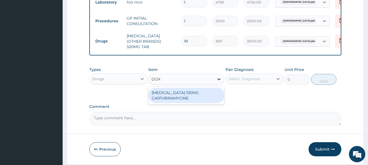
type input "DOXY"
click at [187, 99] on div "DOXYCYCLINE 100MG CAP/VIBRAMYCINE" at bounding box center [186, 95] width 76 height 15
type input "100"
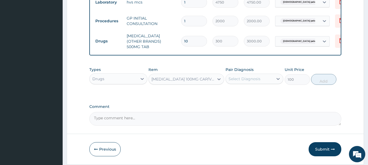
click at [183, 81] on div "DOXYCYCLINE 100MG CAP/VIBRAMYCINE" at bounding box center [182, 79] width 63 height 5
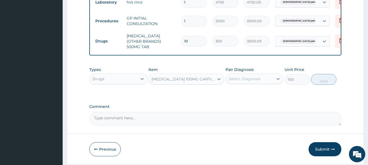
click at [192, 80] on div "DOXYCYCLINE 100MG CAP/VIBRAMYCINE" at bounding box center [182, 79] width 63 height 5
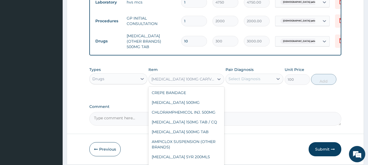
scroll to position [123, 0]
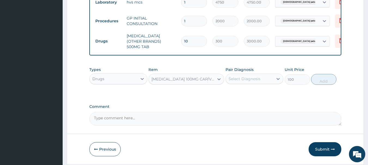
click at [213, 79] on div "DOXYCYCLINE 100MG CAP/VIBRAMYCINE" at bounding box center [182, 79] width 63 height 5
click at [212, 80] on div "DOXYCYCLINE 100MG CAP/VIBRAMYCINE" at bounding box center [182, 79] width 63 height 5
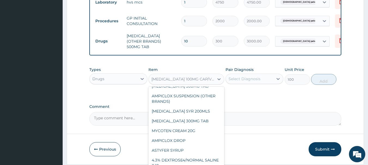
scroll to position [0, 0]
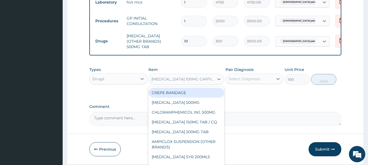
click at [197, 80] on div "DOXYCYCLINE 100MG CAP/VIBRAMYCINE" at bounding box center [182, 79] width 63 height 5
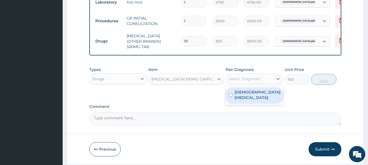
click at [256, 79] on div "Select Diagnosis" at bounding box center [245, 78] width 32 height 5
click at [247, 96] on label "Female pelvic inflammatory disease" at bounding box center [258, 95] width 46 height 11
checkbox input "true"
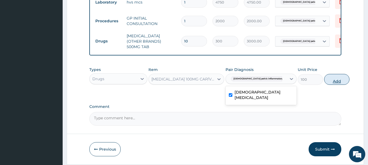
click at [324, 82] on button "Add" at bounding box center [336, 79] width 25 height 11
type input "0"
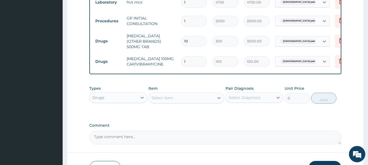
type input "10"
type input "1000.00"
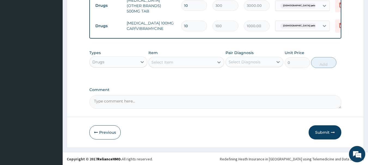
scroll to position [262, 0]
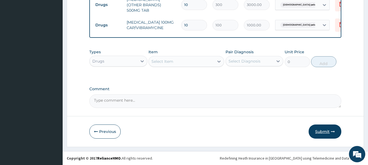
type input "10"
click at [324, 133] on button "Submit" at bounding box center [325, 132] width 33 height 14
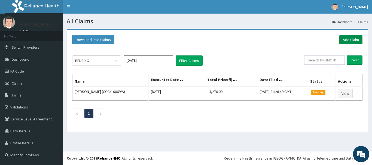
click at [348, 40] on link "Add Claim" at bounding box center [350, 39] width 23 height 9
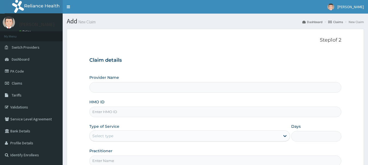
type input "INLAND SPECIALIST HOSPITAL- KETU"
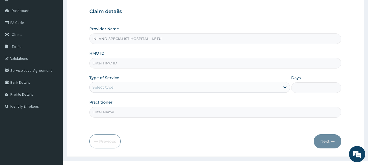
scroll to position [54, 0]
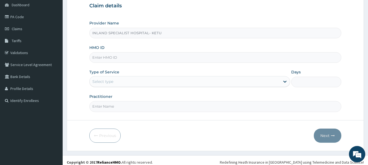
click at [151, 57] on input "HMO ID" at bounding box center [215, 57] width 252 height 11
type input "REL/10861/B"
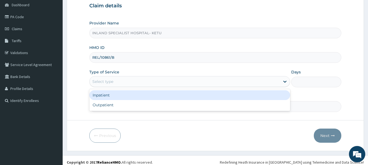
click at [153, 81] on div "Select type" at bounding box center [185, 81] width 190 height 9
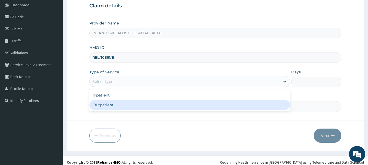
click at [159, 104] on div "Outpatient" at bounding box center [189, 105] width 201 height 10
type input "1"
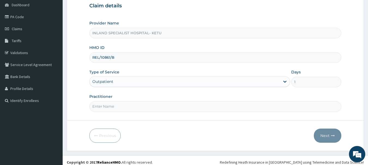
scroll to position [59, 0]
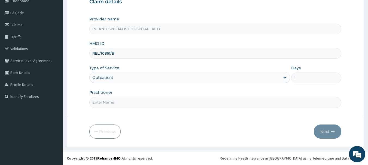
click at [180, 102] on input "Practitioner" at bounding box center [215, 102] width 252 height 11
type input "DR [PERSON_NAME]"
click at [320, 133] on button "Next" at bounding box center [328, 132] width 28 height 14
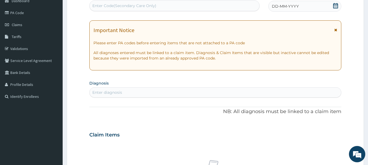
click at [334, 5] on icon at bounding box center [335, 5] width 5 height 5
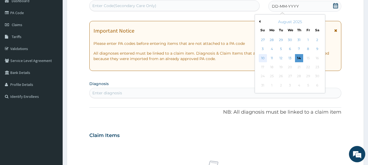
click at [264, 58] on div "10" at bounding box center [263, 58] width 8 height 8
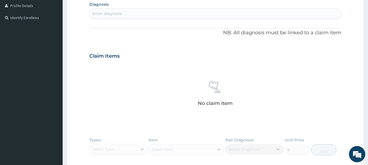
scroll to position [140, 0]
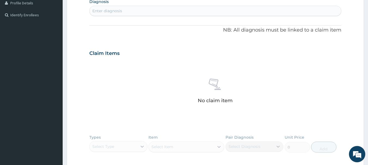
click at [167, 15] on div "Enter diagnosis" at bounding box center [216, 11] width 252 height 9
click at [179, 9] on div "Enter diagnosis" at bounding box center [216, 11] width 252 height 9
type input "[MEDICAL_DATA]"
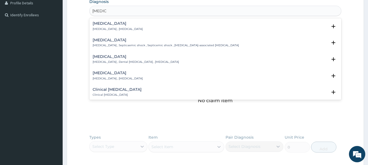
click at [114, 28] on p "[MEDICAL_DATA] , [MEDICAL_DATA]" at bounding box center [118, 29] width 50 height 4
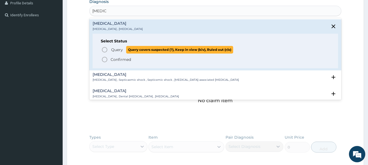
click at [103, 47] on icon "status option query" at bounding box center [104, 50] width 7 height 7
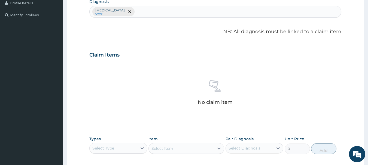
click at [133, 9] on div "[MEDICAL_DATA] Query" at bounding box center [216, 11] width 252 height 11
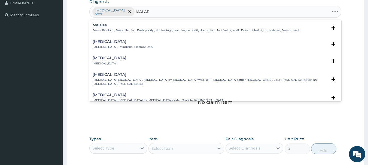
type input "[MEDICAL_DATA]"
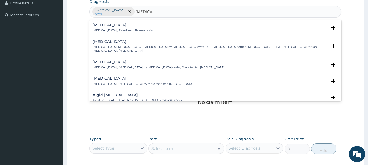
click at [102, 29] on p "[MEDICAL_DATA] , Paludism , Plasmodiosis" at bounding box center [123, 31] width 60 height 4
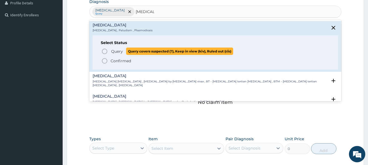
click at [105, 51] on icon "status option query" at bounding box center [104, 51] width 7 height 7
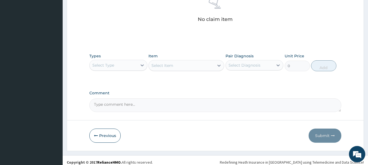
scroll to position [227, 0]
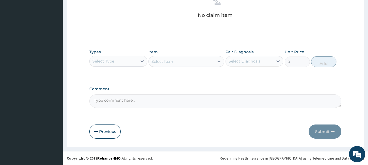
click at [129, 62] on div "Select Type" at bounding box center [114, 61] width 48 height 9
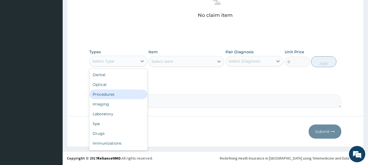
click at [127, 95] on div "Procedures" at bounding box center [118, 95] width 58 height 10
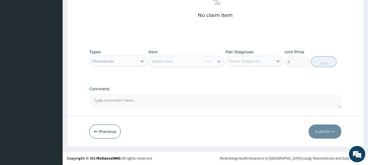
click at [242, 62] on div "Select Diagnosis" at bounding box center [245, 61] width 32 height 5
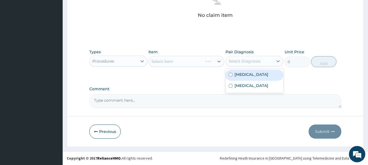
click at [238, 77] on div "[MEDICAL_DATA]" at bounding box center [255, 75] width 58 height 11
checkbox input "true"
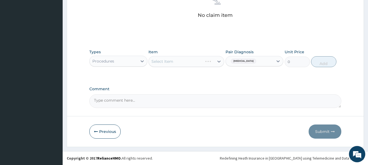
click at [191, 57] on div "Select Item" at bounding box center [186, 61] width 76 height 11
click at [193, 62] on div "Select Item" at bounding box center [186, 61] width 76 height 11
click at [191, 61] on div "Select Item" at bounding box center [181, 61] width 65 height 9
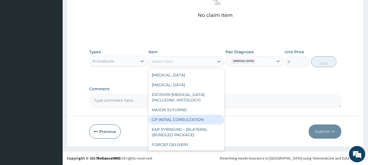
click at [192, 117] on div "GP INITIAL CONSULTATION" at bounding box center [186, 120] width 76 height 10
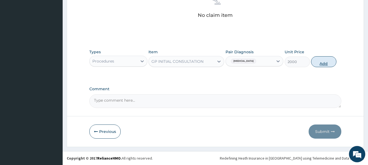
click at [325, 65] on button "Add" at bounding box center [323, 61] width 25 height 11
type input "0"
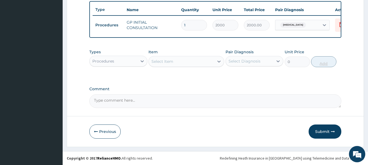
scroll to position [206, 0]
click at [126, 63] on div "Procedures" at bounding box center [114, 61] width 48 height 9
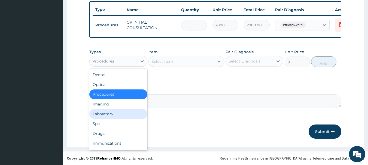
click at [112, 112] on div "Laboratory" at bounding box center [118, 114] width 58 height 10
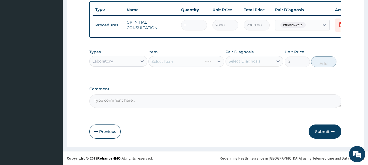
click at [237, 60] on div "Select Diagnosis" at bounding box center [245, 61] width 32 height 5
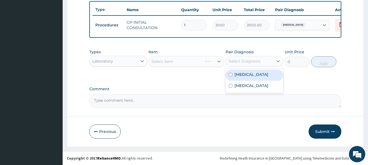
click at [239, 77] on label "[MEDICAL_DATA]" at bounding box center [252, 74] width 34 height 5
checkbox input "true"
click at [188, 63] on div "Select Item" at bounding box center [186, 61] width 76 height 11
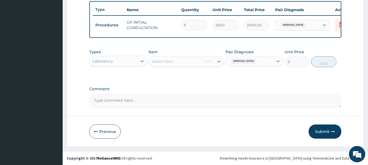
click at [188, 63] on div "Select Item" at bounding box center [186, 61] width 76 height 11
click at [190, 62] on div "Select Item" at bounding box center [181, 61] width 65 height 9
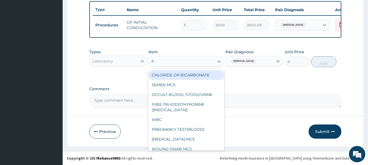
type input "FBC"
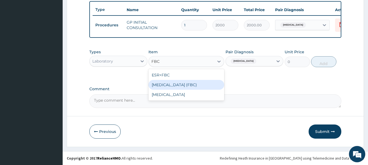
click at [198, 87] on div "[MEDICAL_DATA] (FBC)" at bounding box center [186, 85] width 76 height 10
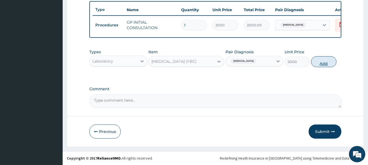
click at [328, 63] on button "Add" at bounding box center [323, 61] width 25 height 11
type input "0"
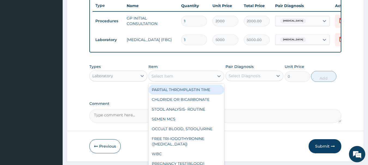
click at [182, 81] on div "Select Item" at bounding box center [181, 76] width 65 height 9
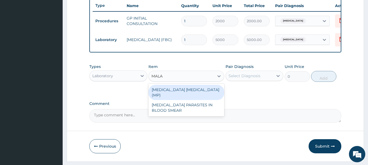
type input "MALAR"
click at [197, 95] on div "[MEDICAL_DATA] [MEDICAL_DATA] (MP)" at bounding box center [186, 92] width 76 height 15
type input "2000"
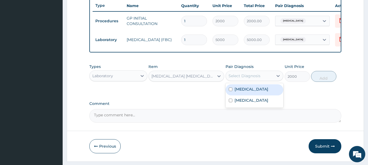
click at [266, 79] on div "Select Diagnosis" at bounding box center [250, 76] width 48 height 9
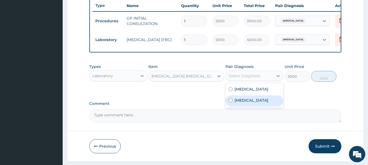
click at [249, 104] on div "[MEDICAL_DATA]" at bounding box center [255, 101] width 58 height 11
checkbox input "true"
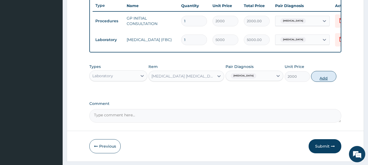
click at [326, 82] on button "Add" at bounding box center [323, 76] width 25 height 11
type input "0"
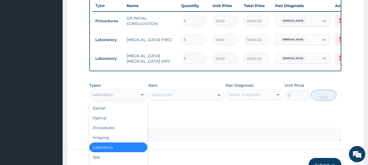
click at [132, 99] on div "Laboratory" at bounding box center [114, 94] width 48 height 9
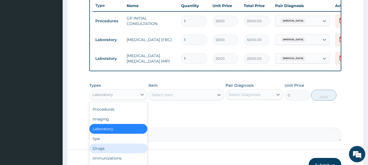
click at [102, 148] on div "Drugs" at bounding box center [118, 149] width 58 height 10
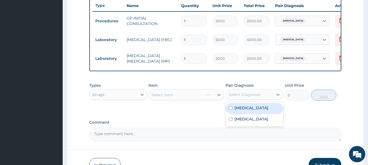
click at [258, 94] on div "Select Diagnosis" at bounding box center [255, 95] width 58 height 10
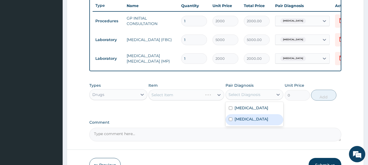
click at [254, 126] on div "[MEDICAL_DATA]" at bounding box center [255, 119] width 58 height 11
checkbox input "true"
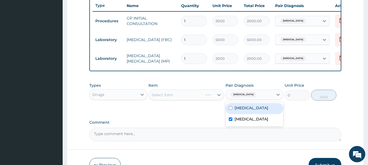
click at [186, 96] on div "Select Item" at bounding box center [186, 95] width 76 height 11
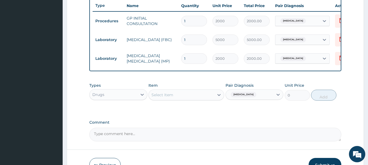
click at [179, 99] on div "Select Item" at bounding box center [181, 95] width 65 height 9
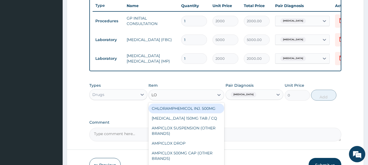
type input "LON"
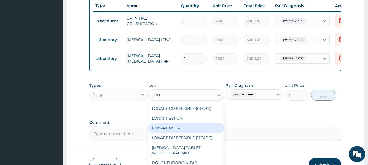
click at [193, 131] on div "LONART DS TAB" at bounding box center [186, 128] width 76 height 10
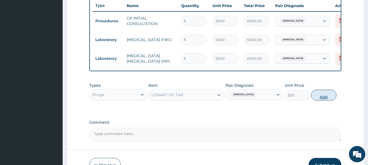
click at [326, 98] on button "Add" at bounding box center [323, 95] width 25 height 11
type input "0"
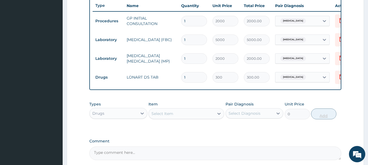
type input "0.00"
type input "6"
type input "1800.00"
type input "6"
click at [190, 116] on div "Select Item" at bounding box center [181, 113] width 65 height 9
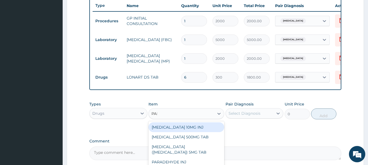
type input "PARA"
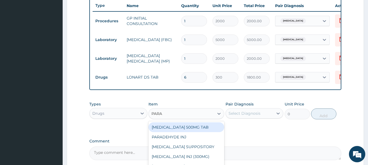
click at [200, 132] on div "PARACETAMOL 500MG TAB" at bounding box center [186, 128] width 76 height 10
type input "15"
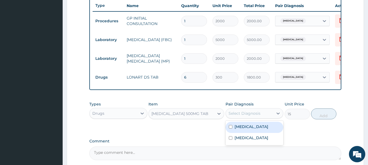
click at [255, 113] on div "Select Diagnosis" at bounding box center [250, 113] width 48 height 9
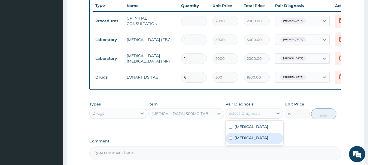
click at [252, 142] on div "Malaria" at bounding box center [255, 138] width 58 height 11
checkbox input "true"
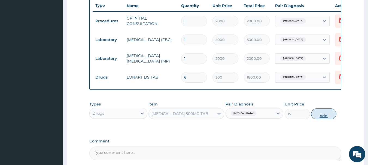
click at [321, 115] on button "Add" at bounding box center [323, 114] width 25 height 11
type input "0"
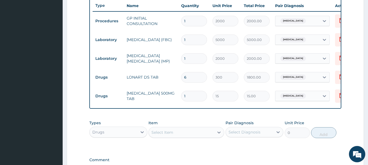
type input "18"
type input "270.00"
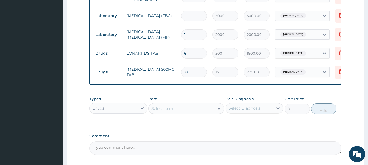
scroll to position [281, 0]
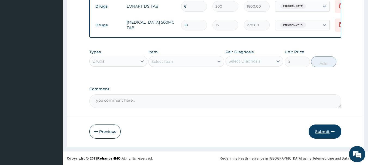
type input "18"
click at [319, 132] on button "Submit" at bounding box center [325, 132] width 33 height 14
